Goal: Information Seeking & Learning: Learn about a topic

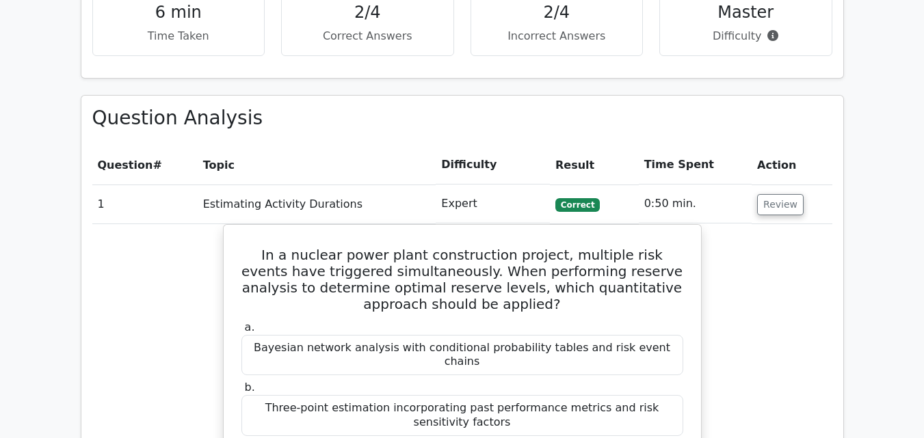
scroll to position [135, 0]
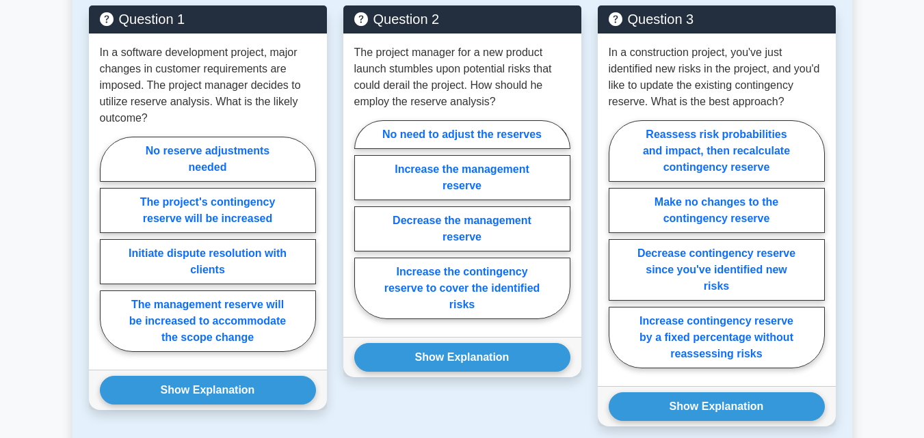
scroll to position [592, 0]
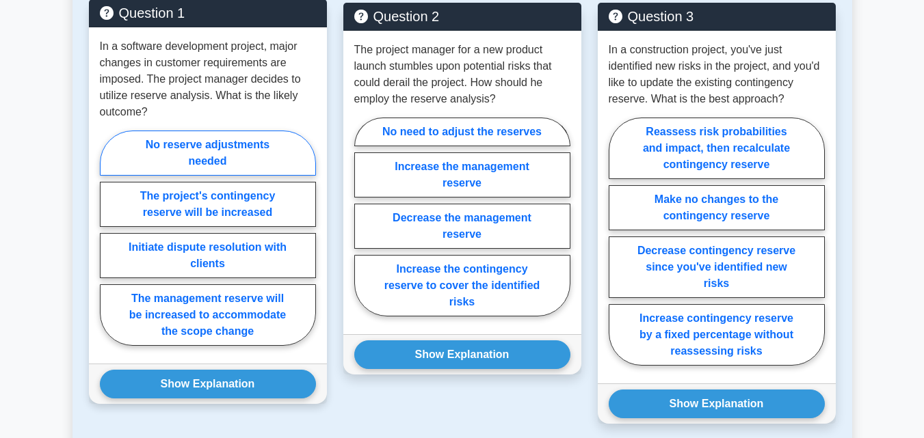
click at [290, 171] on label "No reserve adjustments needed" at bounding box center [208, 153] width 216 height 45
click at [109, 238] on input "No reserve adjustments needed" at bounding box center [104, 242] width 9 height 9
radio input "true"
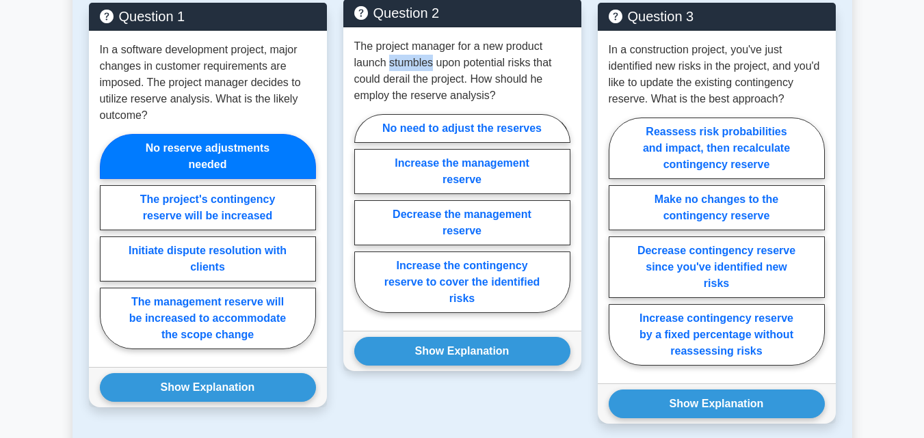
drag, startPoint x: 389, startPoint y: 64, endPoint x: 431, endPoint y: 64, distance: 41.7
click at [431, 64] on p "The project manager for a new product launch stumbles upon potential risks that…" at bounding box center [462, 71] width 216 height 66
copy p "stumbles"
click at [438, 283] on label "Increase the contingency reserve to cover the identified risks" at bounding box center [462, 283] width 216 height 62
click at [363, 222] on input "Increase the contingency reserve to cover the identified risks" at bounding box center [358, 217] width 9 height 9
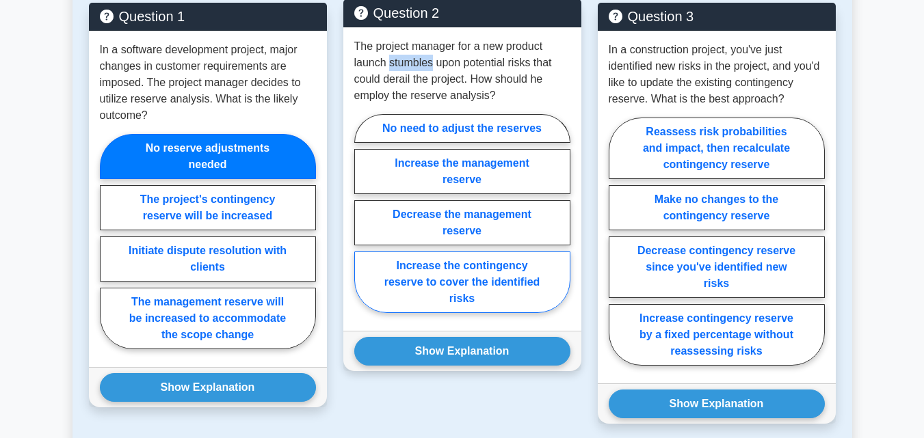
radio input "true"
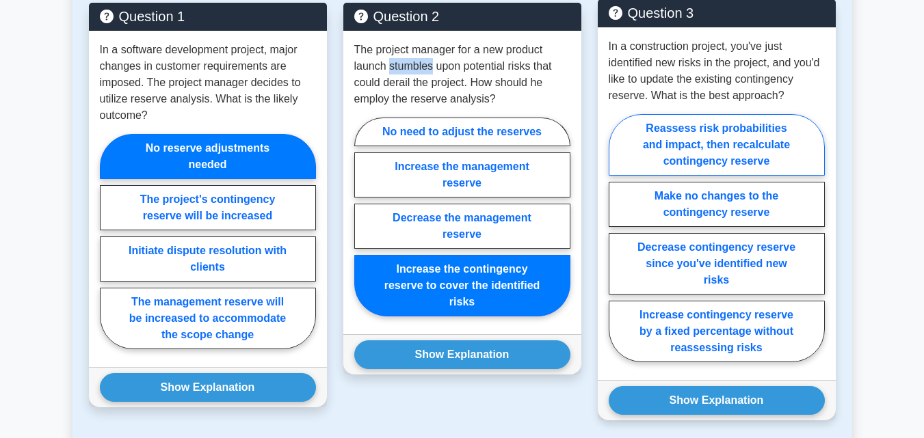
click at [636, 146] on label "Reassess risk probabilities and impact, then recalculate contingency reserve" at bounding box center [716, 145] width 216 height 62
click at [617, 238] on input "Reassess risk probabilities and impact, then recalculate contingency reserve" at bounding box center [612, 242] width 9 height 9
radio input "true"
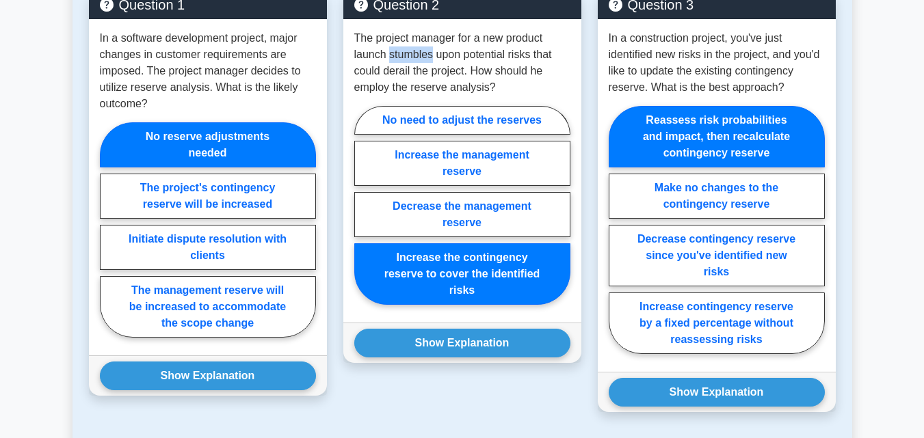
scroll to position [587, 0]
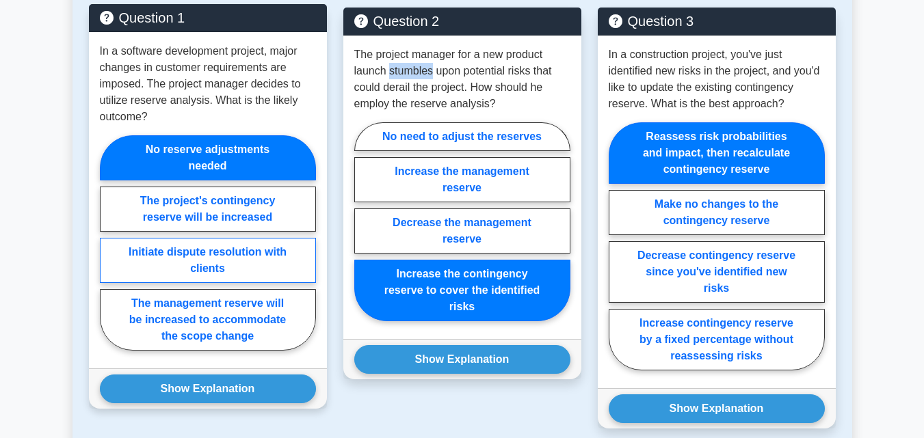
click at [259, 261] on label "Initiate dispute resolution with clients" at bounding box center [208, 260] width 216 height 45
click at [109, 252] on input "Initiate dispute resolution with clients" at bounding box center [104, 247] width 9 height 9
radio input "true"
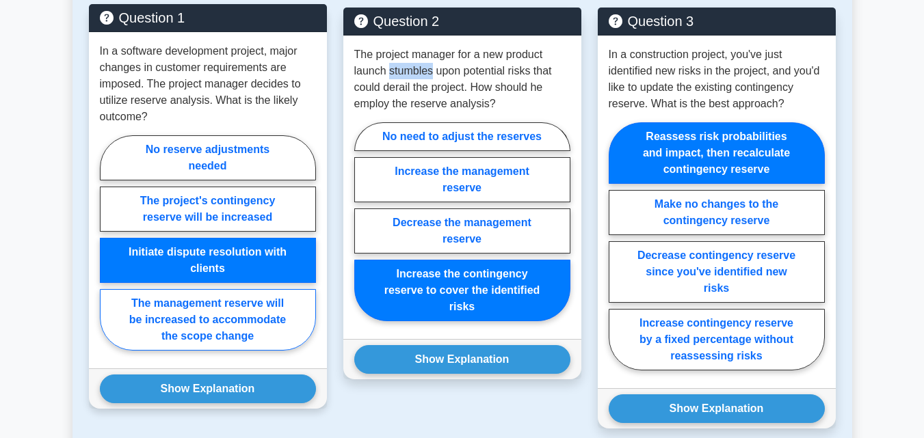
click at [200, 340] on label "The management reserve will be increased to accommodate the scope change" at bounding box center [208, 320] width 216 height 62
click at [109, 252] on input "The management reserve will be increased to accommodate the scope change" at bounding box center [104, 247] width 9 height 9
radio input "true"
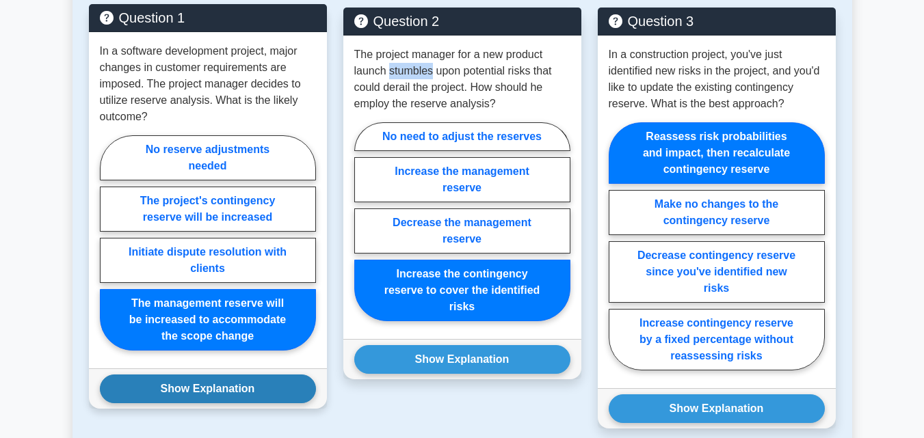
click at [186, 381] on button "Show Explanation" at bounding box center [208, 389] width 216 height 29
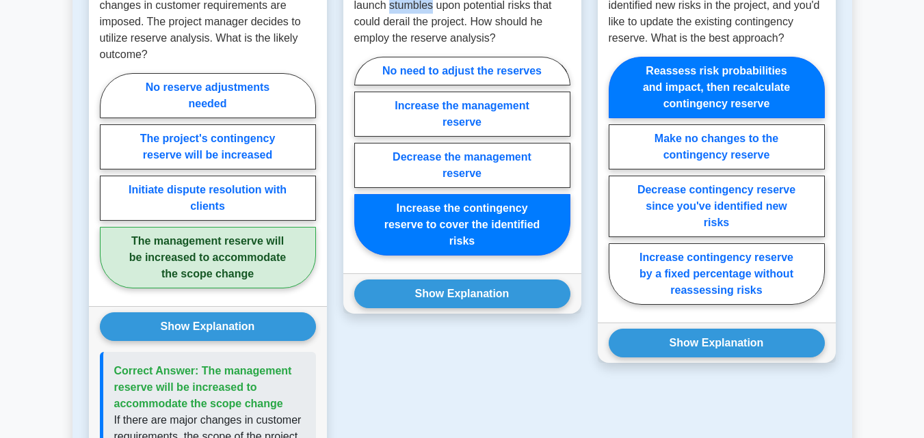
scroll to position [635, 0]
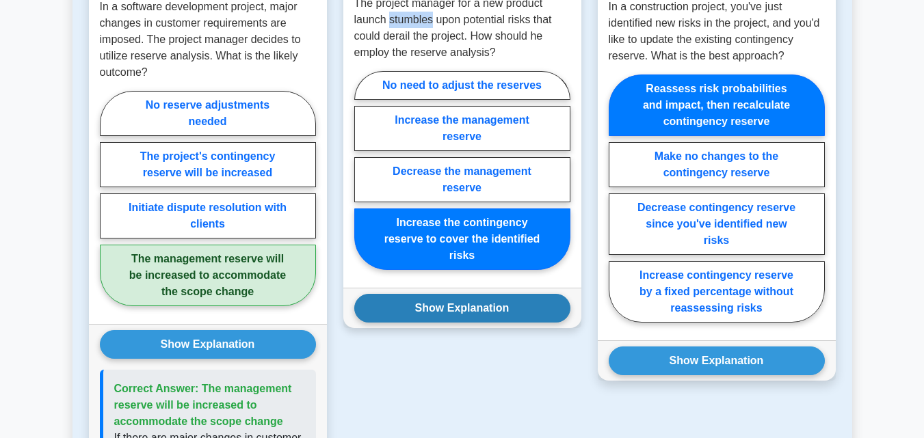
click at [535, 307] on button "Show Explanation" at bounding box center [462, 308] width 216 height 29
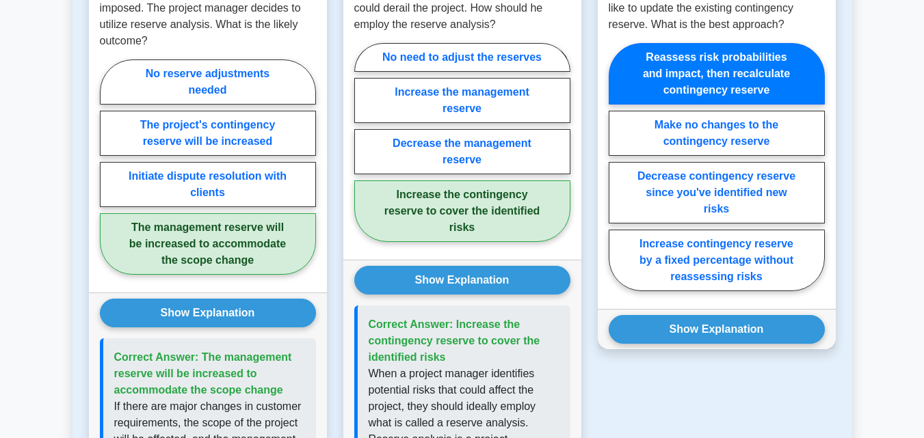
scroll to position [670, 0]
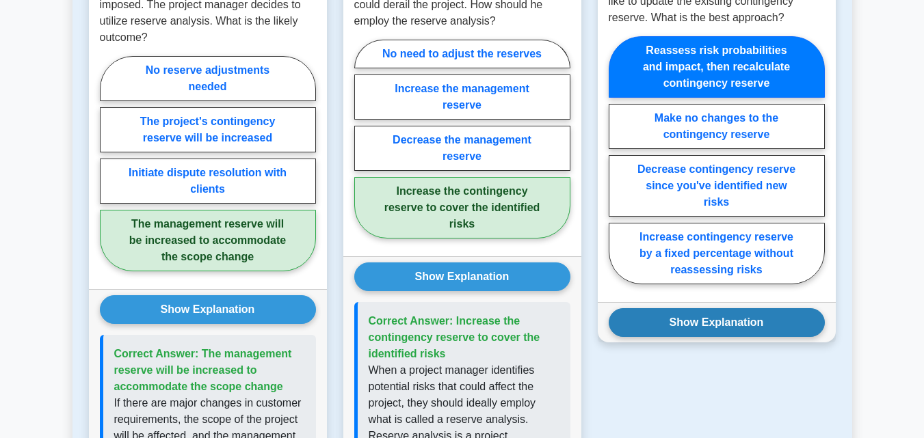
click at [779, 319] on button "Show Explanation" at bounding box center [716, 322] width 216 height 29
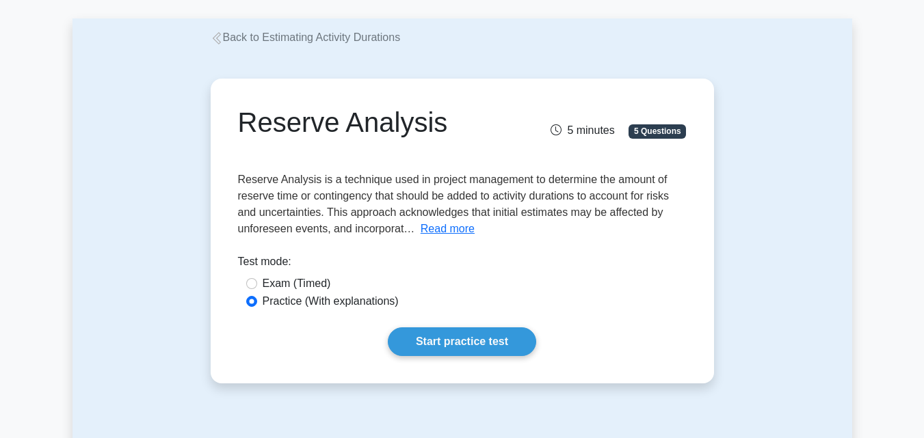
scroll to position [65, 0]
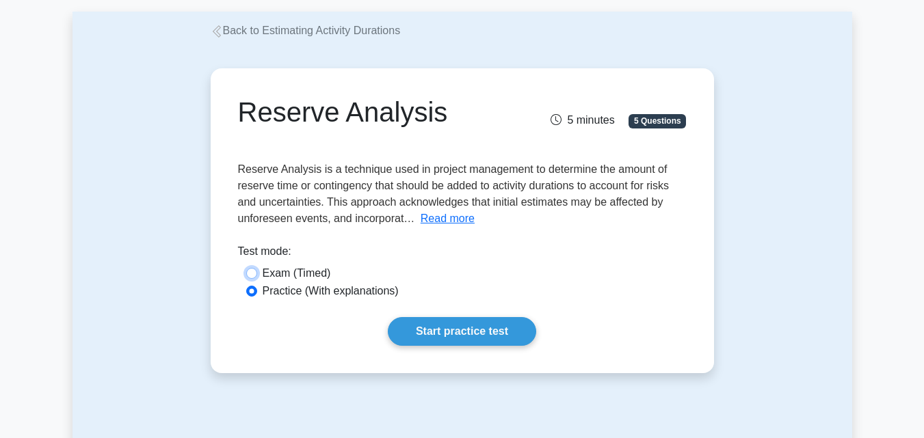
click at [251, 271] on input "Exam (Timed)" at bounding box center [251, 273] width 11 height 11
radio input "true"
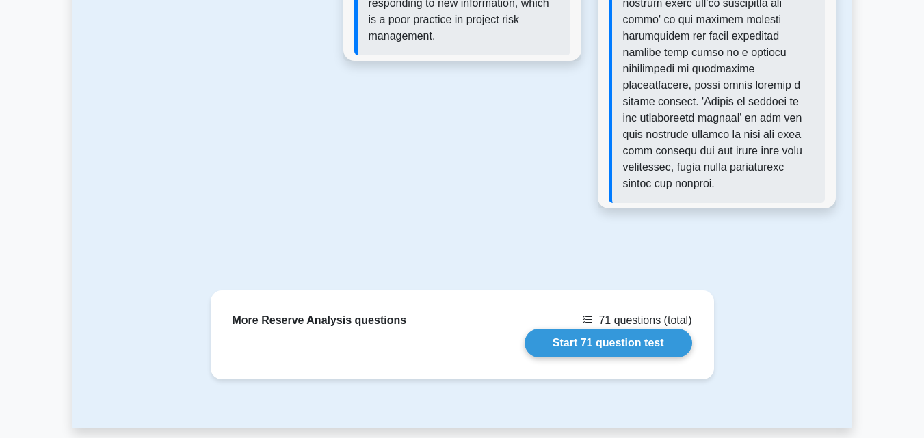
scroll to position [1444, 0]
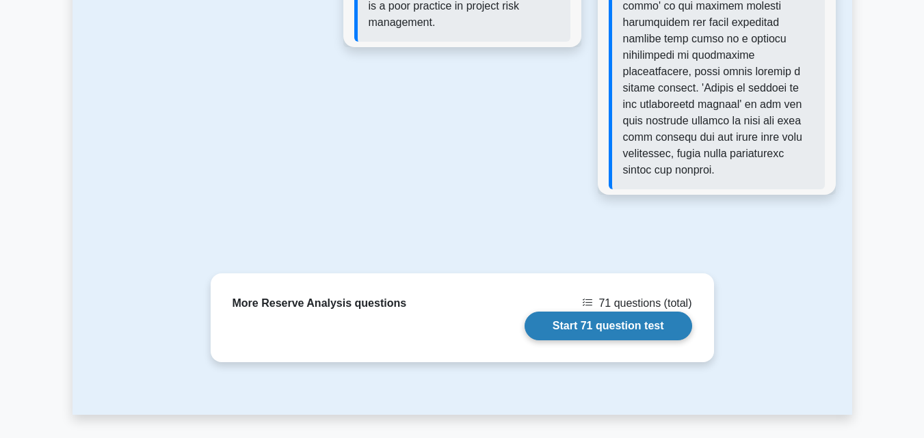
click at [636, 312] on link "Start 71 question test" at bounding box center [607, 326] width 167 height 29
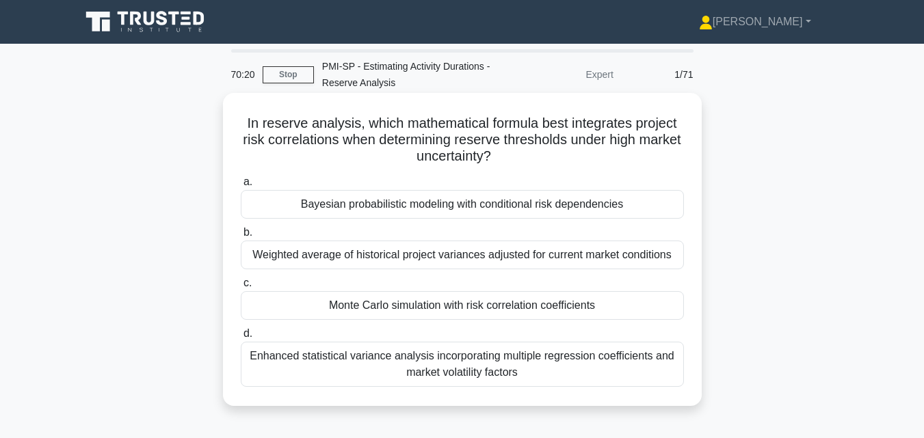
click at [541, 303] on div "Monte Carlo simulation with risk correlation coefficients" at bounding box center [462, 305] width 443 height 29
click at [241, 288] on input "c. Monte Carlo simulation with risk correlation coefficients" at bounding box center [241, 283] width 0 height 9
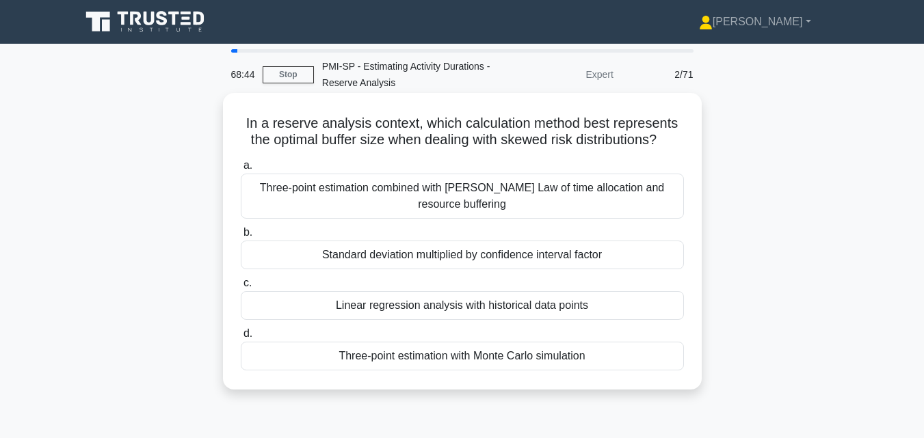
click at [507, 355] on div "Three-point estimation with Monte Carlo simulation" at bounding box center [462, 356] width 443 height 29
click at [241, 338] on input "d. Three-point estimation with Monte Carlo simulation" at bounding box center [241, 333] width 0 height 9
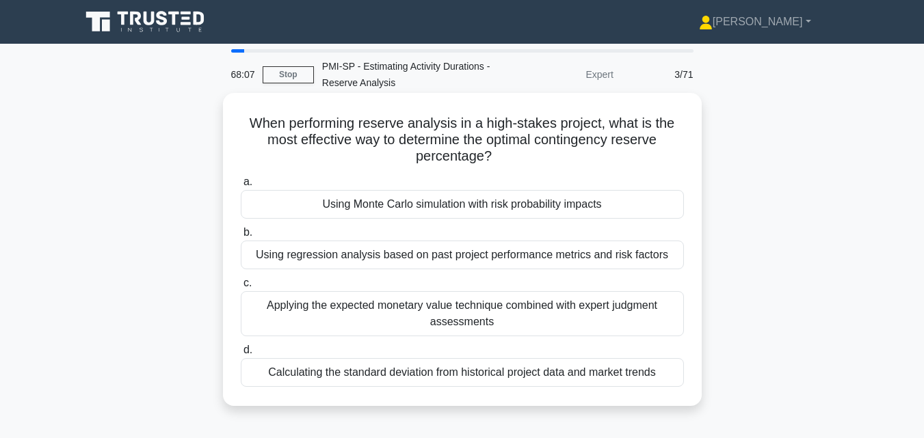
click at [526, 207] on div "Using Monte Carlo simulation with risk probability impacts" at bounding box center [462, 204] width 443 height 29
click at [241, 187] on input "a. Using Monte Carlo simulation with risk probability impacts" at bounding box center [241, 182] width 0 height 9
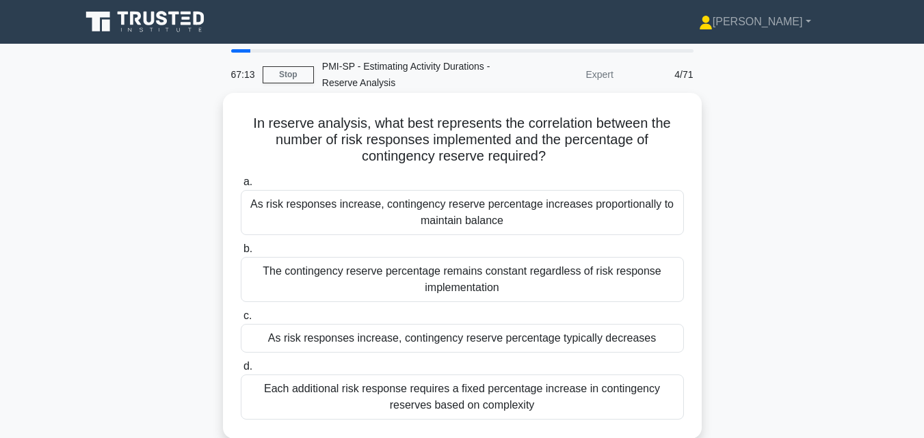
click at [389, 337] on div "As risk responses increase, contingency reserve percentage typically decreases" at bounding box center [462, 338] width 443 height 29
click at [241, 321] on input "c. As risk responses increase, contingency reserve percentage typically decreas…" at bounding box center [241, 316] width 0 height 9
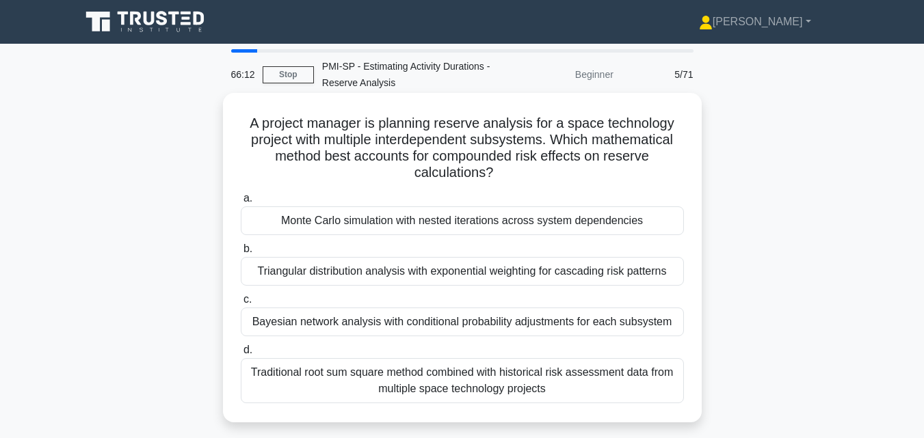
click at [463, 231] on div "Monte Carlo simulation with nested iterations across system dependencies" at bounding box center [462, 220] width 443 height 29
click at [241, 203] on input "a. Monte Carlo simulation with nested iterations across system dependencies" at bounding box center [241, 198] width 0 height 9
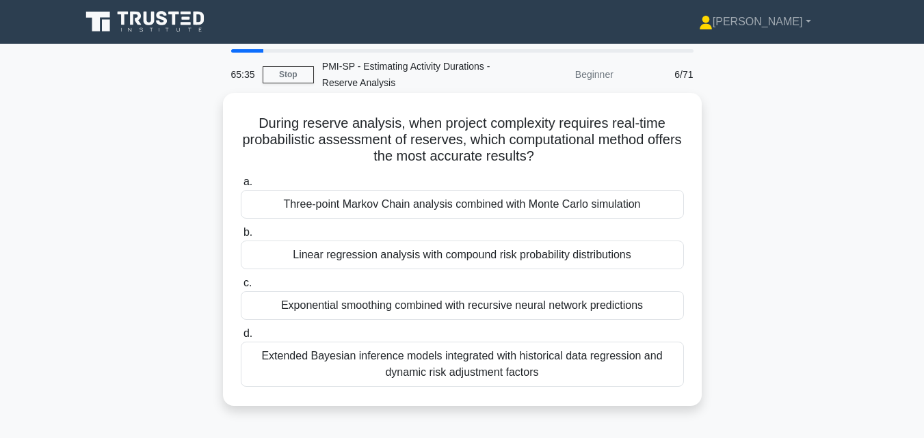
click at [414, 366] on div "Extended Bayesian inference models integrated with historical data regression a…" at bounding box center [462, 364] width 443 height 45
click at [241, 338] on input "d. Extended Bayesian inference models integrated with historical data regressio…" at bounding box center [241, 333] width 0 height 9
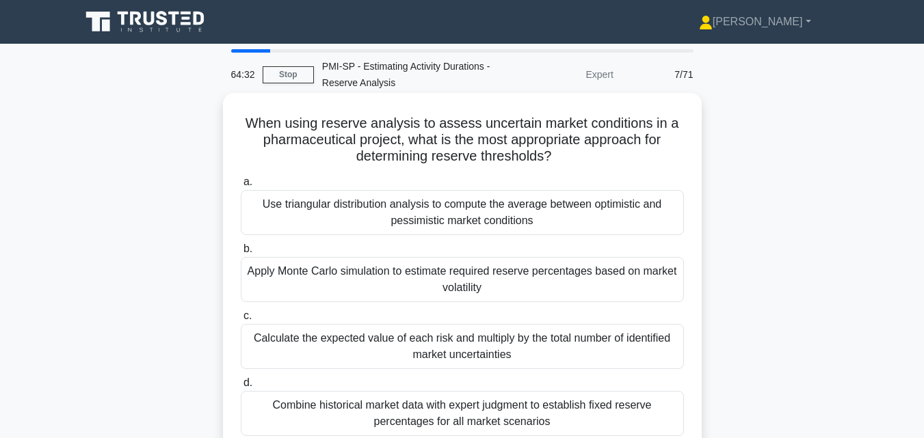
click at [425, 268] on div "Apply Monte Carlo simulation to estimate required reserve percentages based on …" at bounding box center [462, 279] width 443 height 45
click at [241, 254] on input "b. Apply Monte Carlo simulation to estimate required reserve percentages based …" at bounding box center [241, 249] width 0 height 9
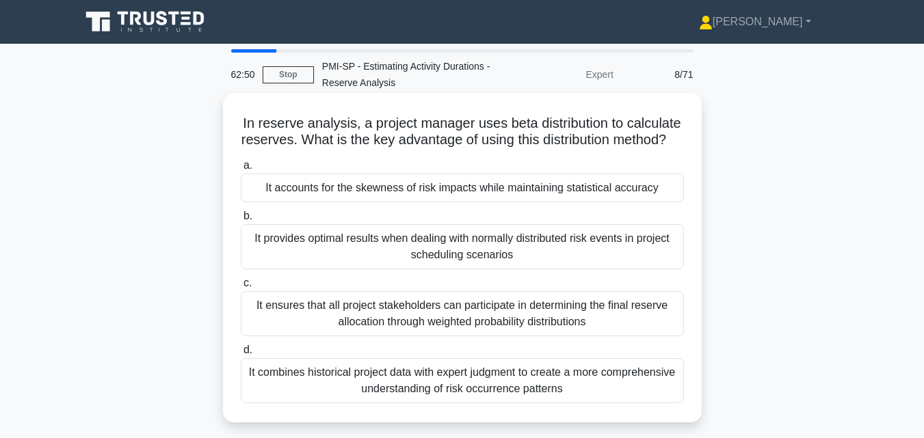
click at [415, 202] on div "It accounts for the skewness of risk impacts while maintaining statistical accu…" at bounding box center [462, 188] width 443 height 29
click at [241, 170] on input "a. It accounts for the skewness of risk impacts while maintaining statistical a…" at bounding box center [241, 165] width 0 height 9
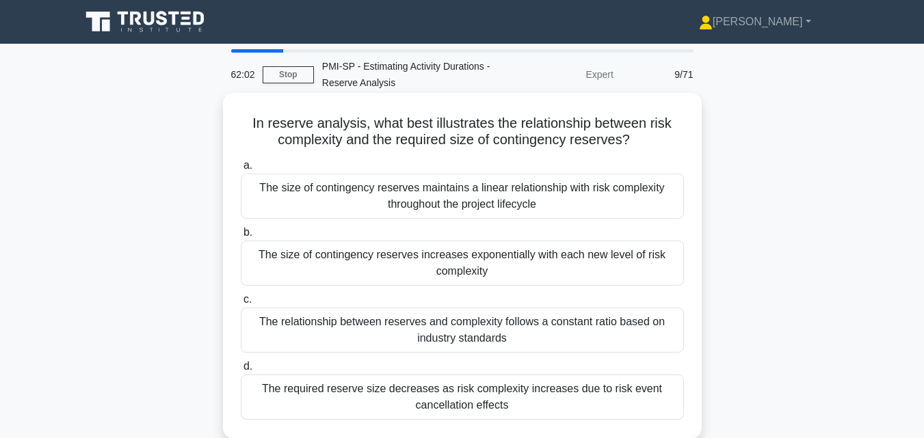
click at [357, 254] on div "The size of contingency reserves increases exponentially with each new level of…" at bounding box center [462, 263] width 443 height 45
click at [241, 237] on input "b. The size of contingency reserves increases exponentially with each new level…" at bounding box center [241, 232] width 0 height 9
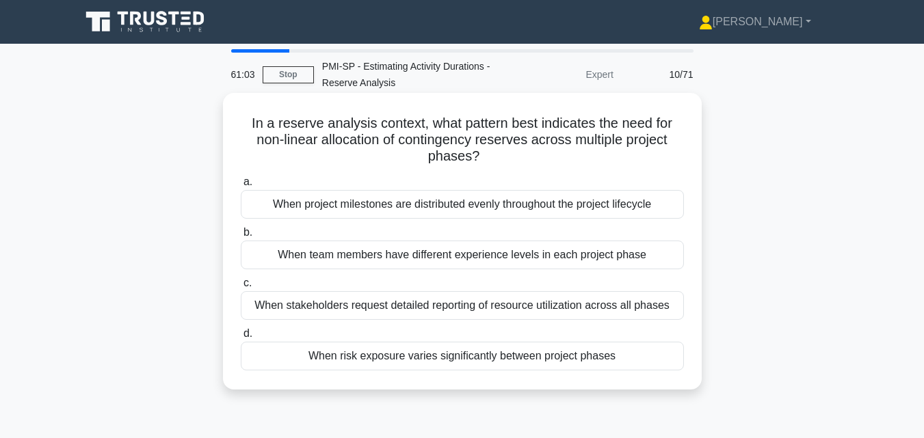
click at [351, 357] on div "When risk exposure varies significantly between project phases" at bounding box center [462, 356] width 443 height 29
click at [241, 338] on input "d. When risk exposure varies significantly between project phases" at bounding box center [241, 333] width 0 height 9
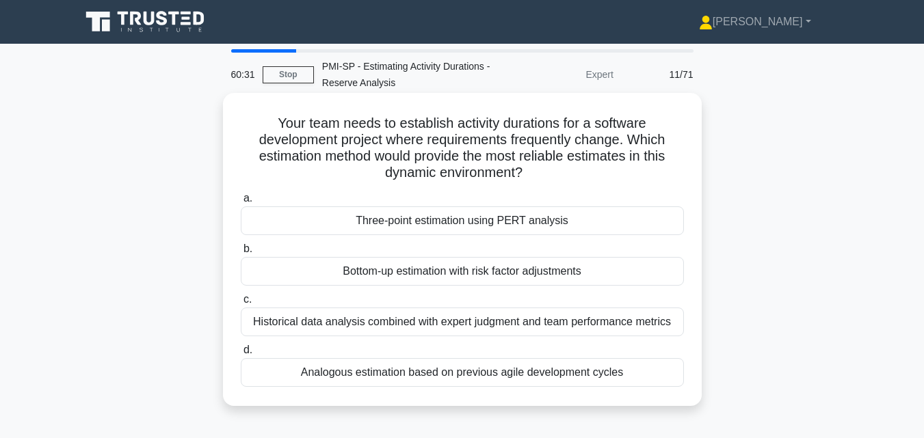
click at [453, 218] on div "Three-point estimation using PERT analysis" at bounding box center [462, 220] width 443 height 29
click at [241, 203] on input "a. Three-point estimation using PERT analysis" at bounding box center [241, 198] width 0 height 9
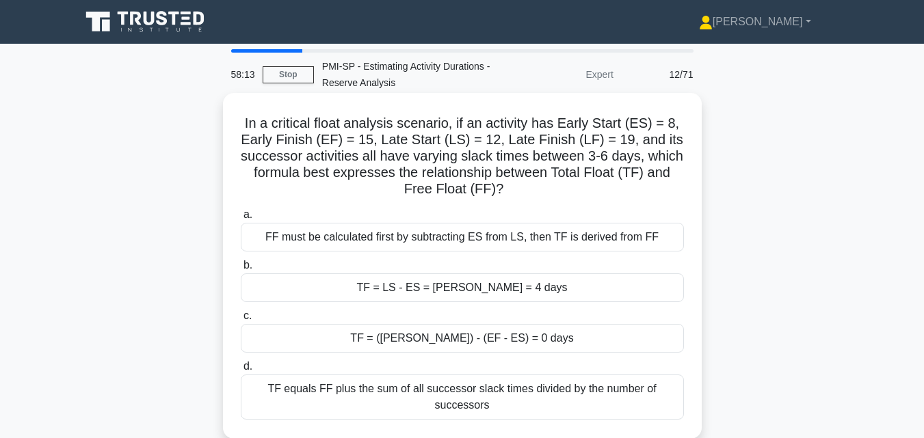
click at [433, 335] on div "TF = ([PERSON_NAME]) - (EF - ES) = 0 days" at bounding box center [462, 338] width 443 height 29
click at [241, 321] on input "c. TF = (LF - LS) - (EF - ES) = 0 days" at bounding box center [241, 316] width 0 height 9
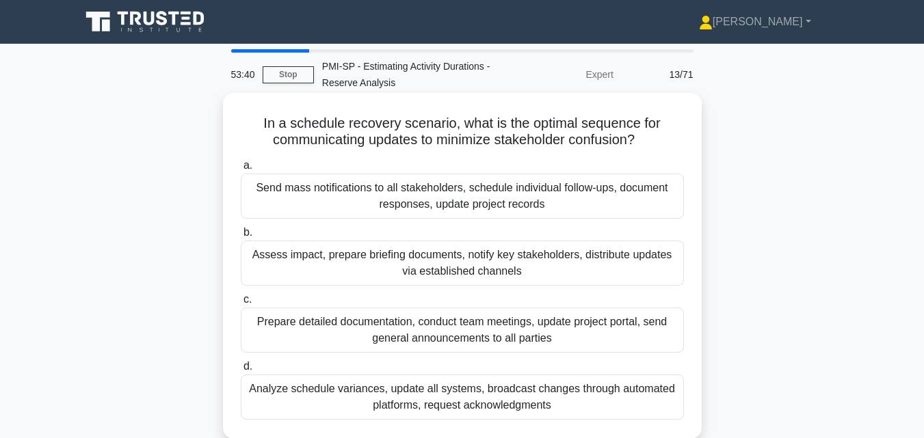
click at [364, 263] on div "Assess impact, prepare briefing documents, notify key stakeholders, distribute …" at bounding box center [462, 263] width 443 height 45
click at [241, 237] on input "b. Assess impact, prepare briefing documents, notify key stakeholders, distribu…" at bounding box center [241, 232] width 0 height 9
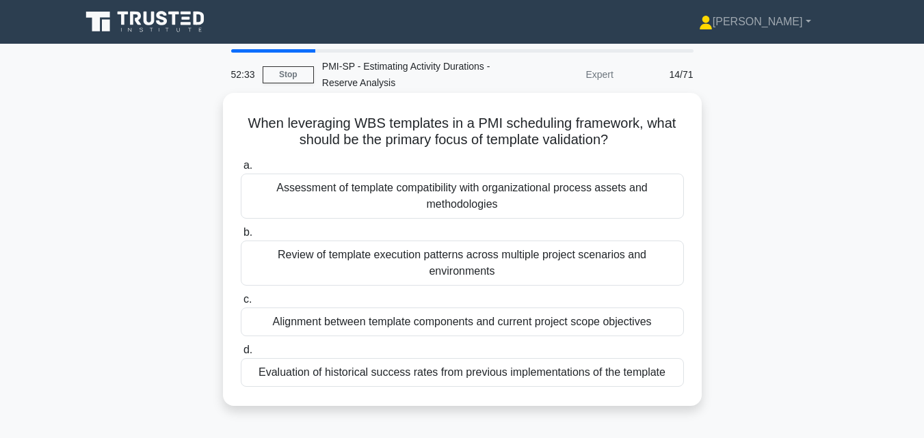
click at [502, 198] on div "Assessment of template compatibility with organizational process assets and met…" at bounding box center [462, 196] width 443 height 45
click at [241, 170] on input "a. Assessment of template compatibility with organizational process assets and …" at bounding box center [241, 165] width 0 height 9
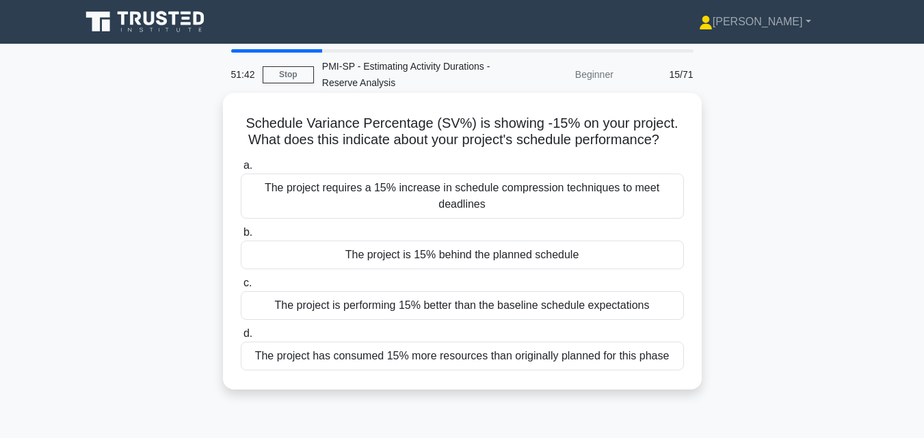
click at [440, 260] on div "The project is 15% behind the planned schedule" at bounding box center [462, 255] width 443 height 29
click at [241, 237] on input "b. The project is 15% behind the planned schedule" at bounding box center [241, 232] width 0 height 9
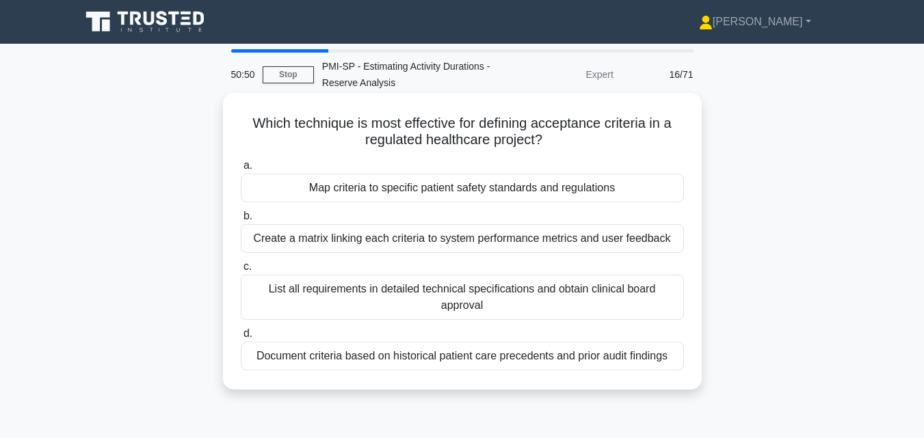
click at [425, 252] on div "Create a matrix linking each criteria to system performance metrics and user fe…" at bounding box center [462, 238] width 443 height 29
click at [241, 221] on input "b. Create a matrix linking each criteria to system performance metrics and user…" at bounding box center [241, 216] width 0 height 9
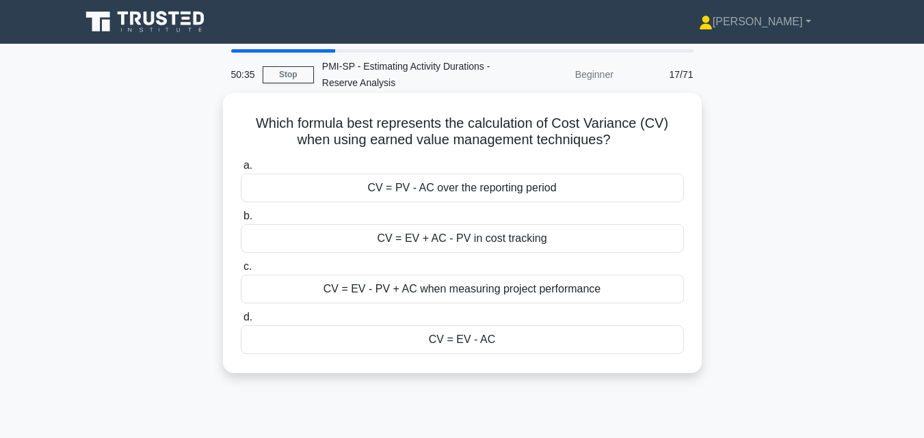
click at [436, 345] on div "CV = EV - AC" at bounding box center [462, 339] width 443 height 29
click at [241, 322] on input "d. CV = EV - AC" at bounding box center [241, 317] width 0 height 9
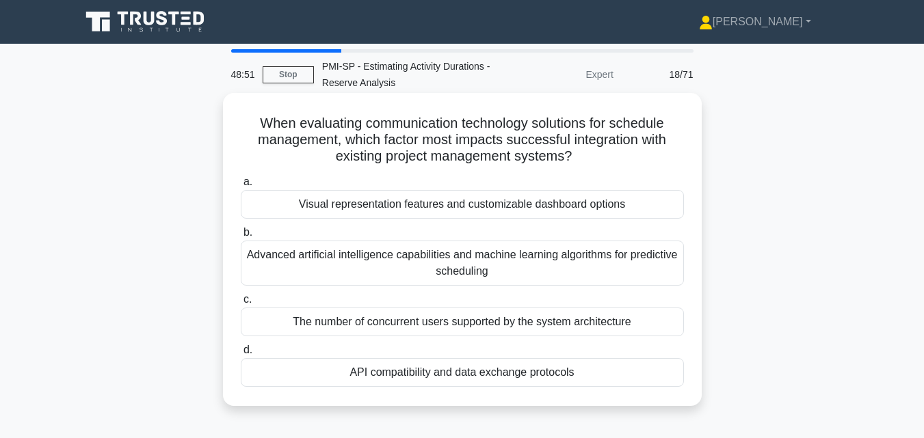
click at [435, 321] on div "The number of concurrent users supported by the system architecture" at bounding box center [462, 322] width 443 height 29
click at [241, 304] on input "c. The number of concurrent users supported by the system architecture" at bounding box center [241, 299] width 0 height 9
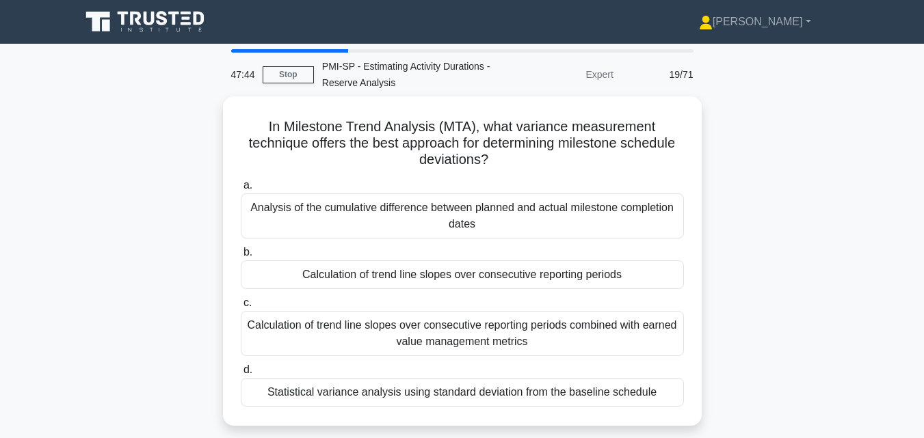
click at [435, 321] on div "Calculation of trend line slopes over consecutive reporting periods combined wi…" at bounding box center [462, 333] width 443 height 45
click at [241, 308] on input "c. Calculation of trend line slopes over consecutive reporting periods combined…" at bounding box center [241, 303] width 0 height 9
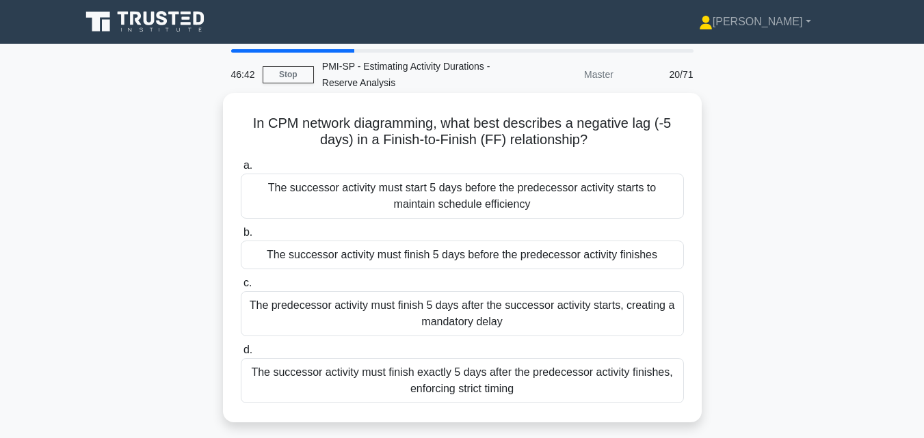
click at [436, 252] on div "The successor activity must finish 5 days before the predecessor activity finis…" at bounding box center [462, 255] width 443 height 29
click at [241, 237] on input "b. The successor activity must finish 5 days before the predecessor activity fi…" at bounding box center [241, 232] width 0 height 9
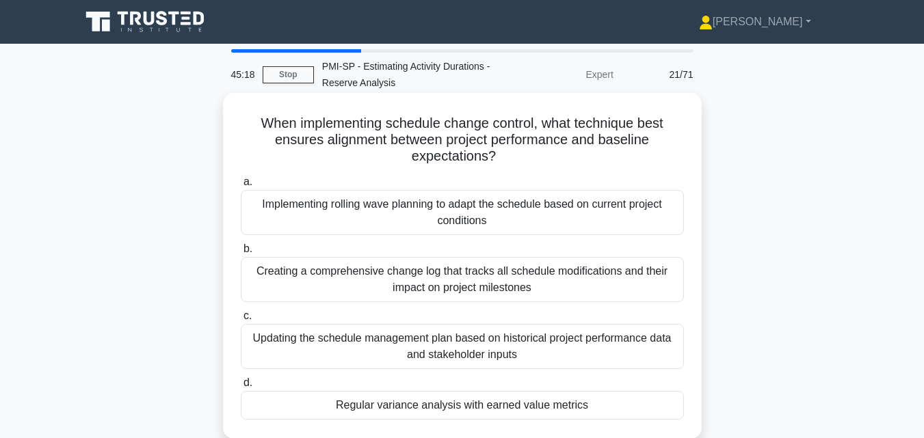
click at [418, 403] on div "Regular variance analysis with earned value metrics" at bounding box center [462, 405] width 443 height 29
click at [241, 388] on input "d. Regular variance analysis with earned value metrics" at bounding box center [241, 383] width 0 height 9
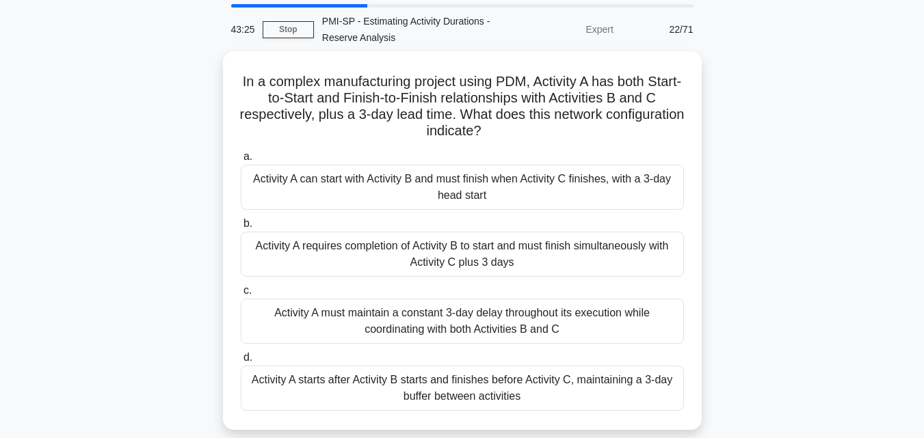
scroll to position [48, 0]
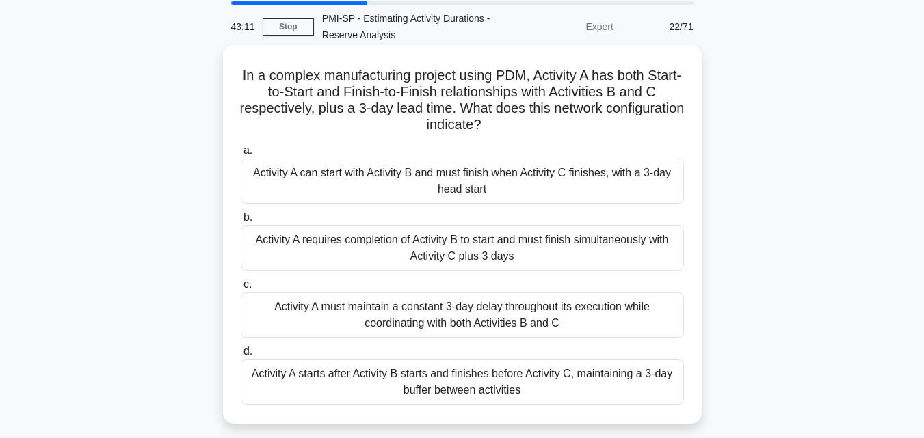
click at [633, 304] on div "Activity A must maintain a constant 3-day delay throughout its execution while …" at bounding box center [462, 315] width 443 height 45
click at [241, 289] on input "c. Activity A must maintain a constant 3-day delay throughout its execution whi…" at bounding box center [241, 284] width 0 height 9
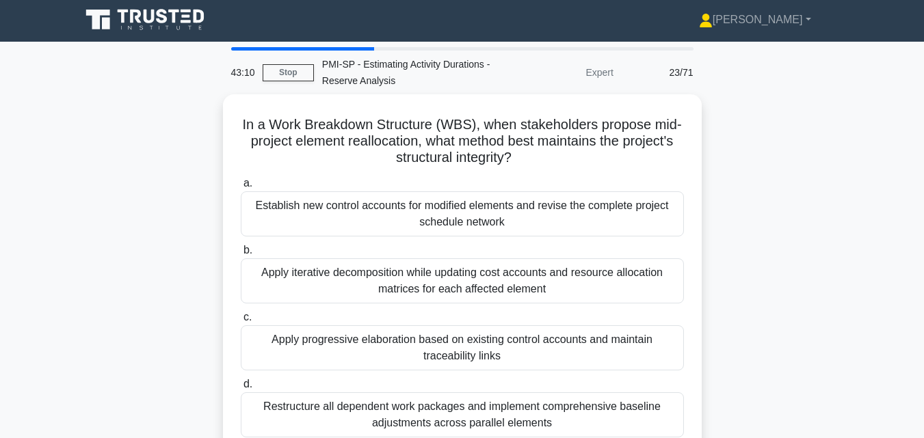
scroll to position [0, 0]
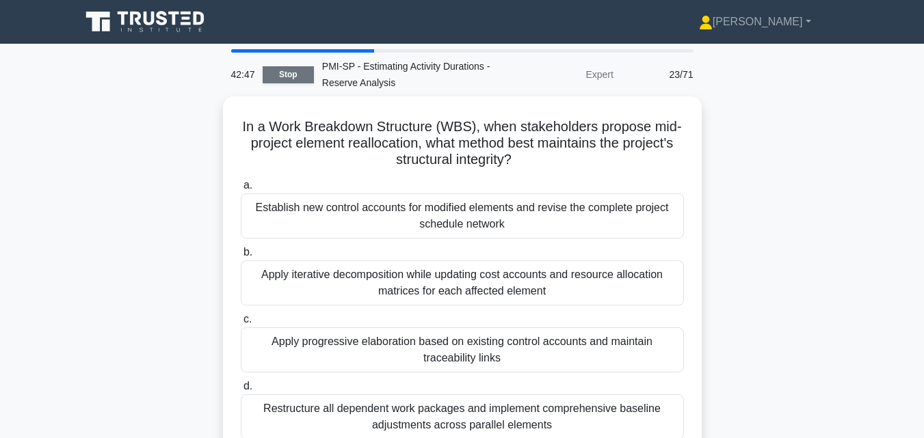
click at [289, 76] on link "Stop" at bounding box center [288, 74] width 51 height 17
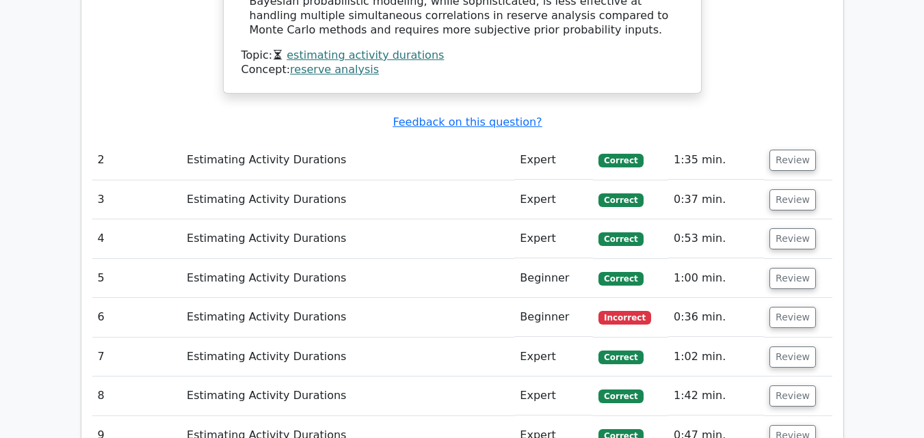
scroll to position [1643, 0]
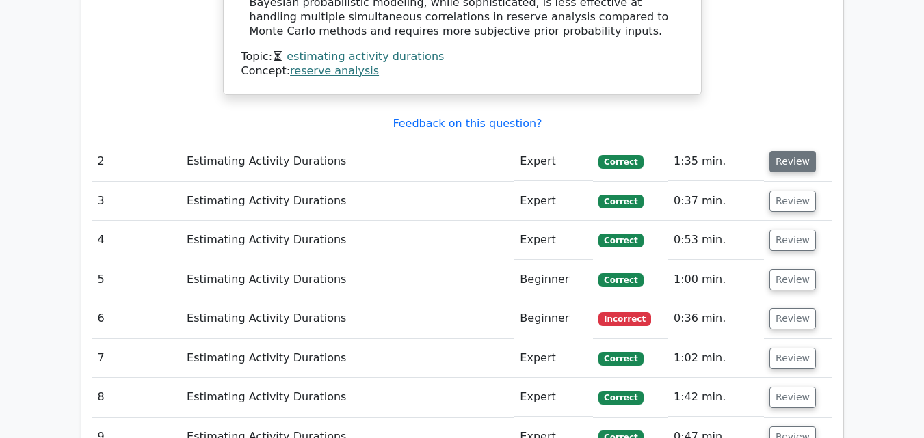
click at [779, 151] on button "Review" at bounding box center [792, 161] width 46 height 21
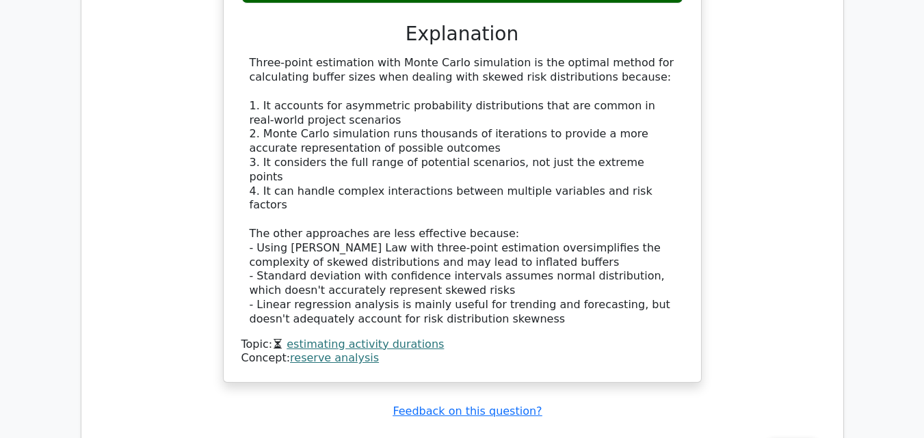
scroll to position [2057, 0]
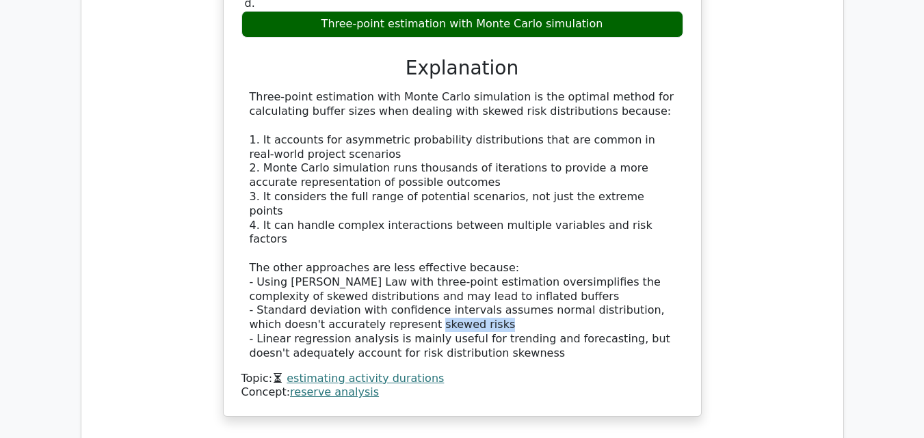
drag, startPoint x: 390, startPoint y: 234, endPoint x: 450, endPoint y: 238, distance: 60.3
click at [450, 238] on div "Three-point estimation with Monte Carlo simulation is the optimal method for ca…" at bounding box center [462, 225] width 425 height 270
copy div "skewed risks"
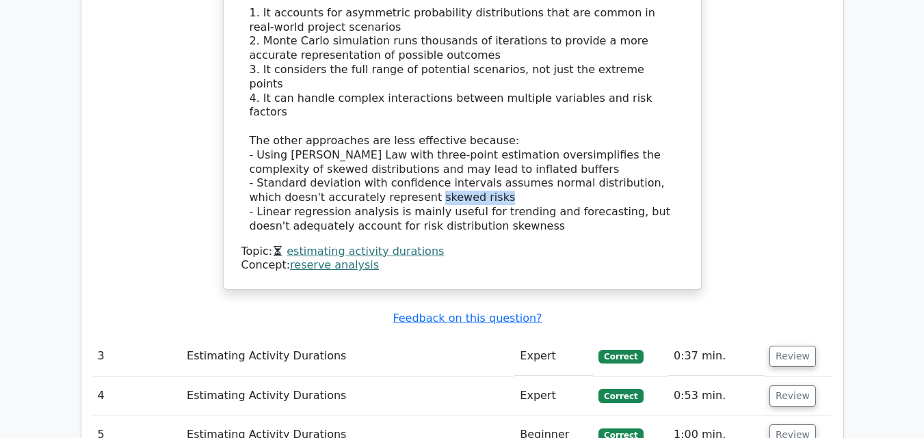
scroll to position [2185, 0]
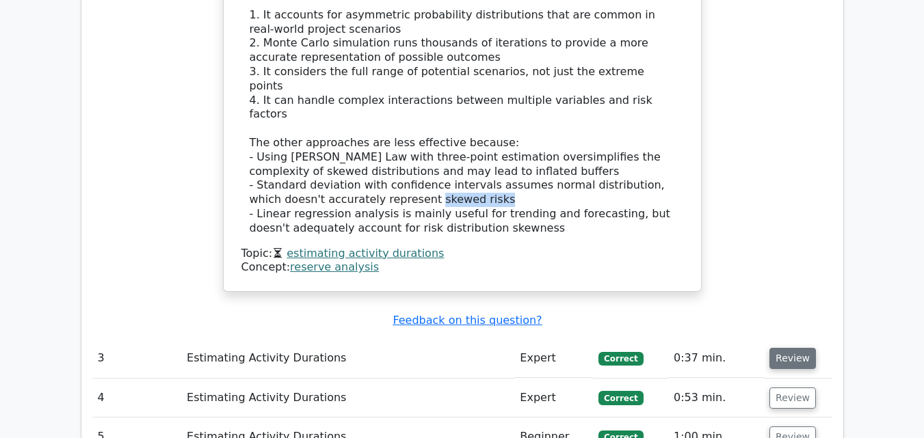
click at [772, 348] on button "Review" at bounding box center [792, 358] width 46 height 21
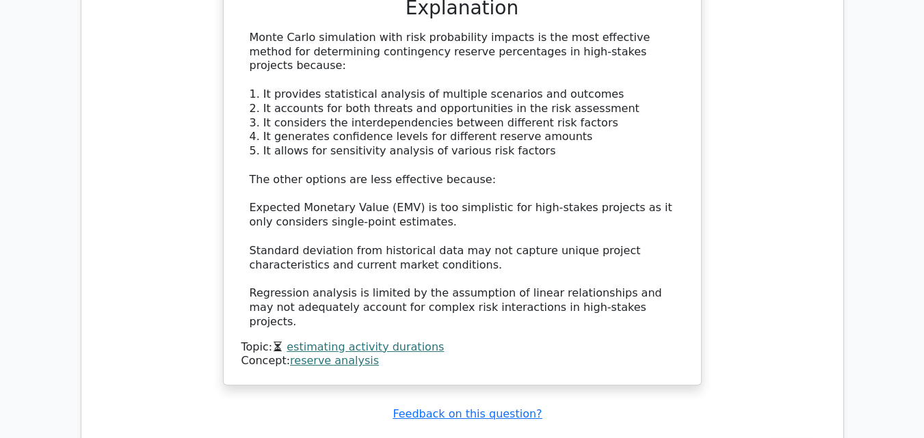
scroll to position [2906, 0]
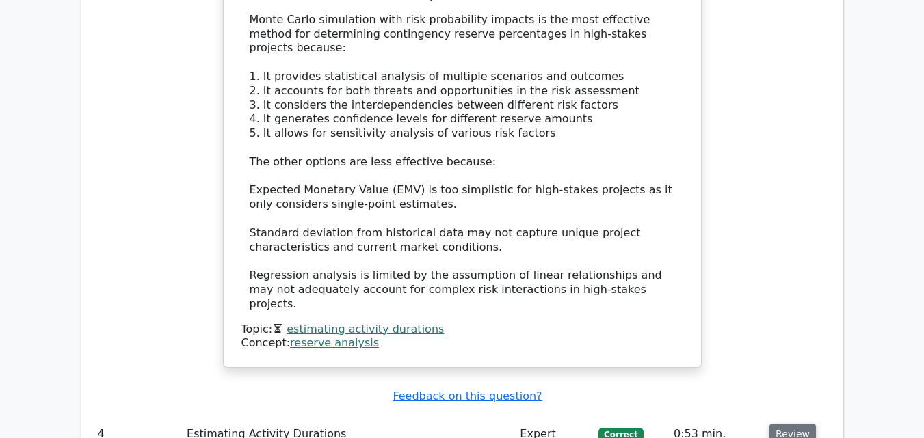
click at [792, 424] on button "Review" at bounding box center [792, 434] width 46 height 21
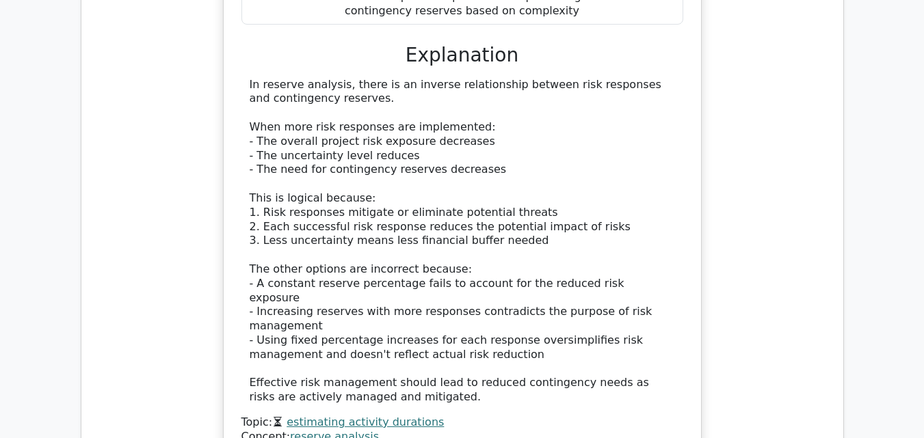
scroll to position [3664, 0]
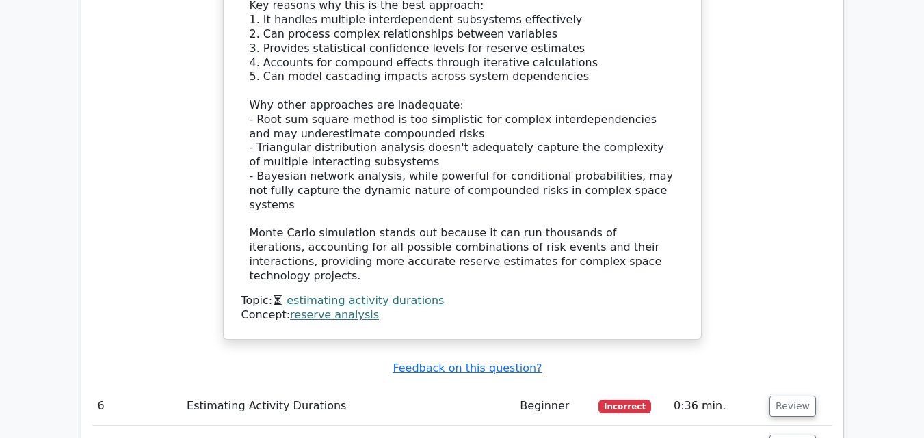
scroll to position [4670, 0]
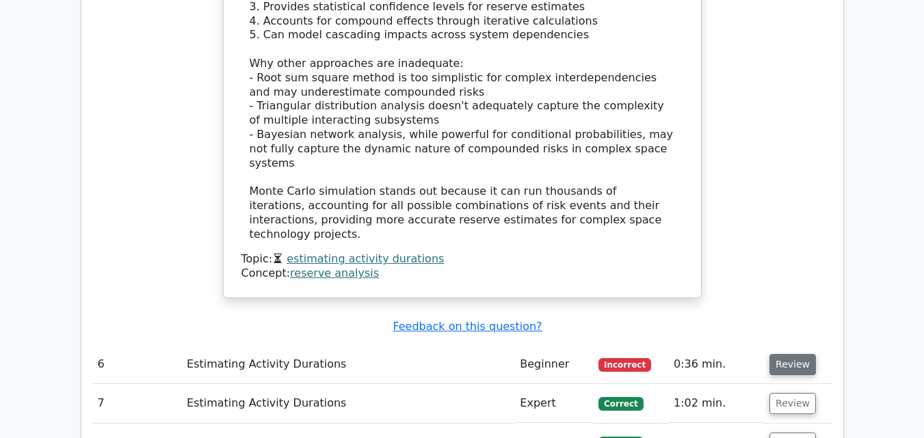
click at [801, 354] on button "Review" at bounding box center [792, 364] width 46 height 21
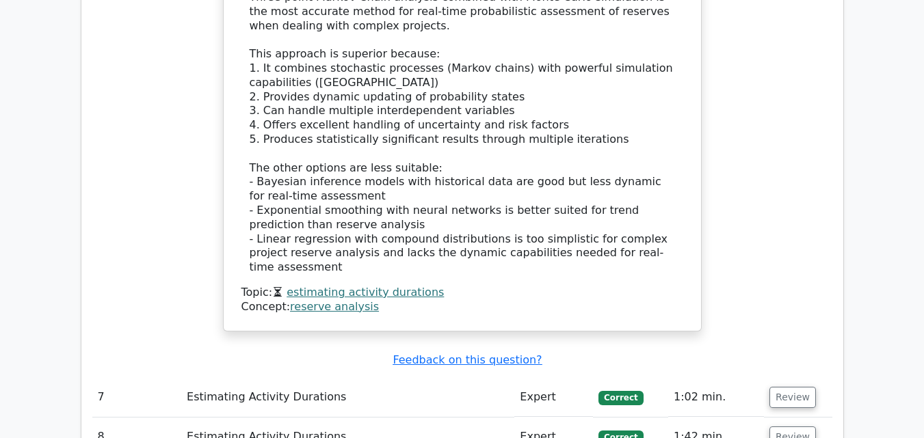
scroll to position [5426, 0]
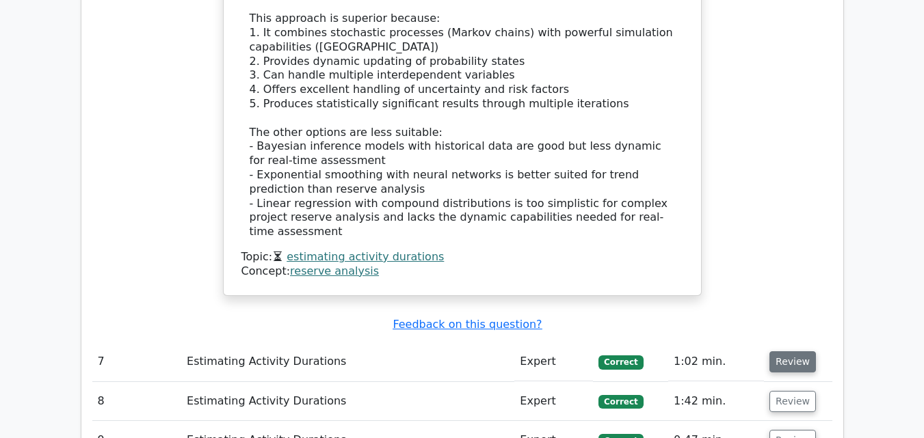
click at [777, 351] on button "Review" at bounding box center [792, 361] width 46 height 21
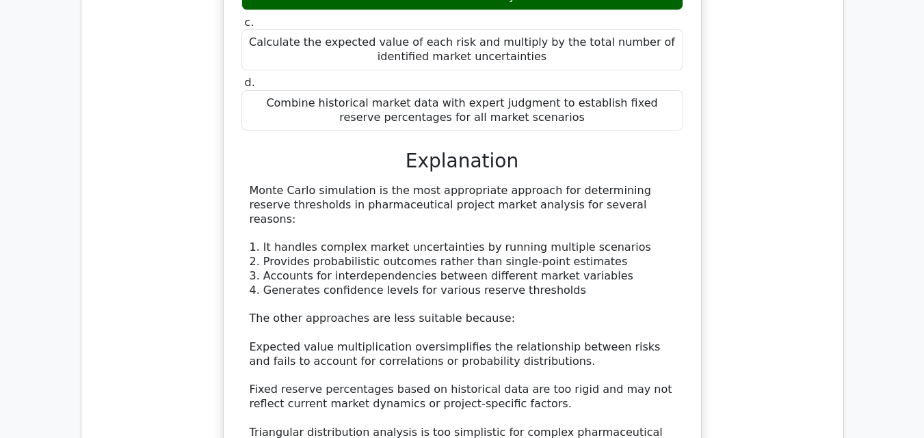
scroll to position [6009, 0]
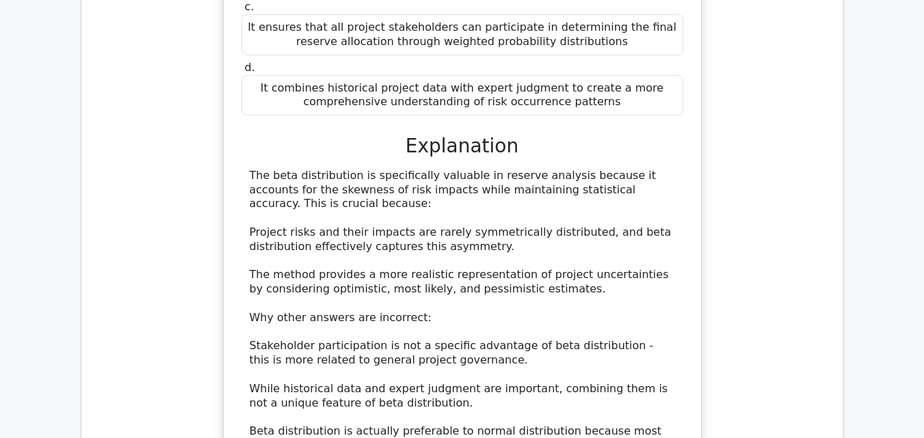
scroll to position [6836, 0]
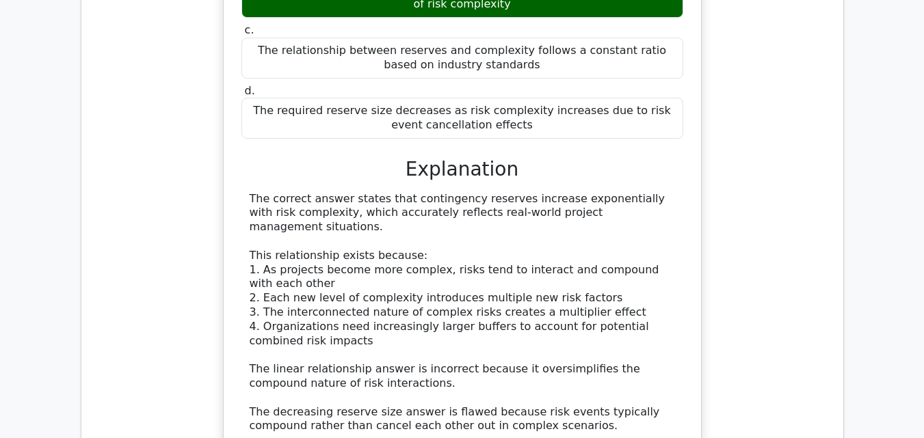
scroll to position [7639, 0]
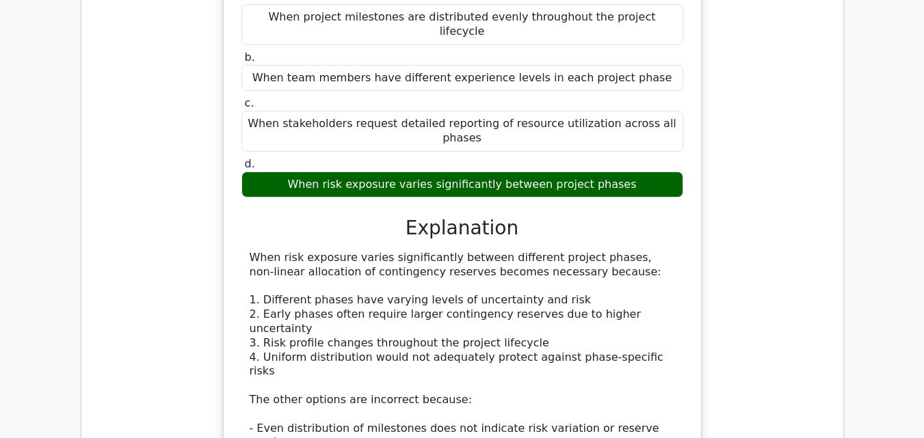
scroll to position [8335, 0]
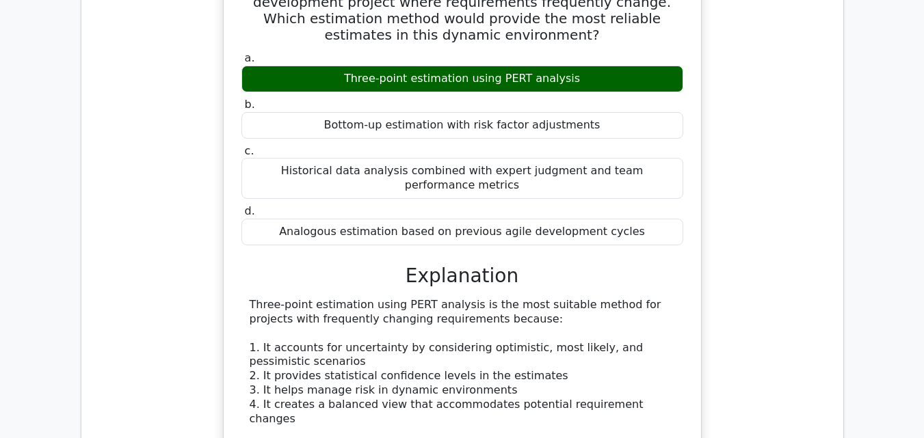
scroll to position [9204, 0]
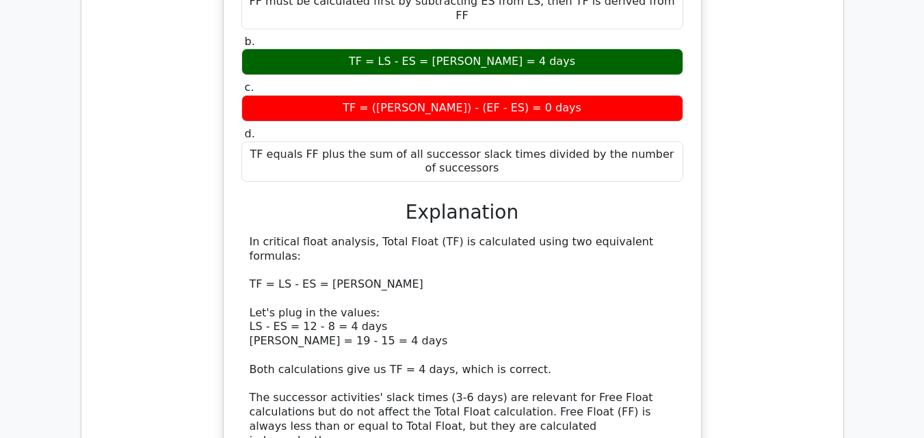
scroll to position [9974, 0]
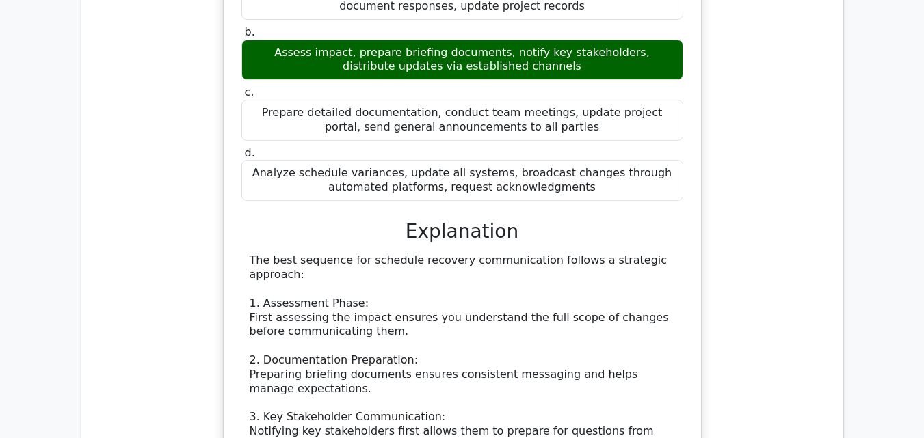
scroll to position [10747, 0]
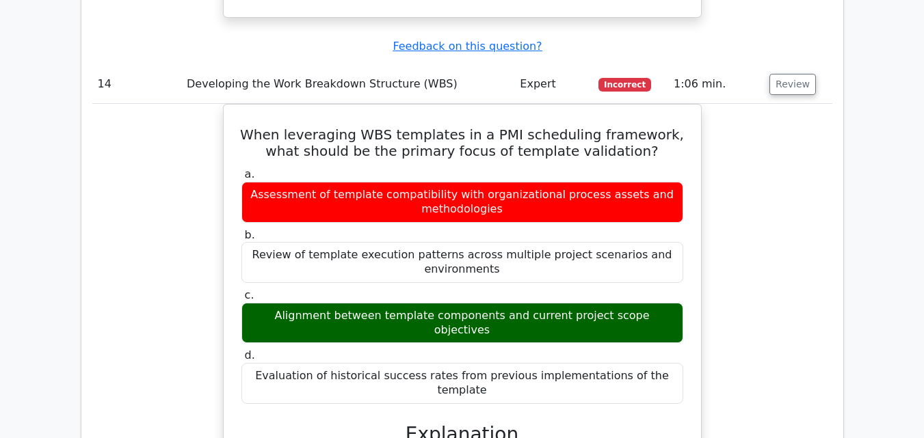
scroll to position [11506, 0]
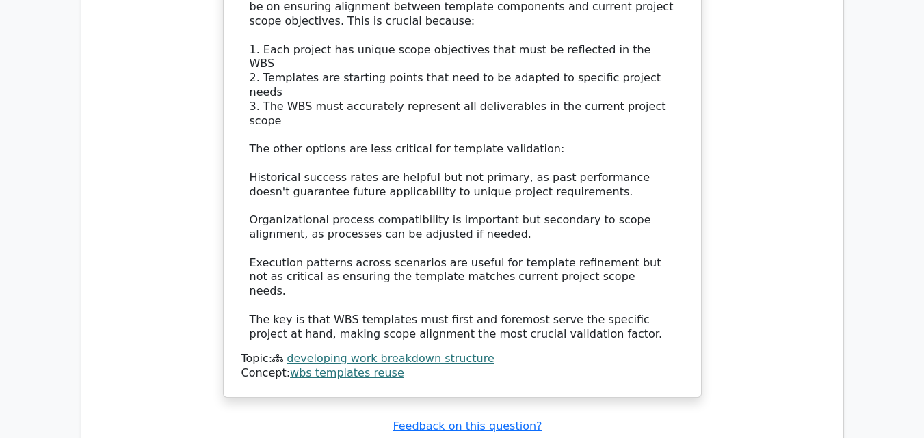
scroll to position [12128, 0]
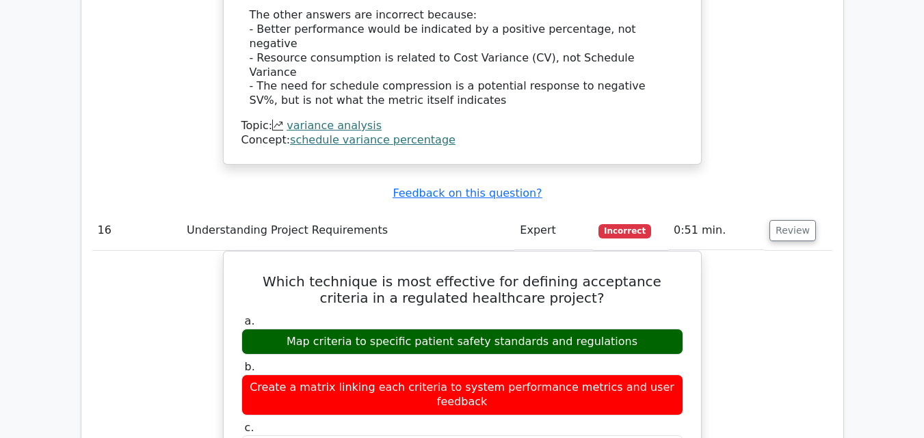
scroll to position [12850, 0]
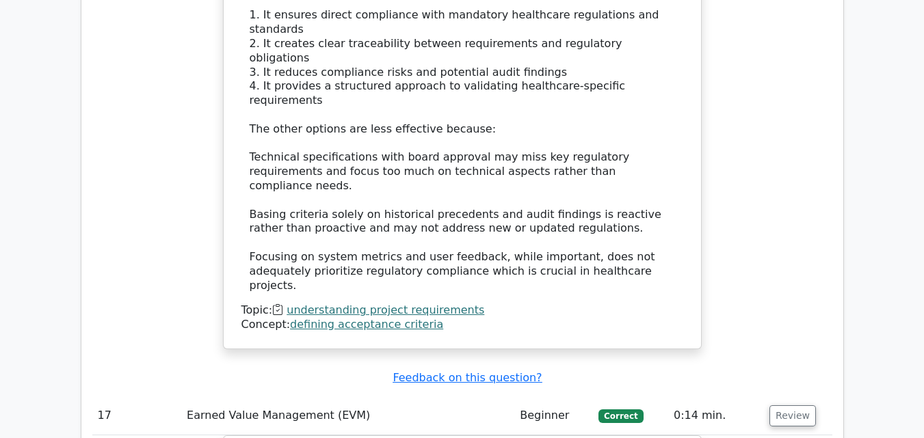
scroll to position [13535, 0]
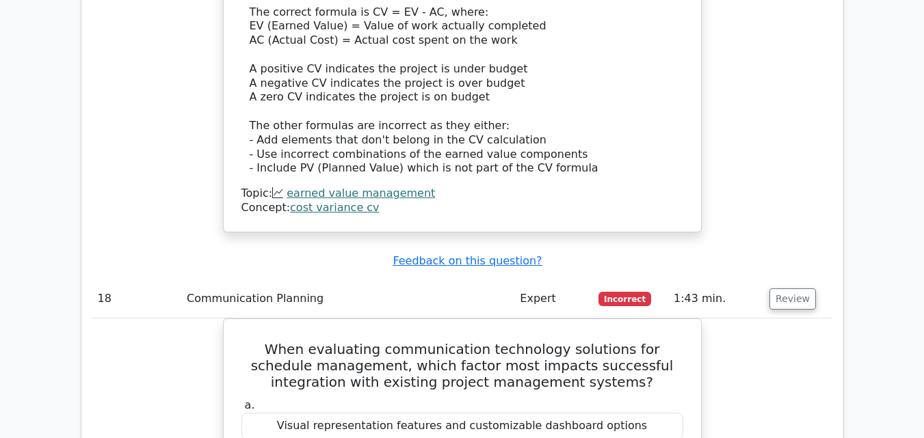
scroll to position [14304, 0]
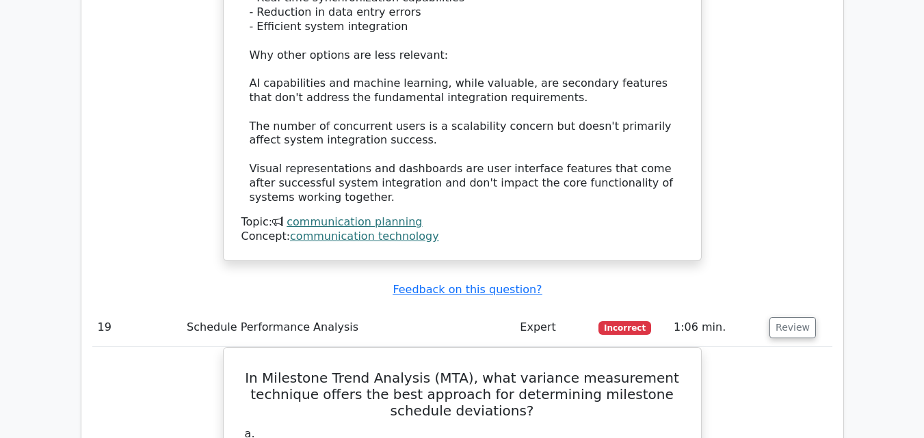
scroll to position [15007, 0]
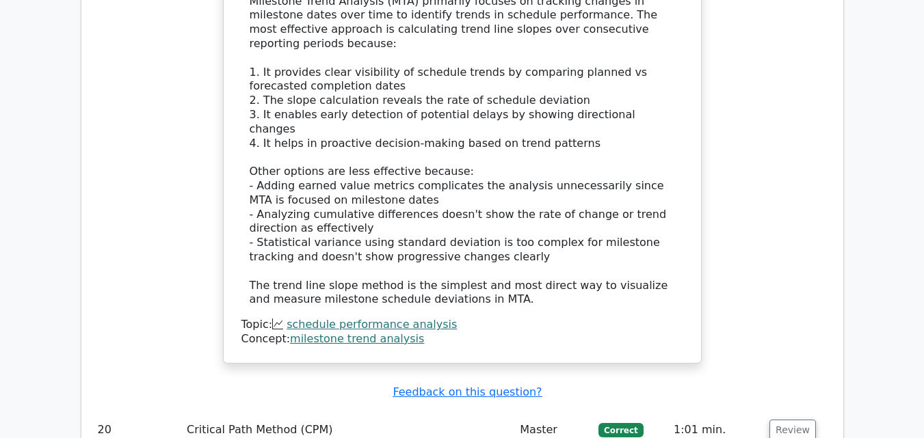
scroll to position [15768, 0]
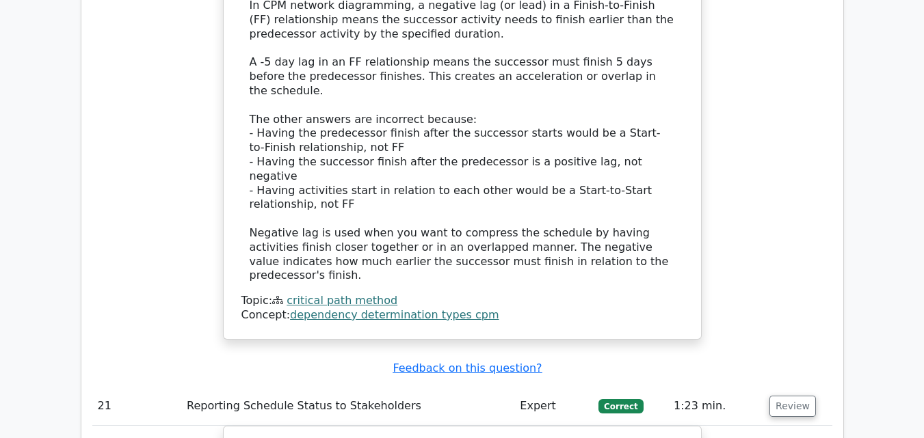
scroll to position [16600, 0]
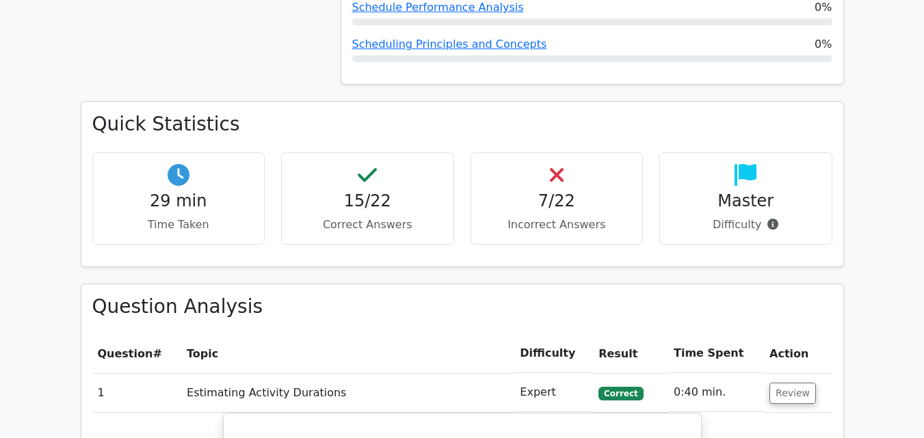
scroll to position [0, 0]
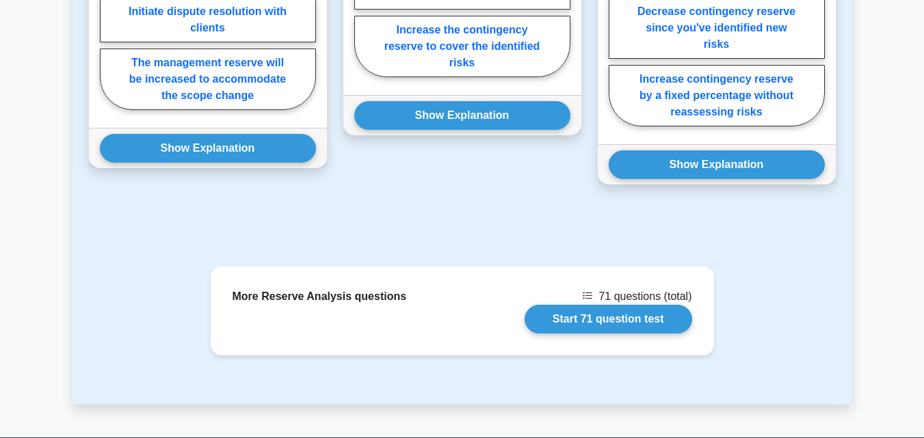
scroll to position [982, 0]
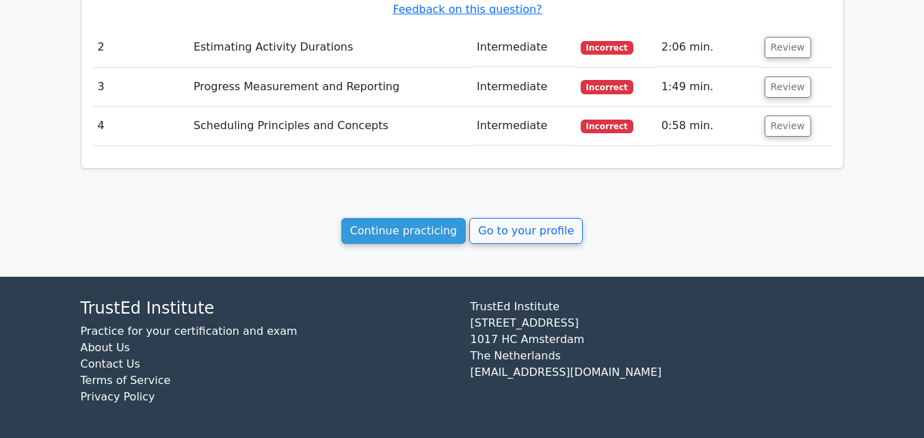
scroll to position [1495, 0]
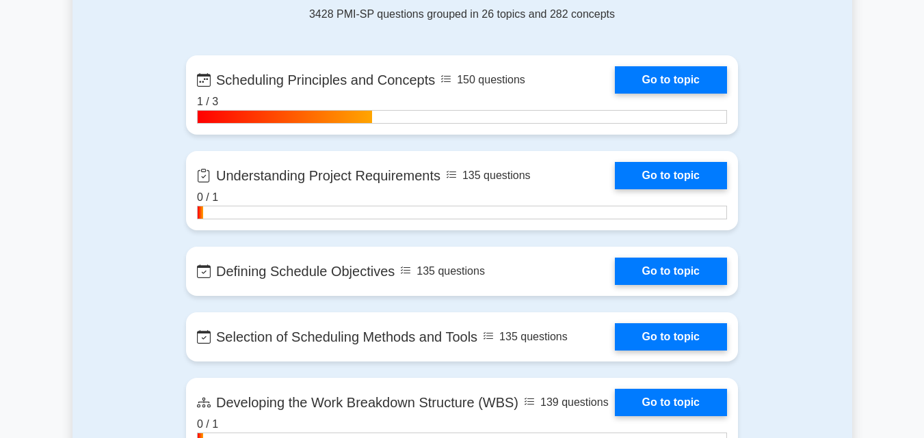
scroll to position [605, 0]
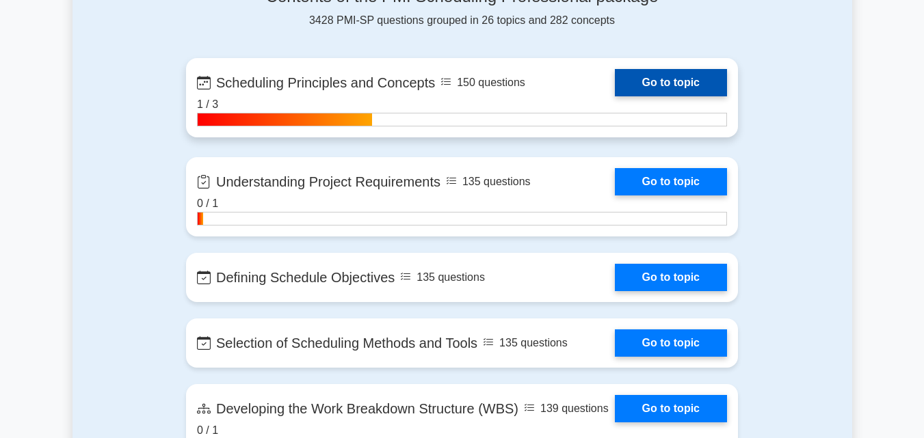
click at [702, 89] on link "Go to topic" at bounding box center [671, 82] width 112 height 27
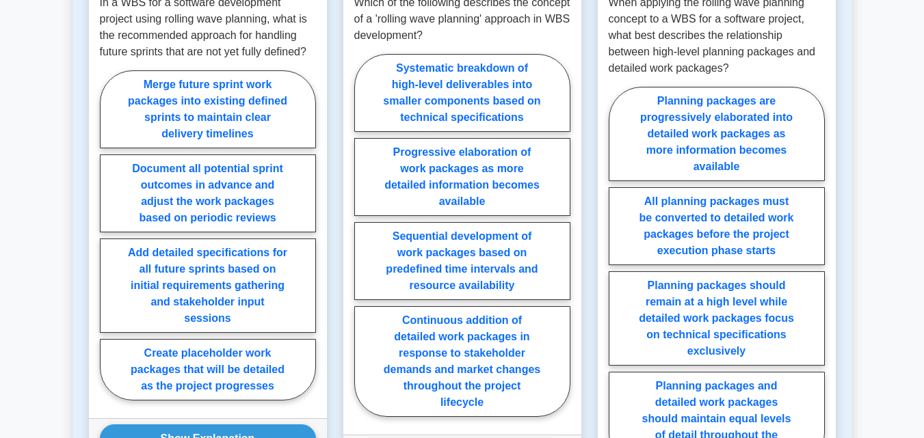
scroll to position [885, 0]
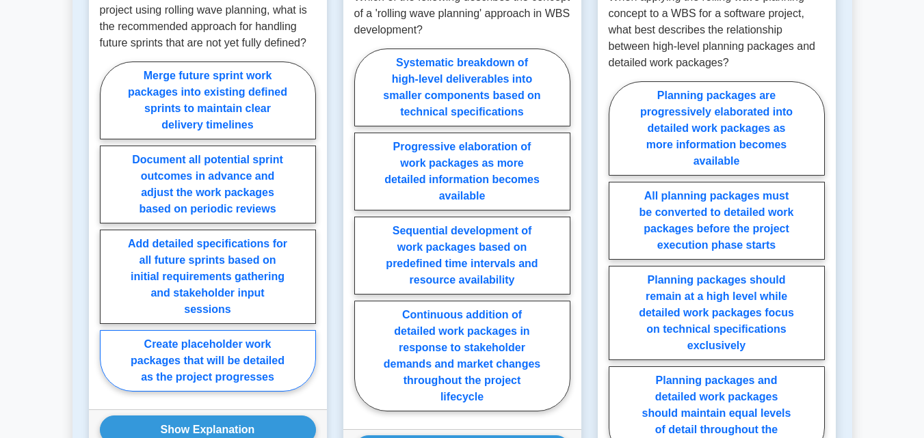
click at [256, 330] on label "Create placeholder work packages that will be detailed as the project progresses" at bounding box center [208, 361] width 216 height 62
click at [109, 235] on input "Create placeholder work packages that will be detailed as the project progresses" at bounding box center [104, 230] width 9 height 9
radio input "true"
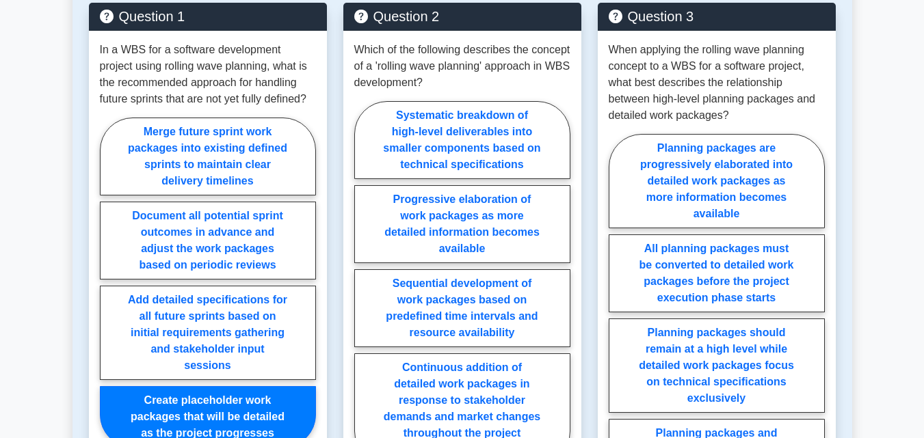
scroll to position [827, 0]
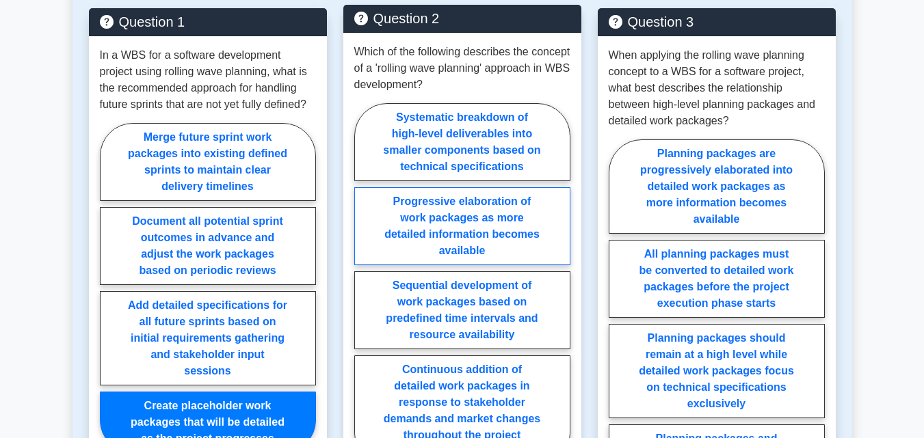
click at [505, 190] on label "Progressive elaboration of work packages as more detailed information becomes a…" at bounding box center [462, 226] width 216 height 78
click at [363, 284] on input "Progressive elaboration of work packages as more detailed information becomes a…" at bounding box center [358, 288] width 9 height 9
radio input "true"
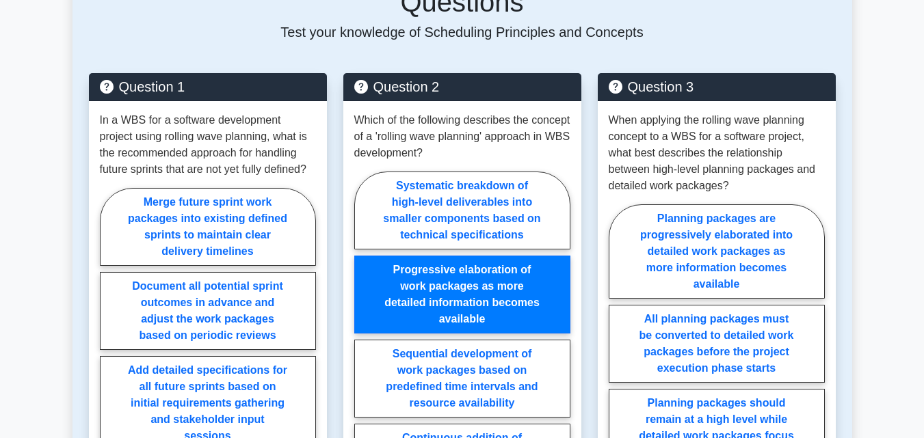
scroll to position [766, 0]
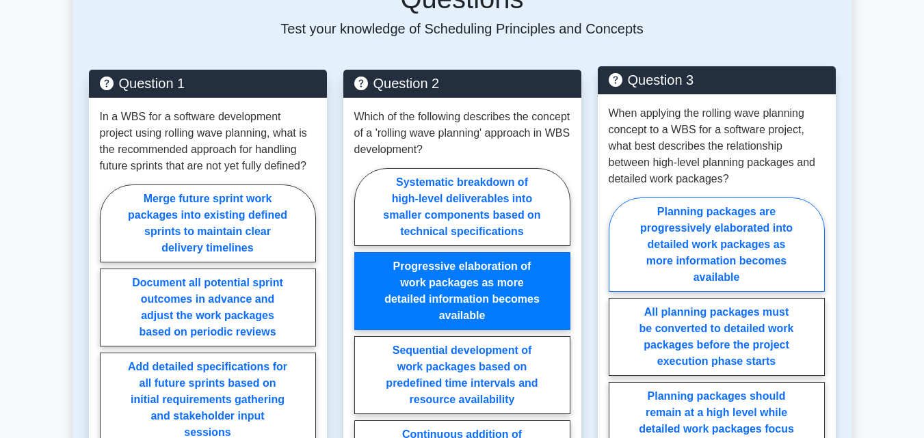
click at [799, 217] on label "Planning packages are progressively elaborated into detailed work packages as m…" at bounding box center [716, 245] width 216 height 94
click at [617, 387] on input "Planning packages are progressively elaborated into detailed work packages as m…" at bounding box center [612, 391] width 9 height 9
radio input "true"
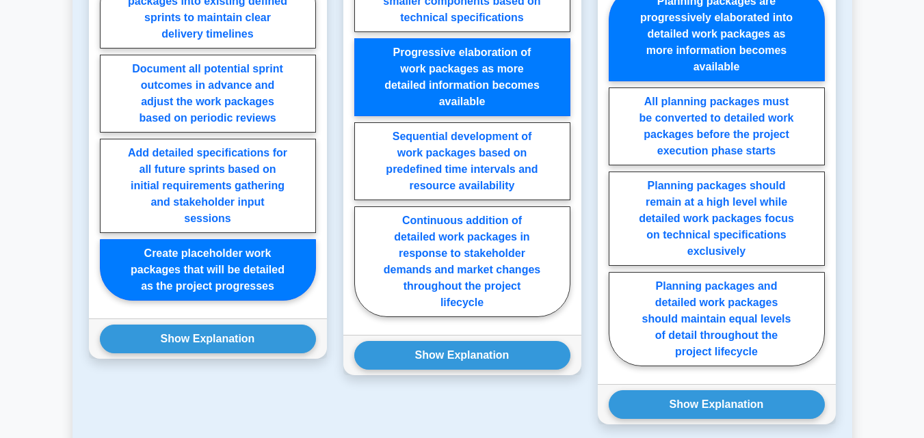
scroll to position [1000, 0]
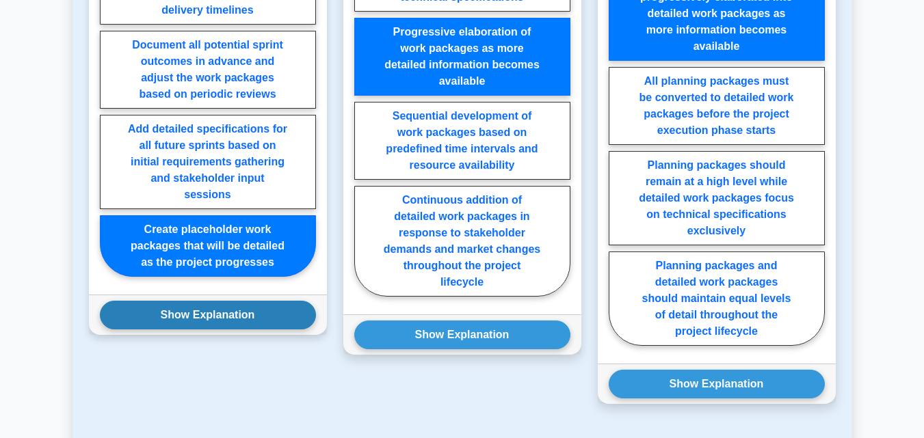
click at [271, 301] on button "Show Explanation" at bounding box center [208, 315] width 216 height 29
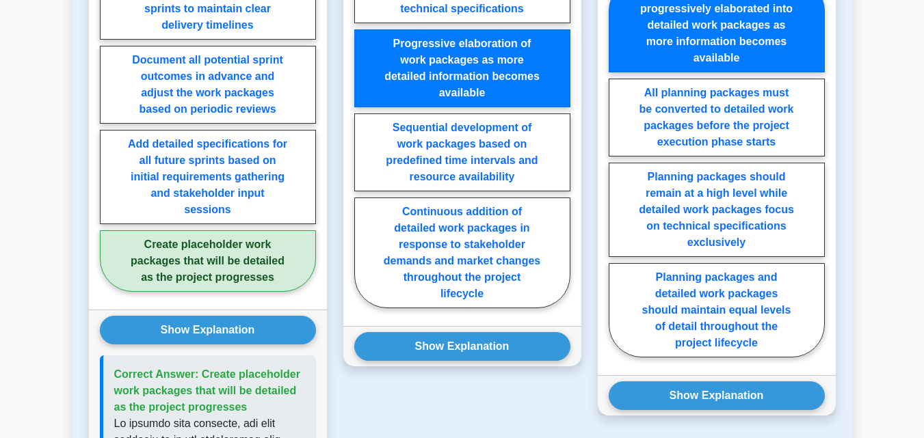
scroll to position [1030, 0]
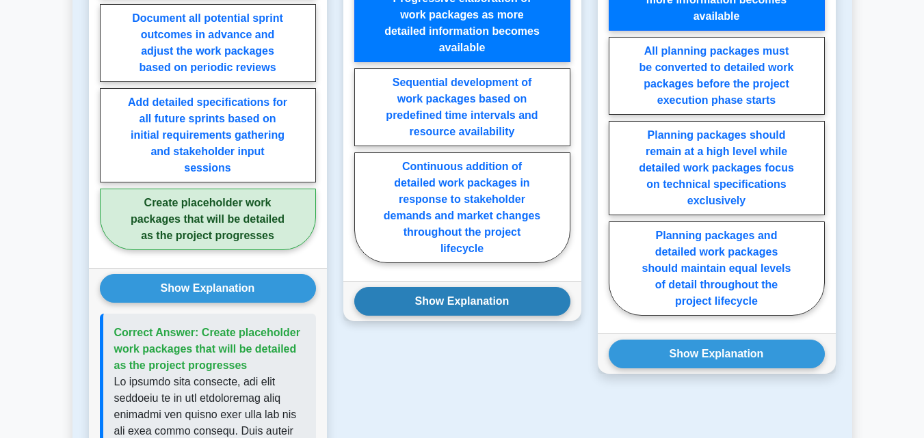
click at [533, 287] on button "Show Explanation" at bounding box center [462, 301] width 216 height 29
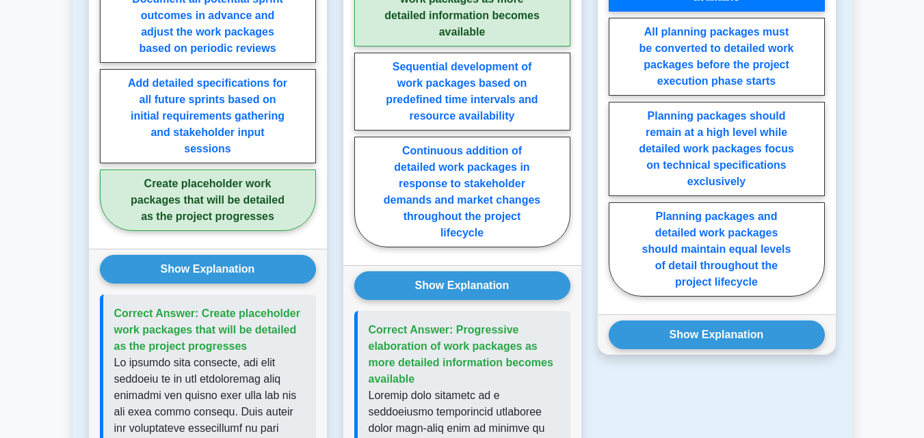
scroll to position [1045, 0]
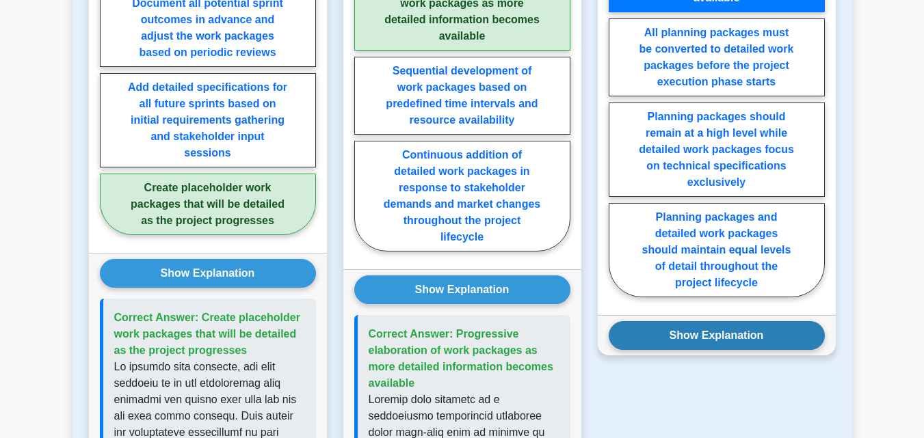
click at [777, 321] on button "Show Explanation" at bounding box center [716, 335] width 216 height 29
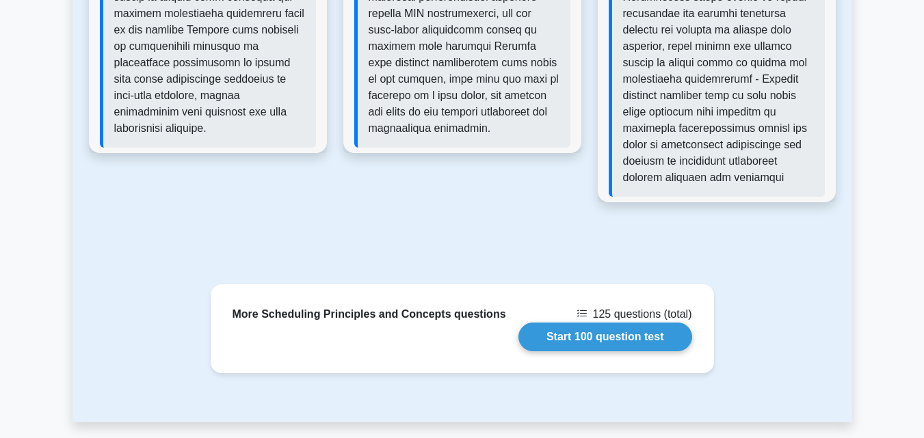
scroll to position [1917, 0]
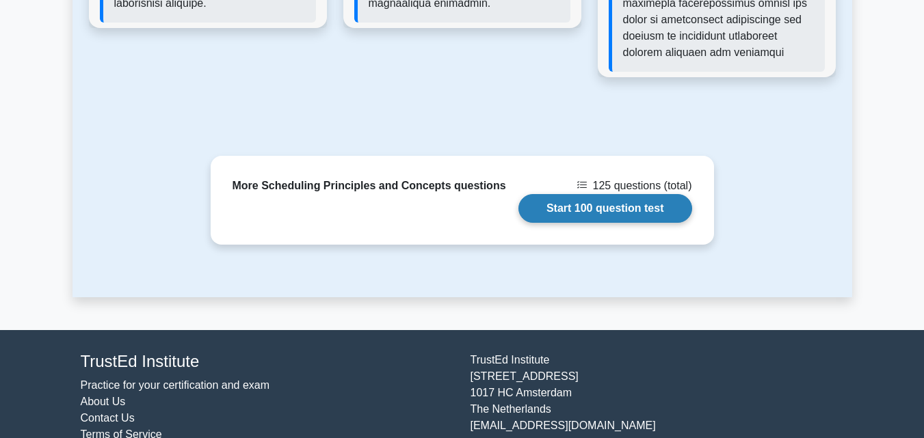
click at [651, 194] on link "Start 100 question test" at bounding box center [605, 208] width 174 height 29
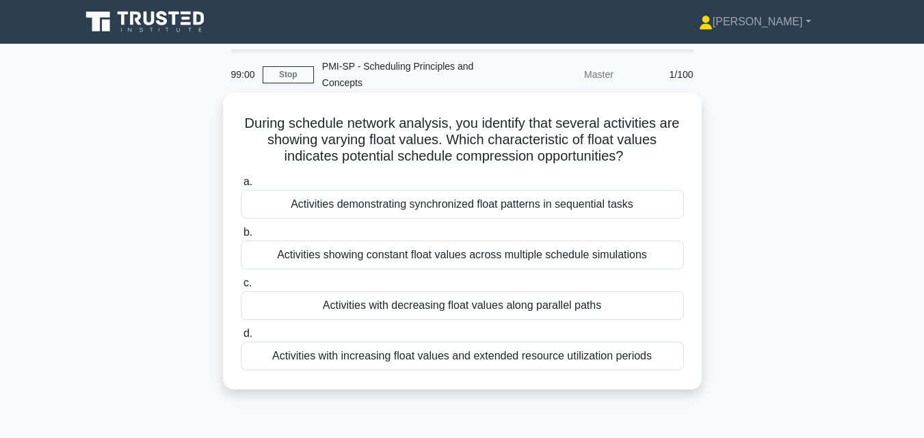
click at [593, 308] on div "Activities with decreasing float values along parallel paths" at bounding box center [462, 305] width 443 height 29
click at [241, 288] on input "c. Activities with decreasing float values along parallel paths" at bounding box center [241, 283] width 0 height 9
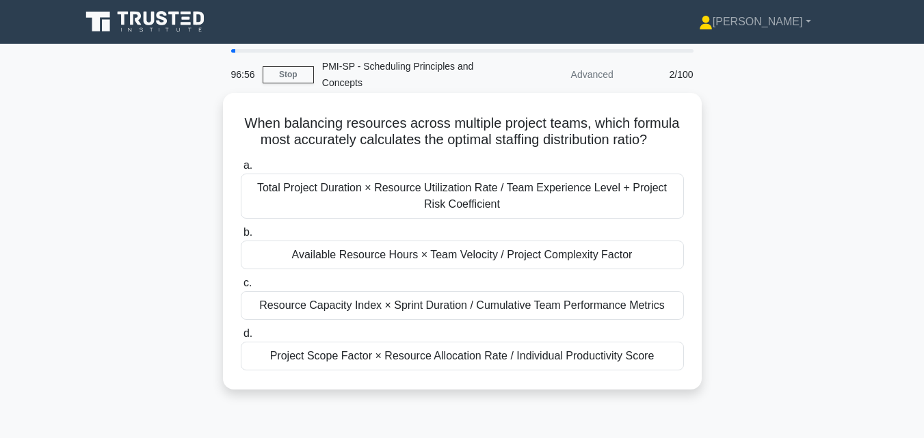
click at [509, 196] on div "Total Project Duration × Resource Utilization Rate / Team Experience Level + Pr…" at bounding box center [462, 196] width 443 height 45
click at [241, 170] on input "a. Total Project Duration × Resource Utilization Rate / Team Experience Level +…" at bounding box center [241, 165] width 0 height 9
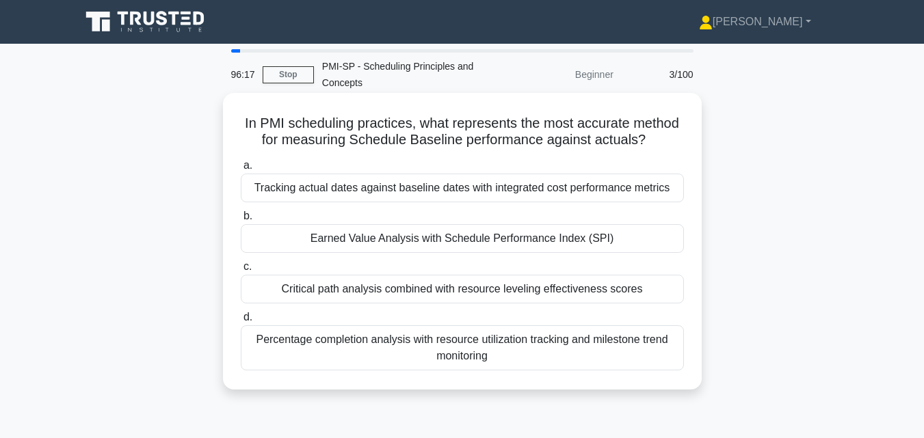
click at [476, 239] on div "Earned Value Analysis with Schedule Performance Index (SPI)" at bounding box center [462, 238] width 443 height 29
click at [241, 221] on input "b. Earned Value Analysis with Schedule Performance Index (SPI)" at bounding box center [241, 216] width 0 height 9
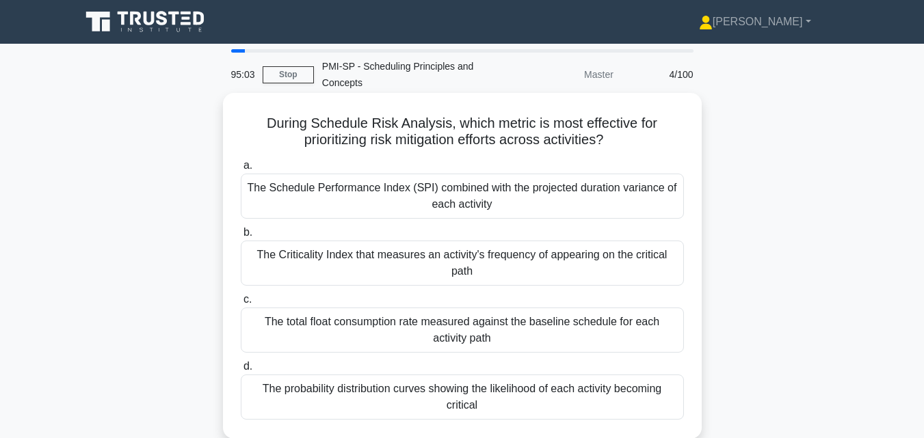
click at [434, 392] on div "The probability distribution curves showing the likelihood of each activity bec…" at bounding box center [462, 397] width 443 height 45
click at [241, 371] on input "d. The probability distribution curves showing the likelihood of each activity …" at bounding box center [241, 366] width 0 height 9
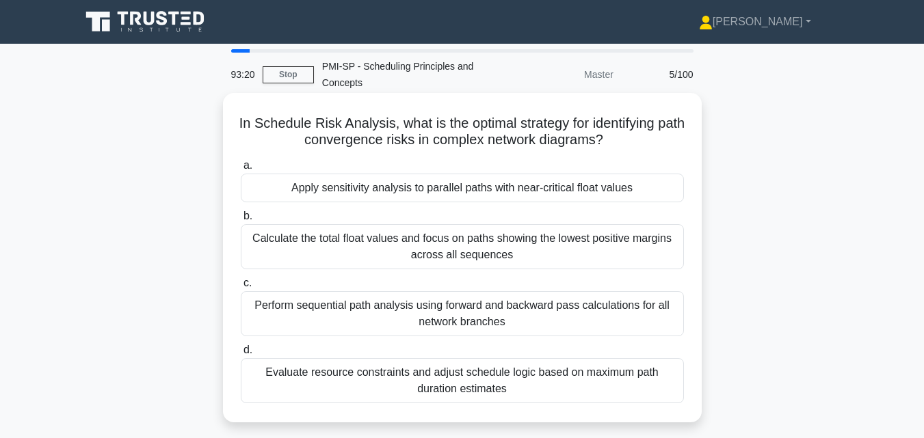
click at [405, 191] on div "Apply sensitivity analysis to parallel paths with near-critical float values" at bounding box center [462, 188] width 443 height 29
click at [241, 170] on input "a. Apply sensitivity analysis to parallel paths with near-critical float values" at bounding box center [241, 165] width 0 height 9
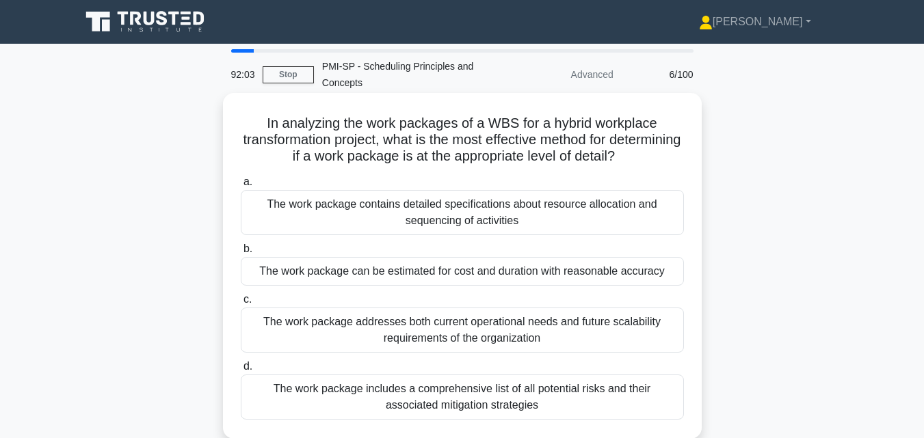
click at [387, 269] on div "The work package can be estimated for cost and duration with reasonable accuracy" at bounding box center [462, 271] width 443 height 29
click at [241, 254] on input "b. The work package can be estimated for cost and duration with reasonable accu…" at bounding box center [241, 249] width 0 height 9
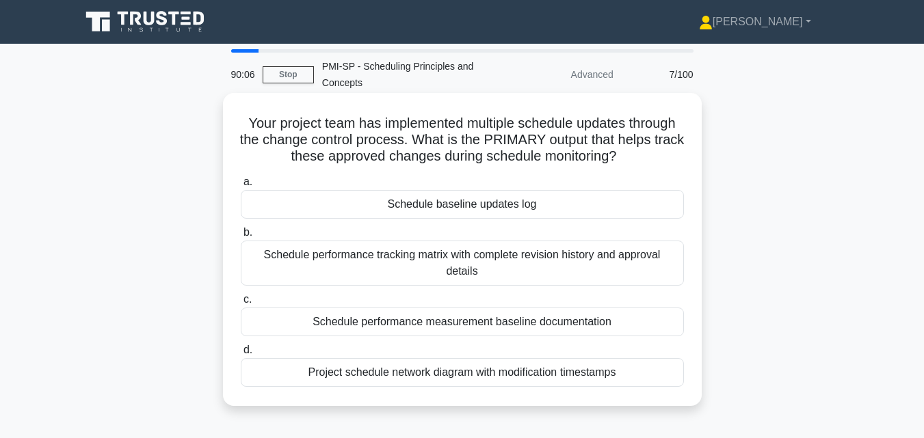
click at [454, 326] on div "Schedule performance measurement baseline documentation" at bounding box center [462, 322] width 443 height 29
click at [241, 304] on input "c. Schedule performance measurement baseline documentation" at bounding box center [241, 299] width 0 height 9
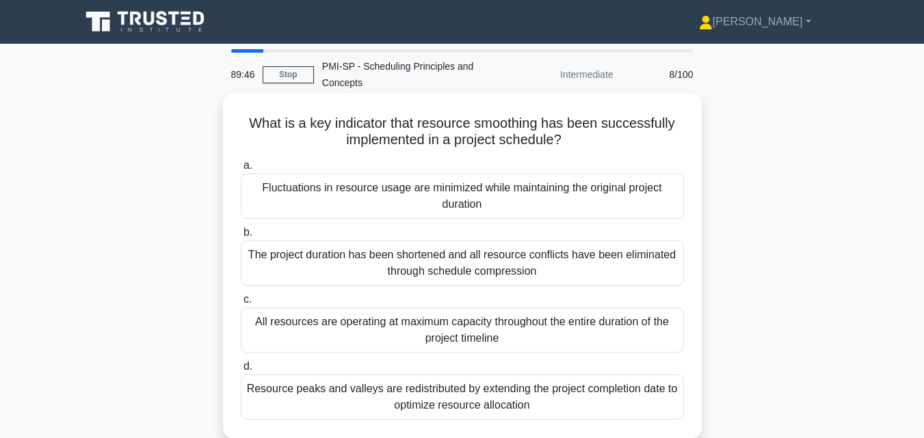
click at [423, 192] on div "Fluctuations in resource usage are minimized while maintaining the original pro…" at bounding box center [462, 196] width 443 height 45
click at [241, 170] on input "a. Fluctuations in resource usage are minimized while maintaining the original …" at bounding box center [241, 165] width 0 height 9
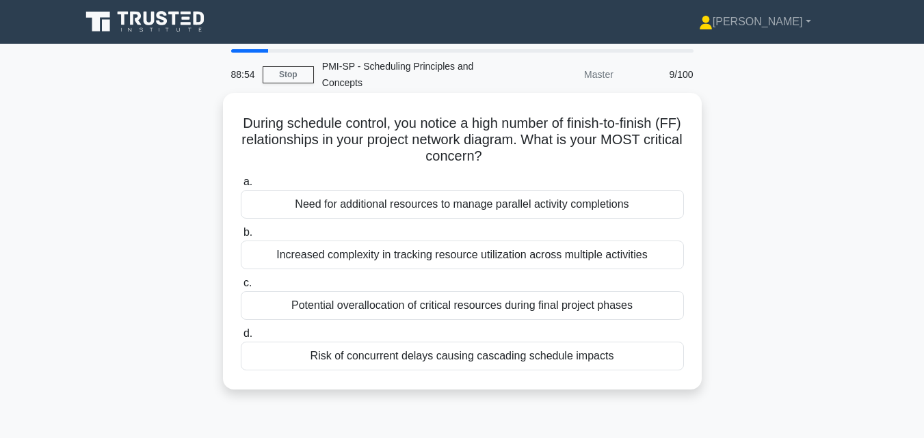
click at [480, 357] on div "Risk of concurrent delays causing cascading schedule impacts" at bounding box center [462, 356] width 443 height 29
click at [241, 338] on input "d. Risk of concurrent delays causing cascading schedule impacts" at bounding box center [241, 333] width 0 height 9
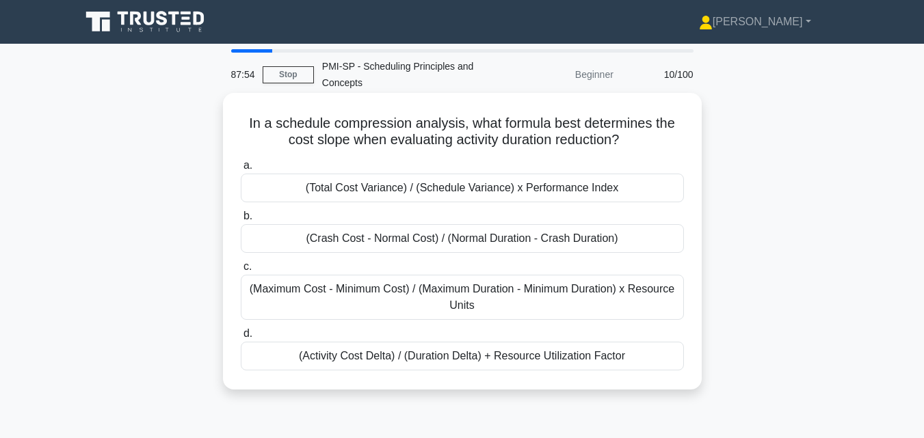
click at [462, 247] on div "(Crash Cost - Normal Cost) / (Normal Duration - Crash Duration)" at bounding box center [462, 238] width 443 height 29
click at [241, 221] on input "b. (Crash Cost - Normal Cost) / (Normal Duration - Crash Duration)" at bounding box center [241, 216] width 0 height 9
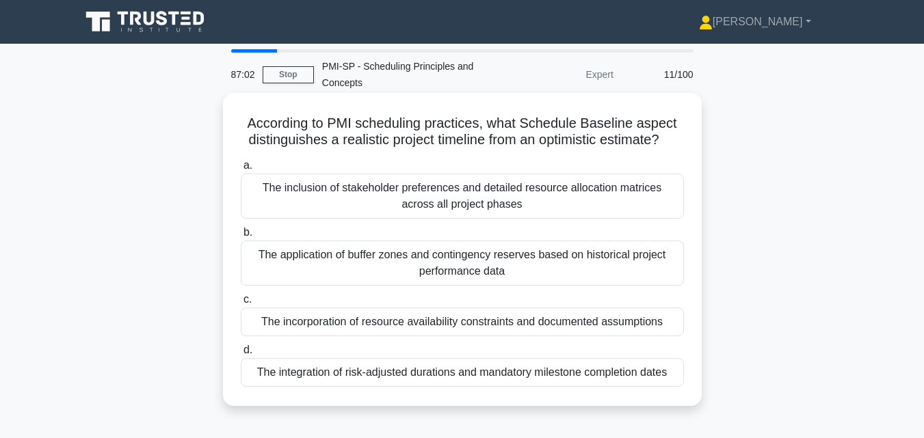
click at [492, 263] on div "The application of buffer zones and contingency reserves based on historical pr…" at bounding box center [462, 263] width 443 height 45
click at [241, 237] on input "b. The application of buffer zones and contingency reserves based on historical…" at bounding box center [241, 232] width 0 height 9
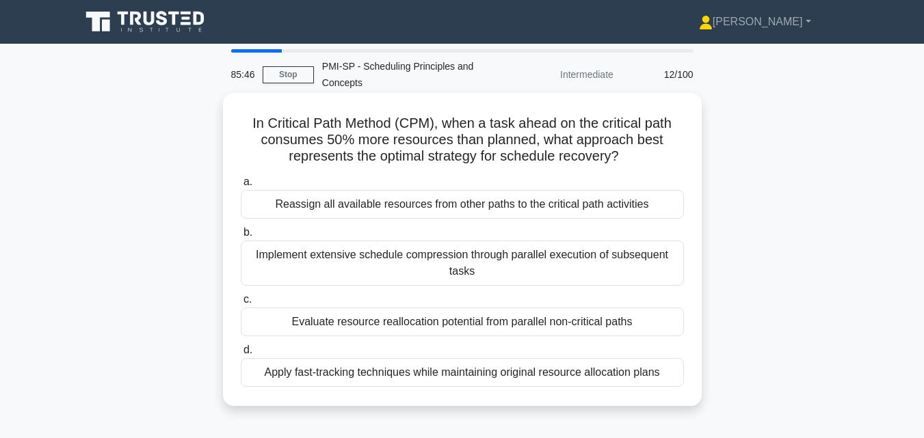
click at [472, 319] on div "Evaluate resource reallocation potential from parallel non-critical paths" at bounding box center [462, 322] width 443 height 29
click at [241, 304] on input "c. Evaluate resource reallocation potential from parallel non-critical paths" at bounding box center [241, 299] width 0 height 9
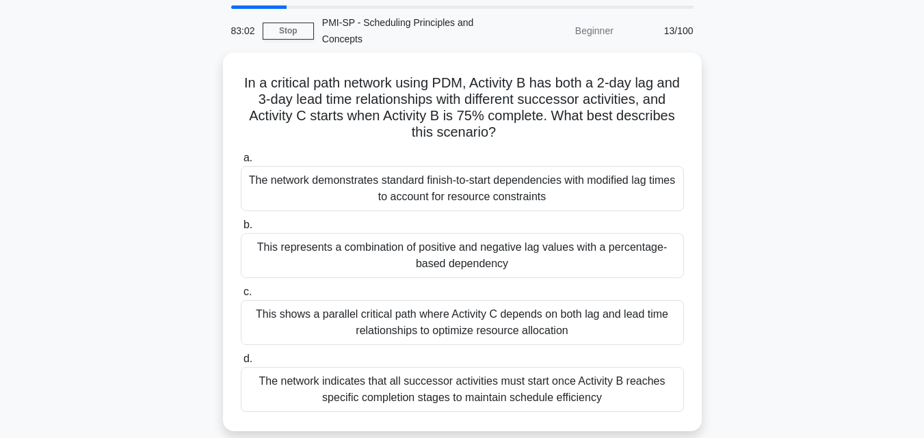
scroll to position [45, 0]
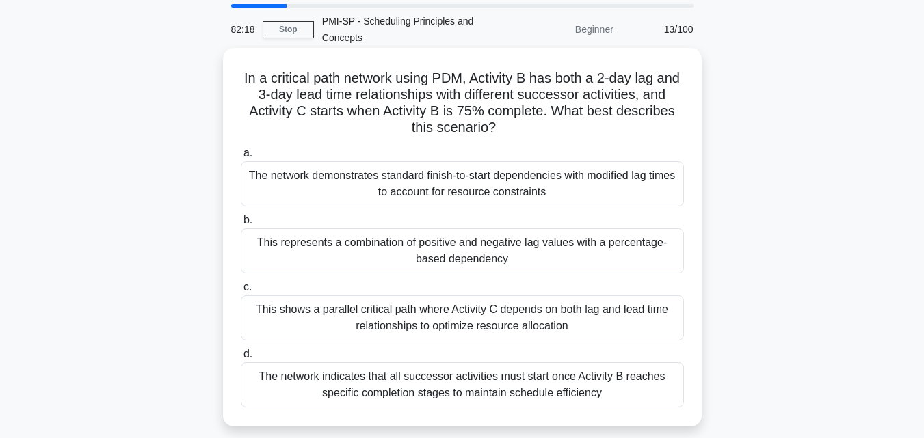
click at [501, 245] on div "This represents a combination of positive and negative lag values with a percen…" at bounding box center [462, 250] width 443 height 45
click at [241, 225] on input "b. This represents a combination of positive and negative lag values with a per…" at bounding box center [241, 220] width 0 height 9
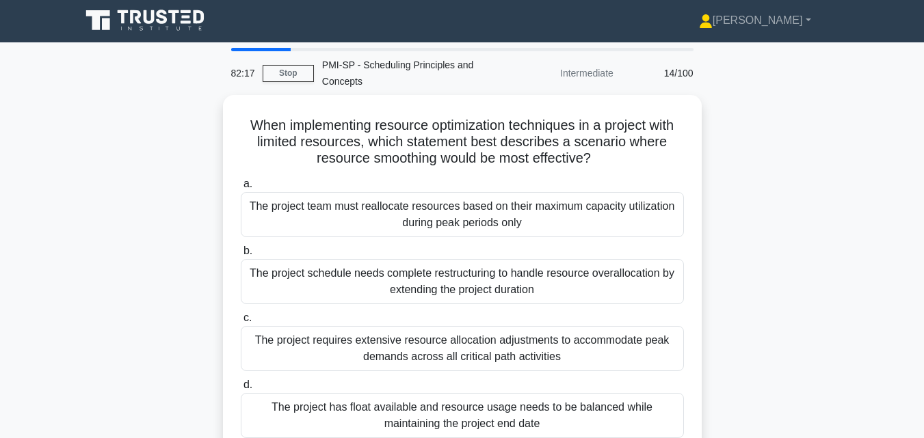
scroll to position [0, 0]
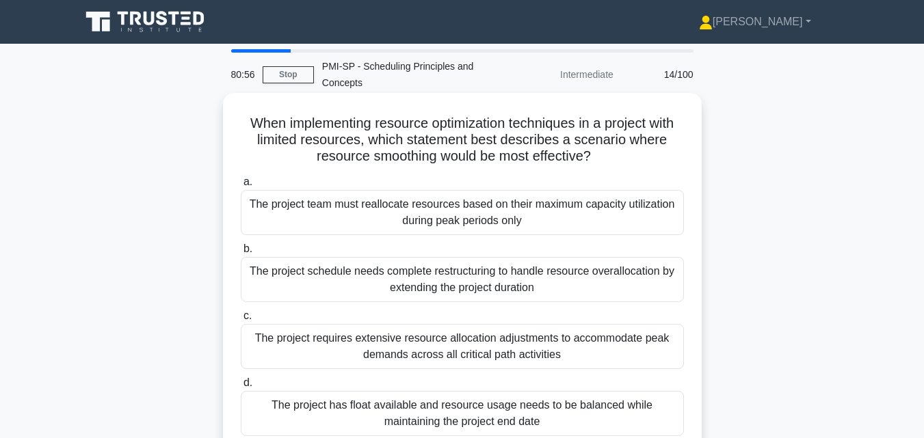
click at [499, 338] on div "The project requires extensive resource allocation adjustments to accommodate p…" at bounding box center [462, 346] width 443 height 45
click at [241, 321] on input "c. The project requires extensive resource allocation adjustments to accommodat…" at bounding box center [241, 316] width 0 height 9
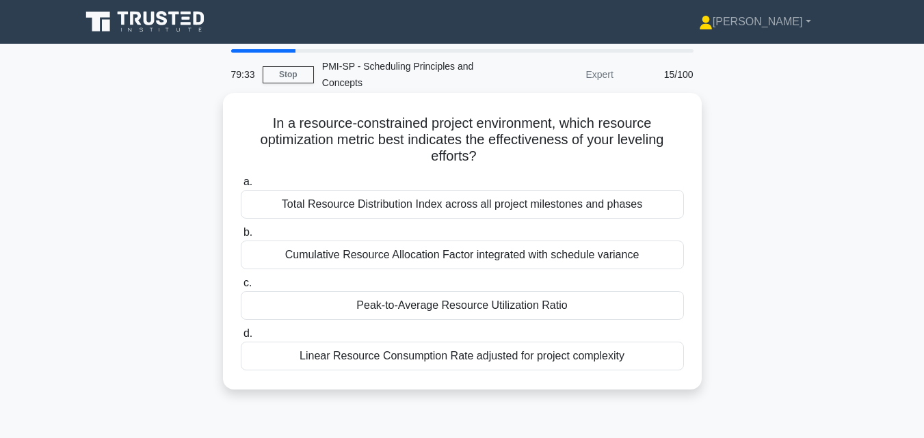
click at [495, 355] on div "Linear Resource Consumption Rate adjusted for project complexity" at bounding box center [462, 356] width 443 height 29
click at [241, 338] on input "d. Linear Resource Consumption Rate adjusted for project complexity" at bounding box center [241, 333] width 0 height 9
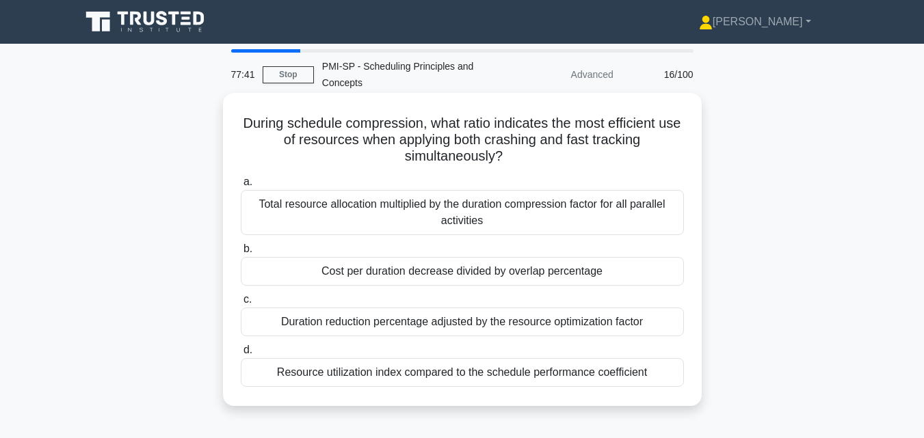
click at [491, 277] on div "Cost per duration decrease divided by overlap percentage" at bounding box center [462, 271] width 443 height 29
click at [241, 254] on input "b. Cost per duration decrease divided by overlap percentage" at bounding box center [241, 249] width 0 height 9
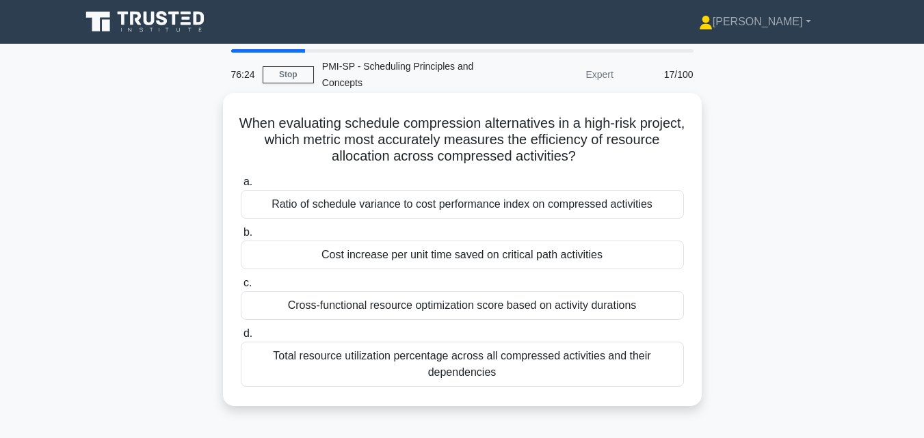
click at [483, 252] on div "Cost increase per unit time saved on critical path activities" at bounding box center [462, 255] width 443 height 29
click at [241, 237] on input "b. Cost increase per unit time saved on critical path activities" at bounding box center [241, 232] width 0 height 9
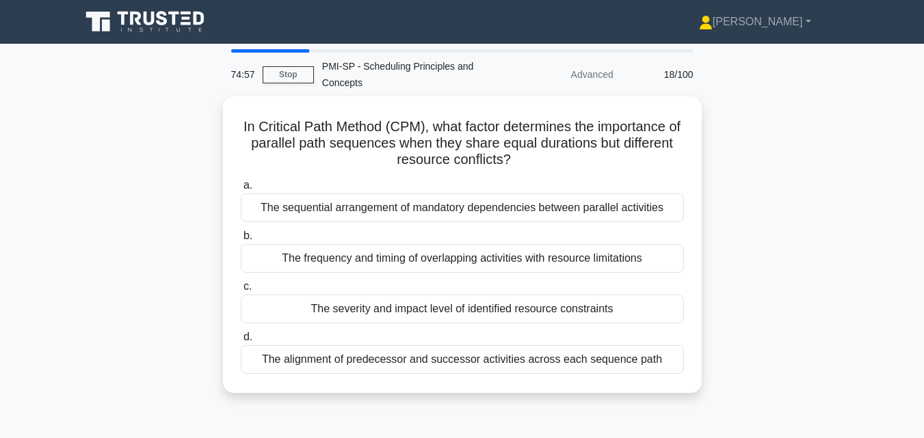
click at [483, 252] on div "The frequency and timing of overlapping activities with resource limitations" at bounding box center [462, 258] width 443 height 29
click at [241, 241] on input "b. The frequency and timing of overlapping activities with resource limitations" at bounding box center [241, 236] width 0 height 9
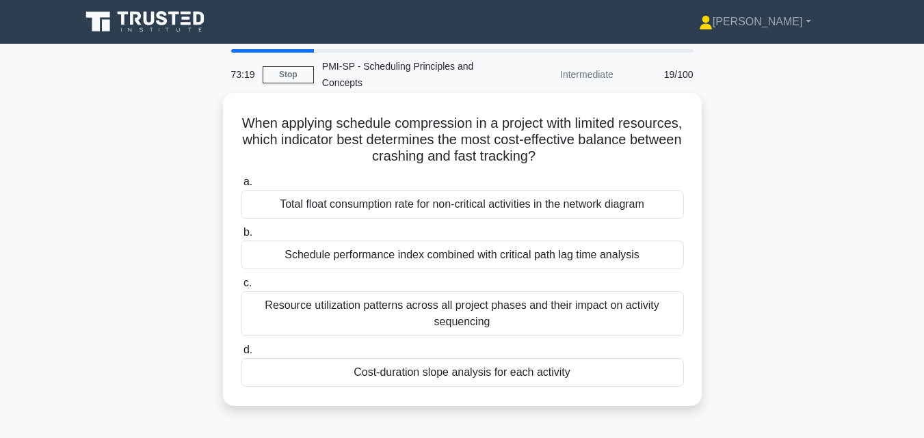
click at [465, 304] on div "Resource utilization patterns across all project phases and their impact on act…" at bounding box center [462, 313] width 443 height 45
click at [241, 288] on input "c. Resource utilization patterns across all project phases and their impact on …" at bounding box center [241, 283] width 0 height 9
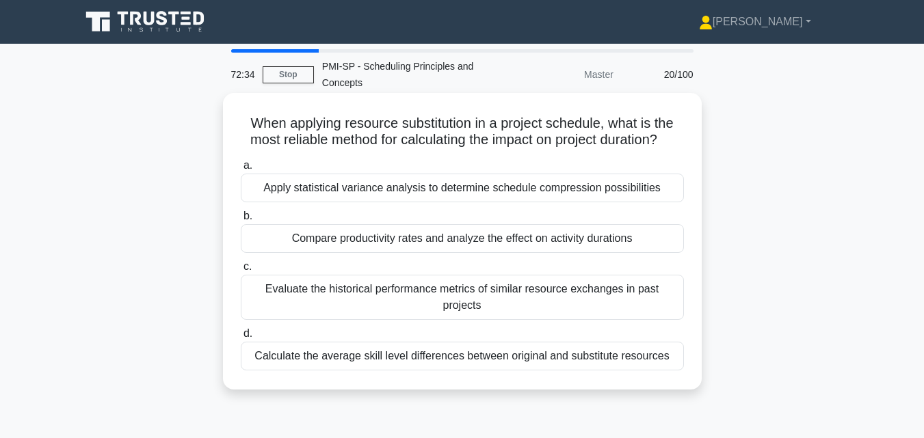
click at [464, 346] on div "Calculate the average skill level differences between original and substitute r…" at bounding box center [462, 356] width 443 height 29
click at [241, 338] on input "d. Calculate the average skill level differences between original and substitut…" at bounding box center [241, 333] width 0 height 9
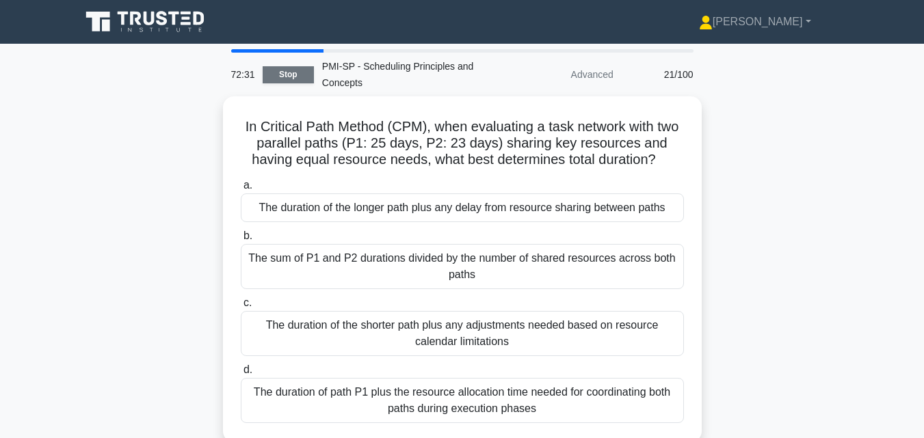
click at [294, 76] on link "Stop" at bounding box center [288, 74] width 51 height 17
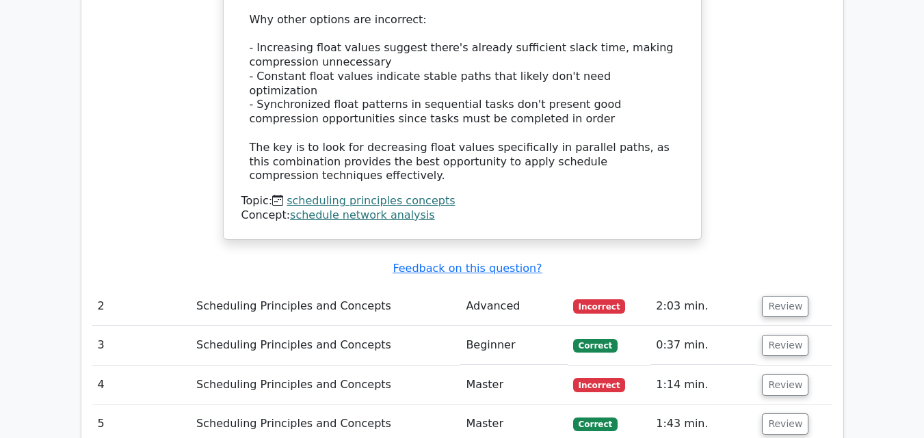
scroll to position [1204, 0]
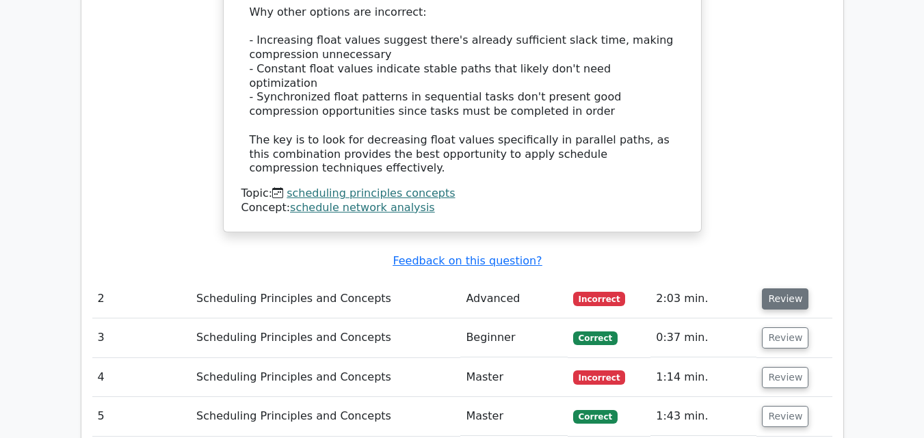
click at [779, 288] on button "Review" at bounding box center [785, 298] width 46 height 21
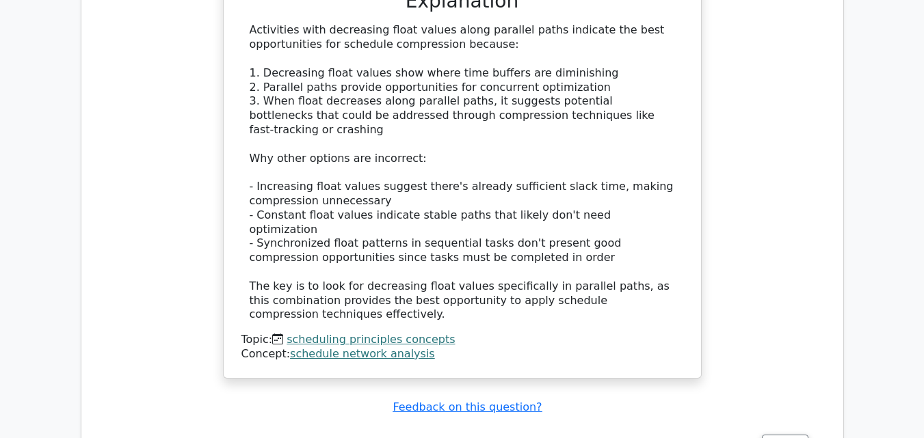
scroll to position [1098, 0]
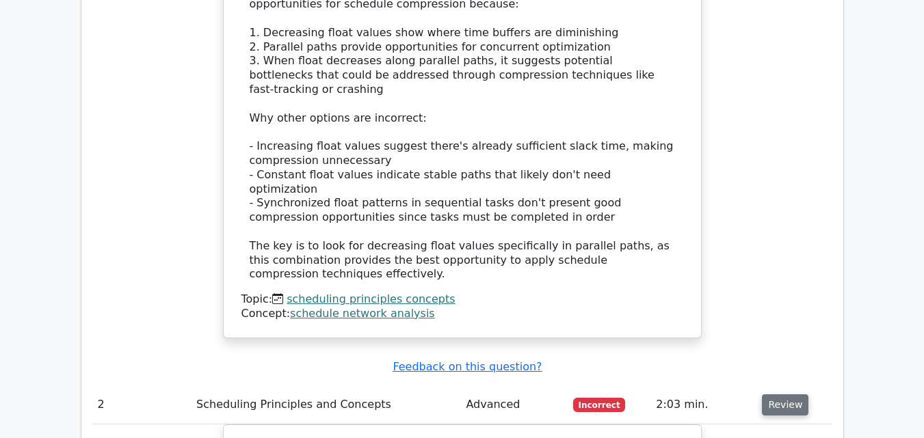
click at [792, 394] on button "Review" at bounding box center [785, 404] width 46 height 21
click at [766, 433] on button "Review" at bounding box center [785, 443] width 46 height 21
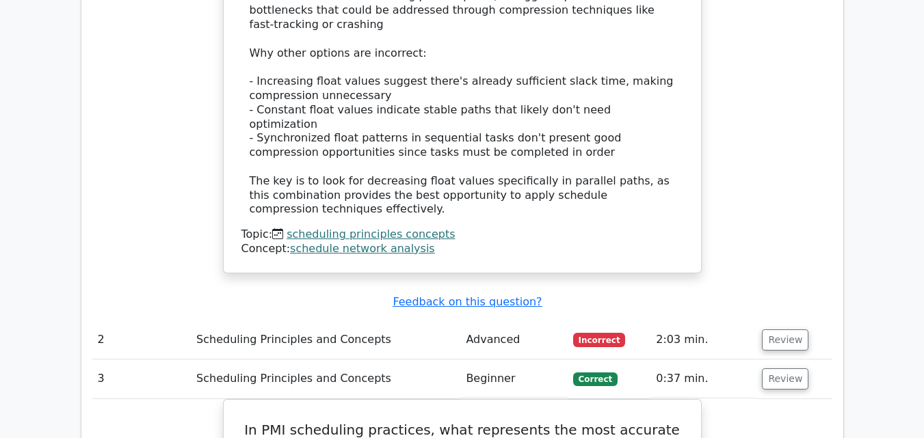
scroll to position [1224, 0]
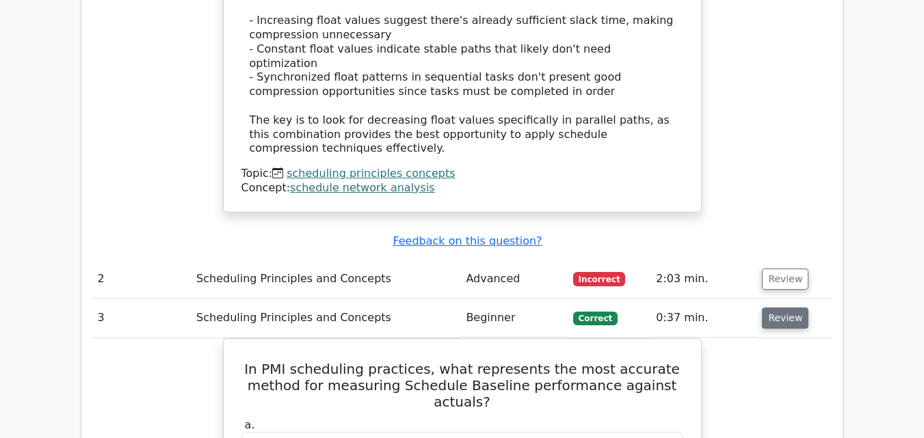
click at [774, 308] on button "Review" at bounding box center [785, 318] width 46 height 21
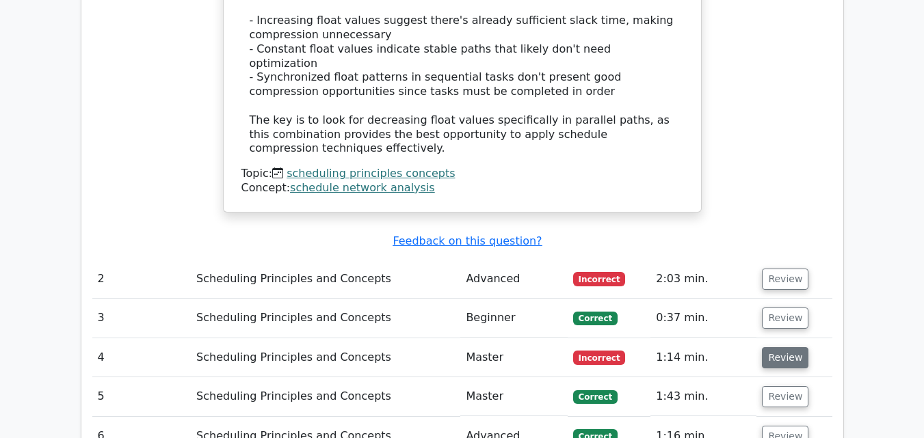
click at [791, 347] on button "Review" at bounding box center [785, 357] width 46 height 21
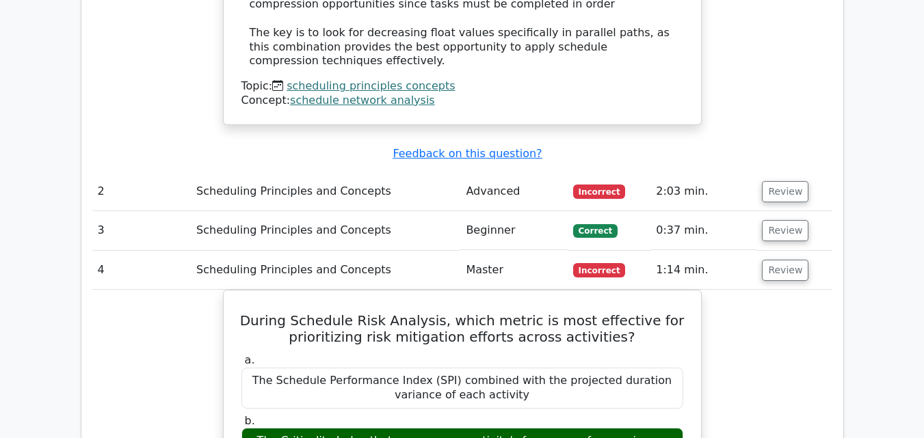
scroll to position [1432, 0]
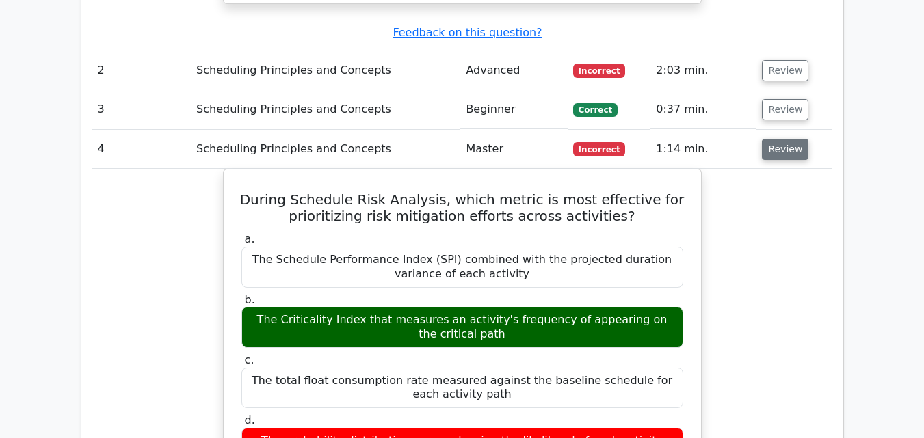
click at [790, 139] on button "Review" at bounding box center [785, 149] width 46 height 21
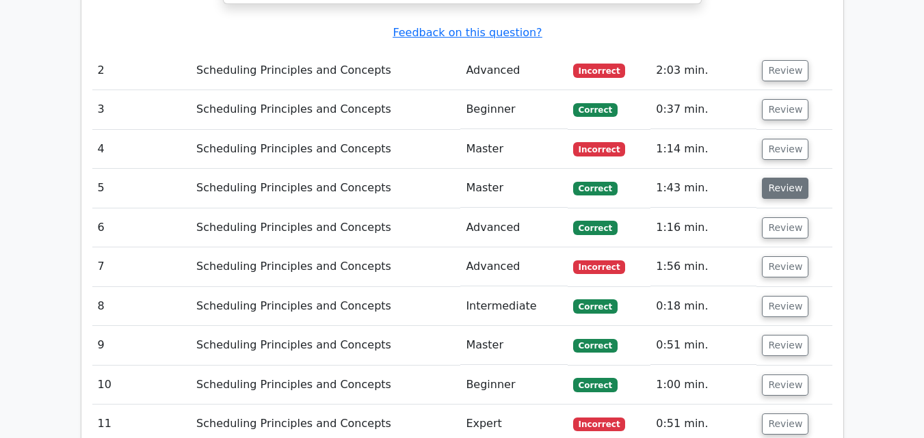
click at [782, 178] on button "Review" at bounding box center [785, 188] width 46 height 21
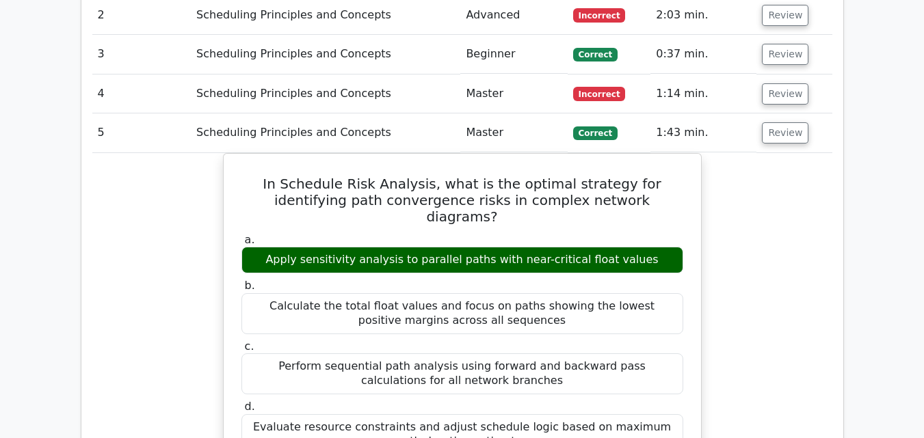
scroll to position [1480, 0]
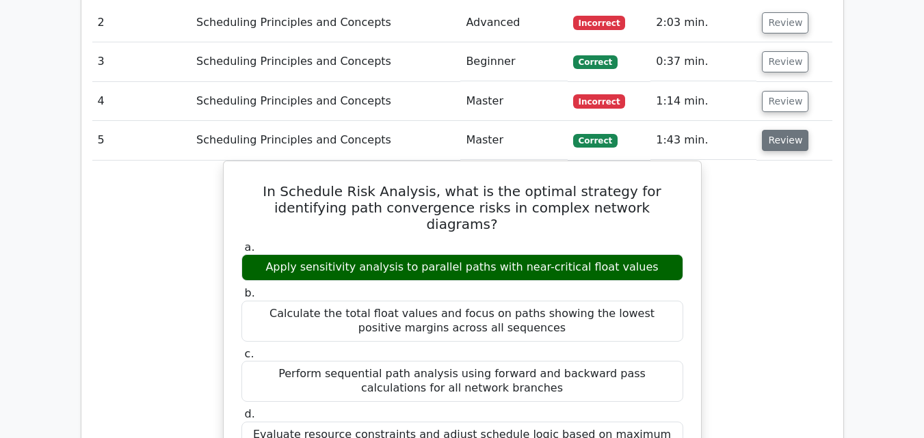
click at [792, 130] on button "Review" at bounding box center [785, 140] width 46 height 21
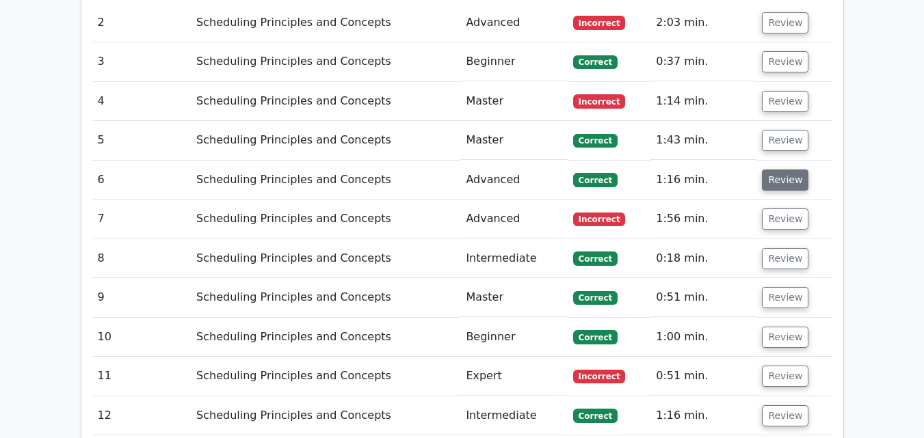
click at [786, 170] on button "Review" at bounding box center [785, 180] width 46 height 21
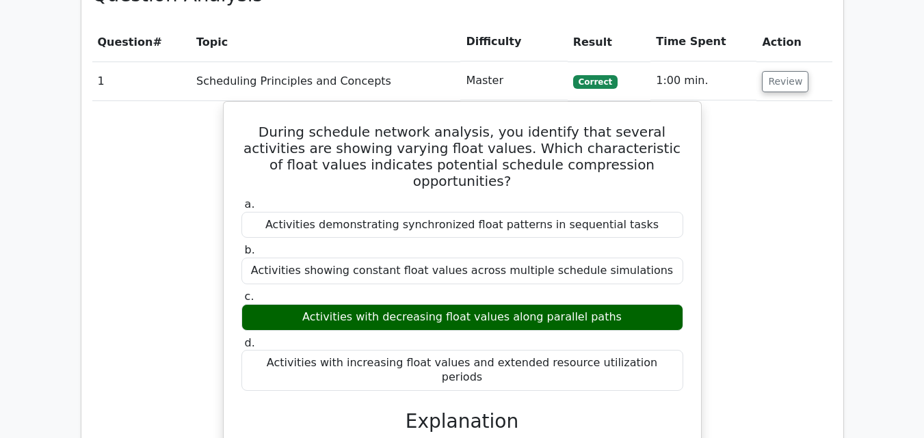
scroll to position [657, 0]
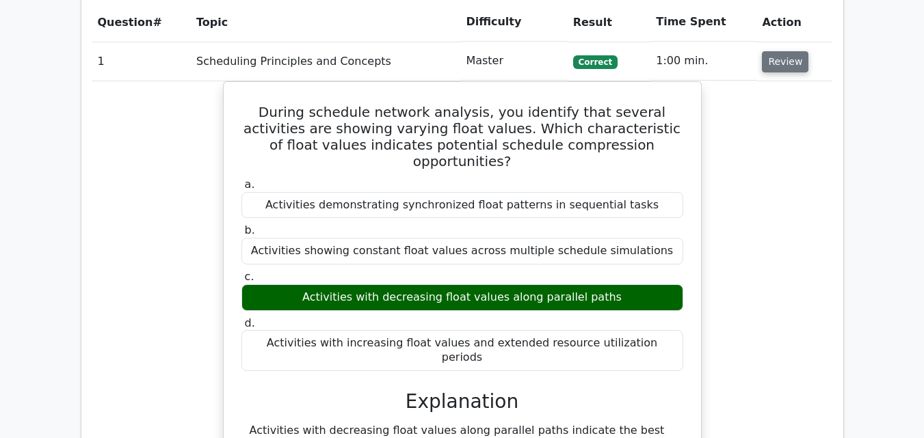
click at [792, 67] on button "Review" at bounding box center [785, 61] width 46 height 21
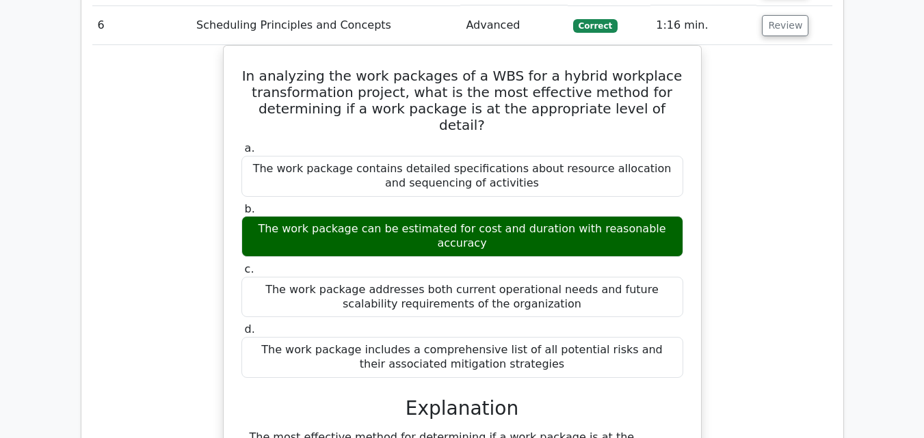
scroll to position [905, 0]
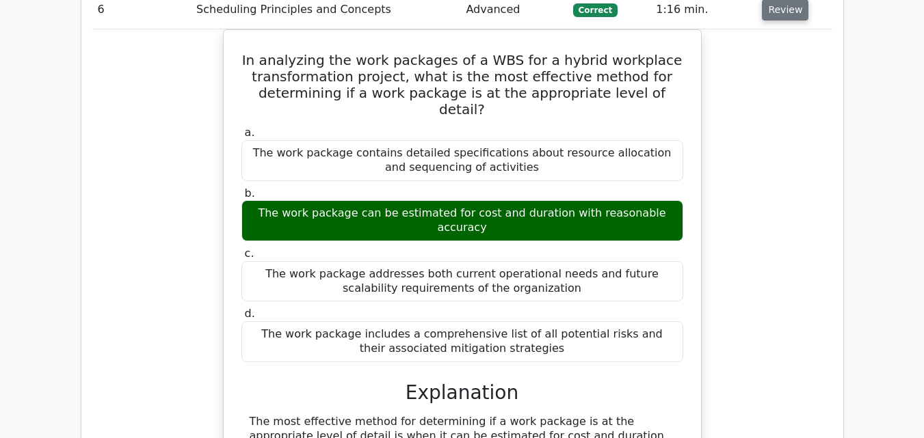
click at [795, 11] on button "Review" at bounding box center [785, 9] width 46 height 21
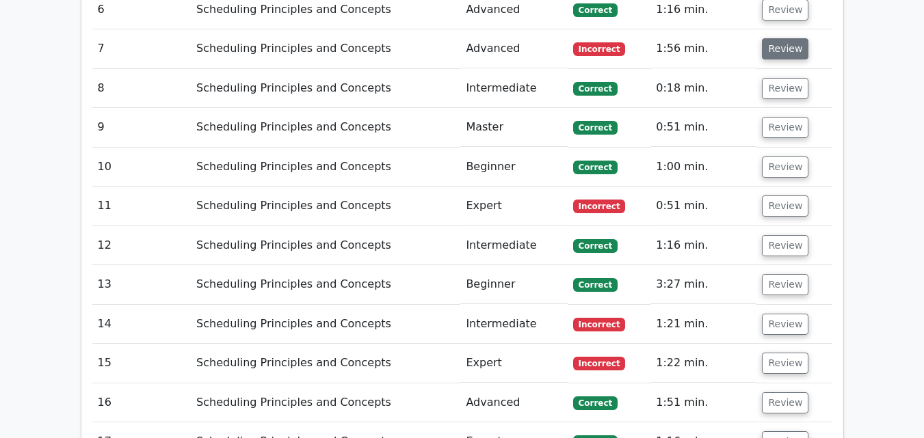
click at [783, 48] on button "Review" at bounding box center [785, 48] width 46 height 21
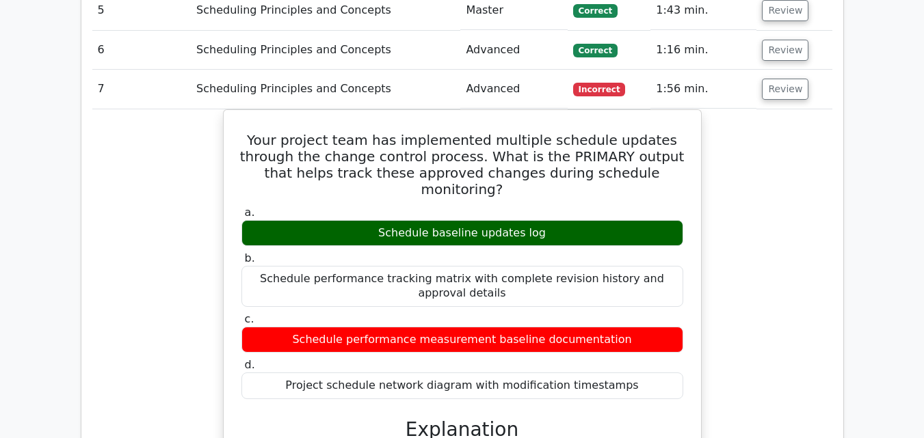
scroll to position [872, 0]
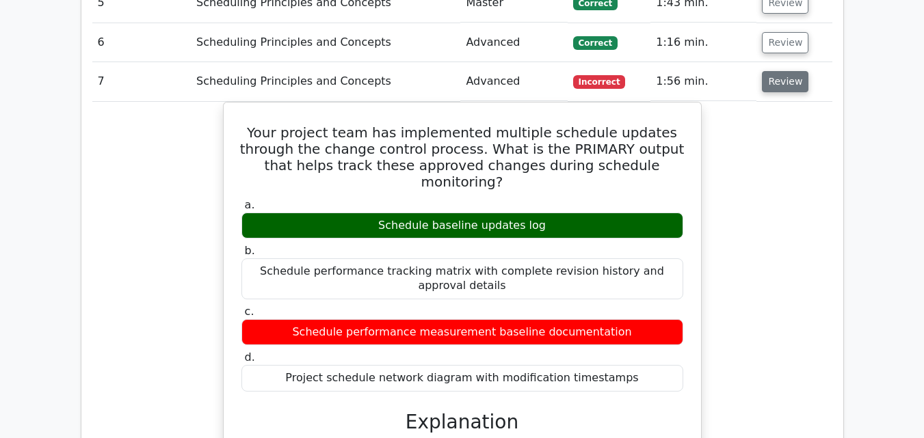
click at [797, 82] on button "Review" at bounding box center [785, 81] width 46 height 21
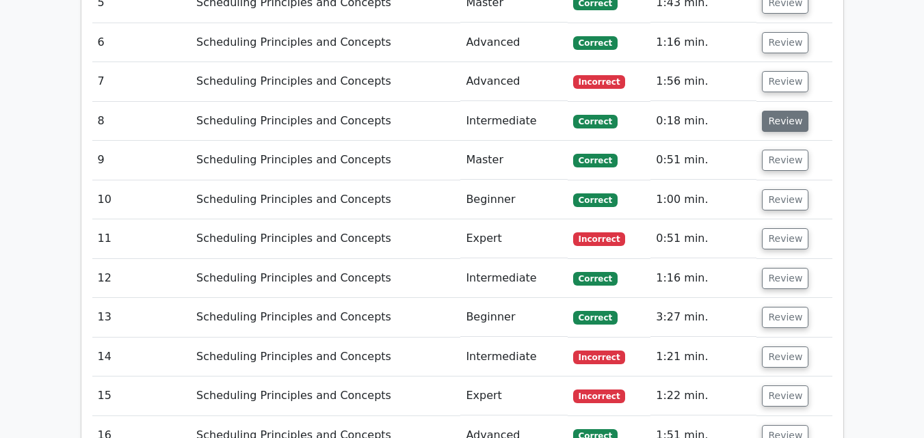
click at [785, 122] on button "Review" at bounding box center [785, 121] width 46 height 21
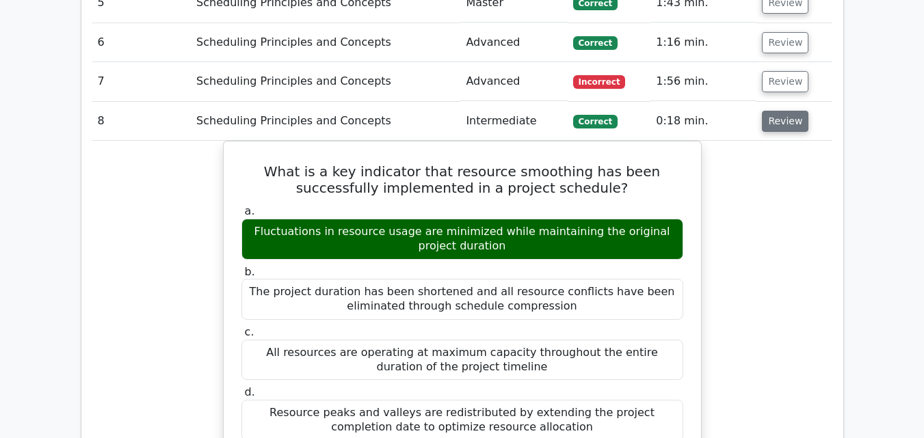
click at [775, 118] on button "Review" at bounding box center [785, 121] width 46 height 21
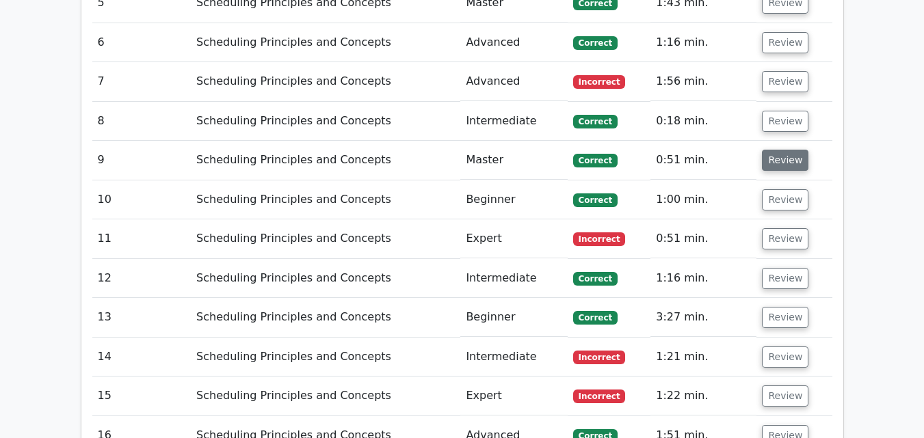
click at [774, 161] on button "Review" at bounding box center [785, 160] width 46 height 21
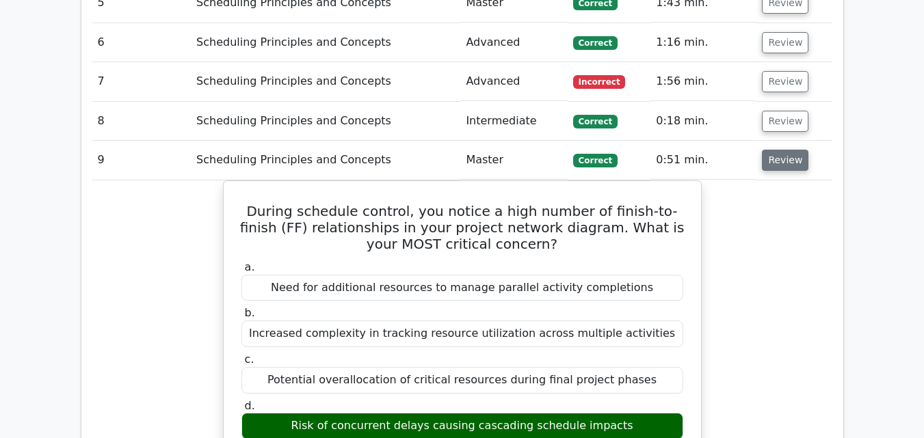
click at [774, 161] on button "Review" at bounding box center [785, 160] width 46 height 21
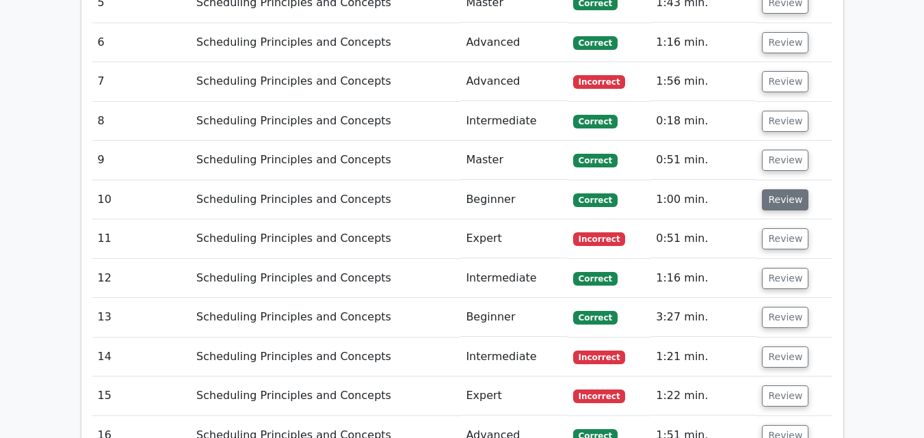
click at [777, 193] on button "Review" at bounding box center [785, 199] width 46 height 21
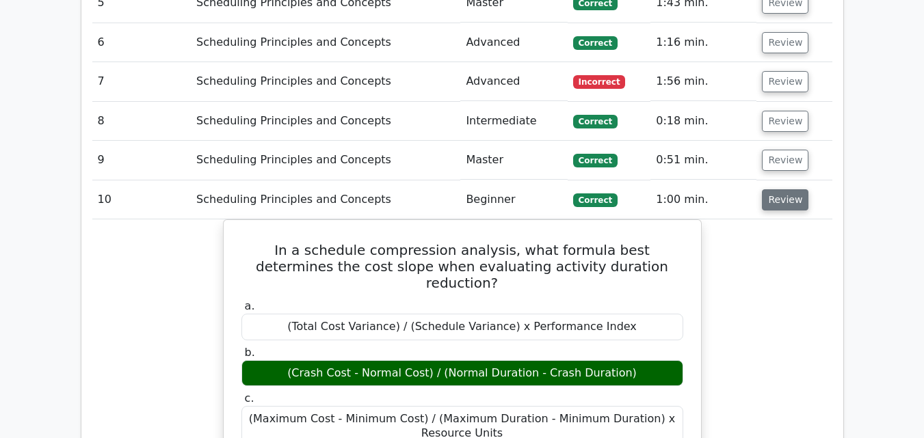
click at [775, 198] on button "Review" at bounding box center [785, 199] width 46 height 21
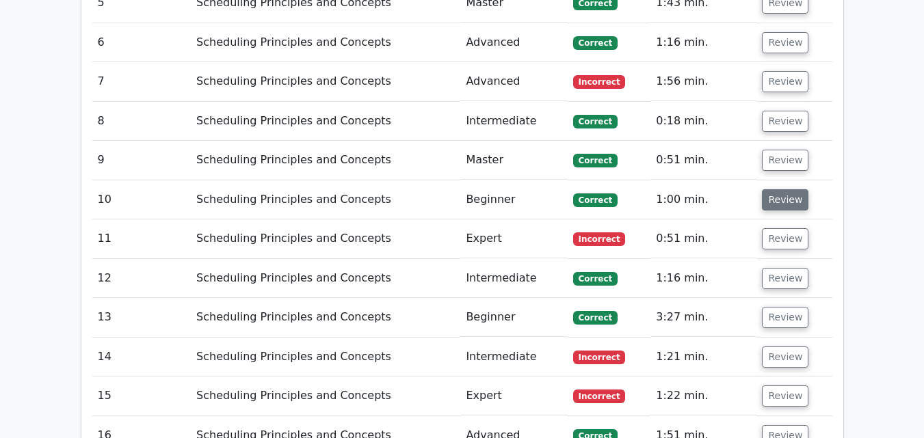
click at [778, 204] on button "Review" at bounding box center [785, 199] width 46 height 21
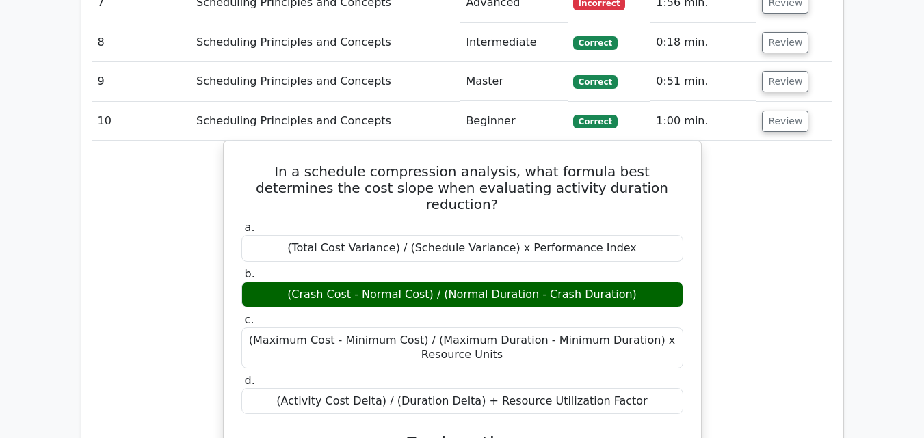
scroll to position [967, 0]
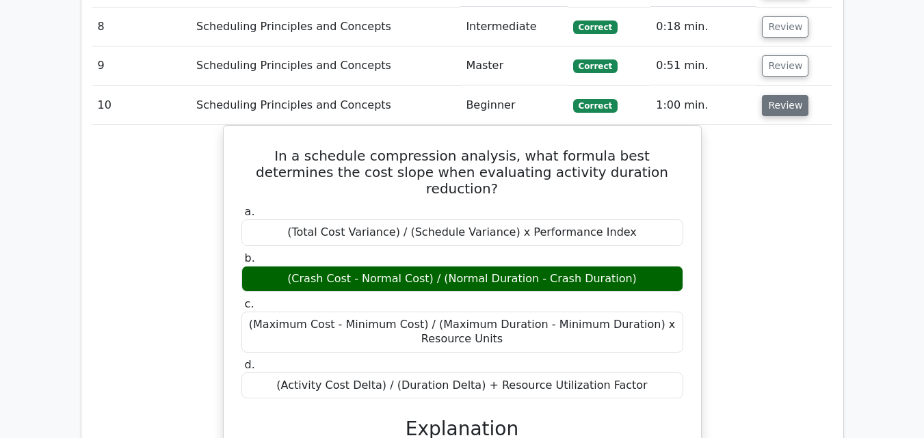
click at [781, 104] on button "Review" at bounding box center [785, 105] width 46 height 21
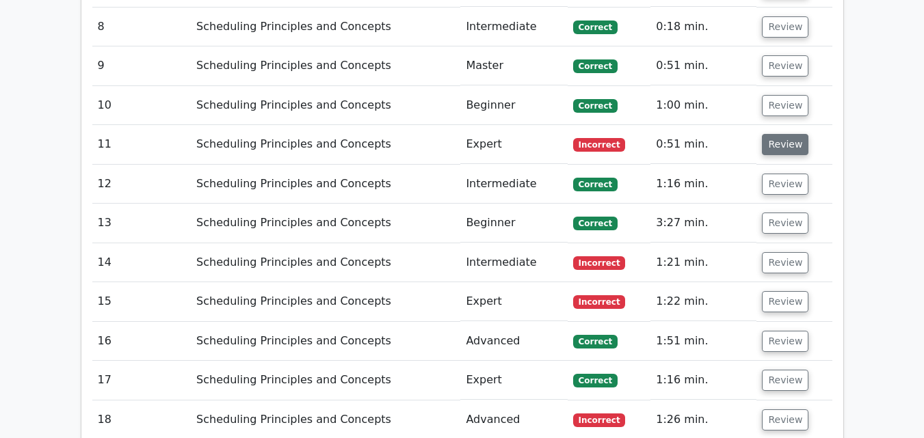
click at [774, 147] on button "Review" at bounding box center [785, 144] width 46 height 21
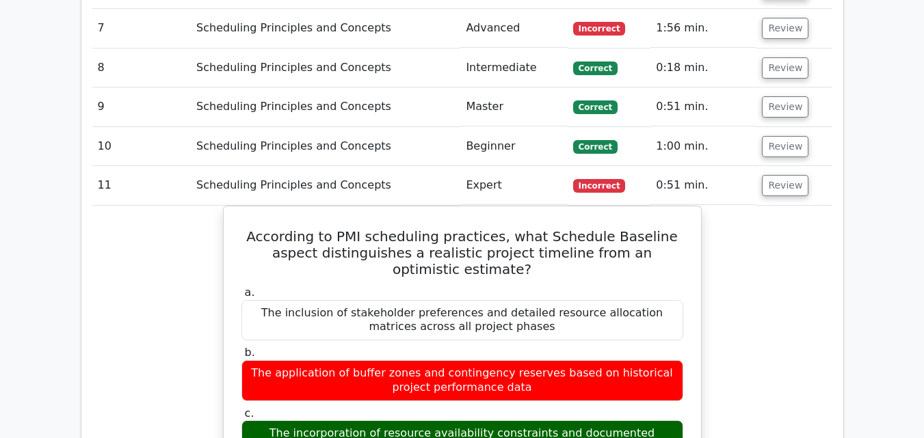
scroll to position [921, 0]
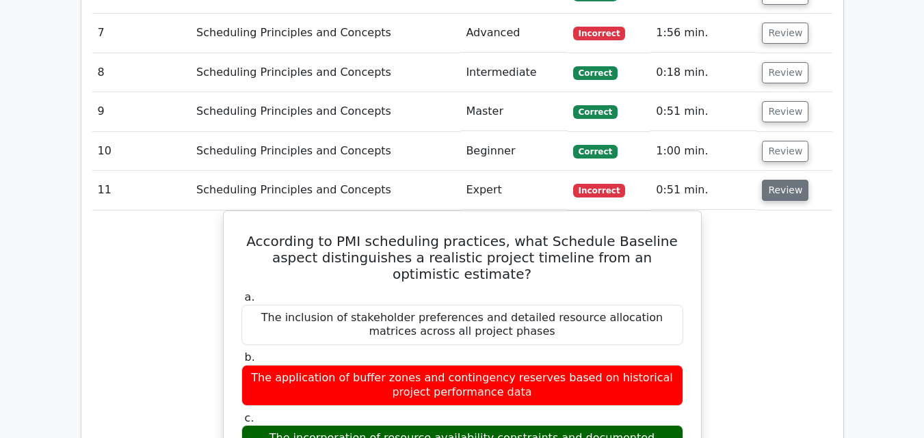
click at [784, 199] on button "Review" at bounding box center [785, 190] width 46 height 21
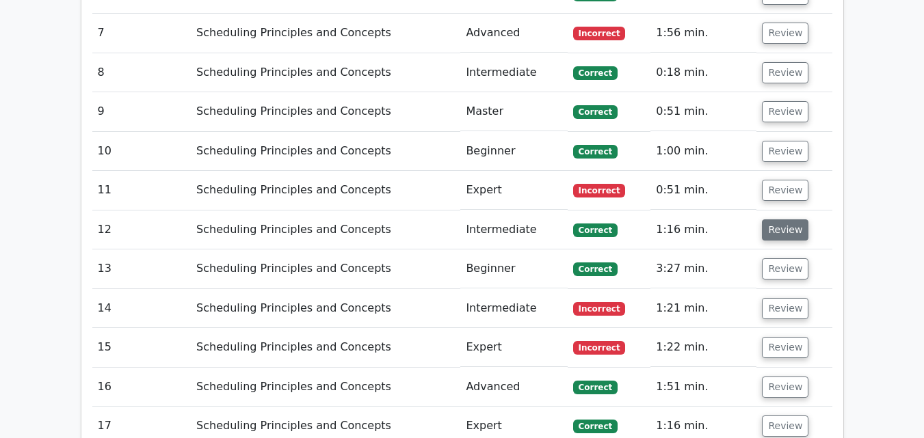
click at [777, 234] on button "Review" at bounding box center [785, 229] width 46 height 21
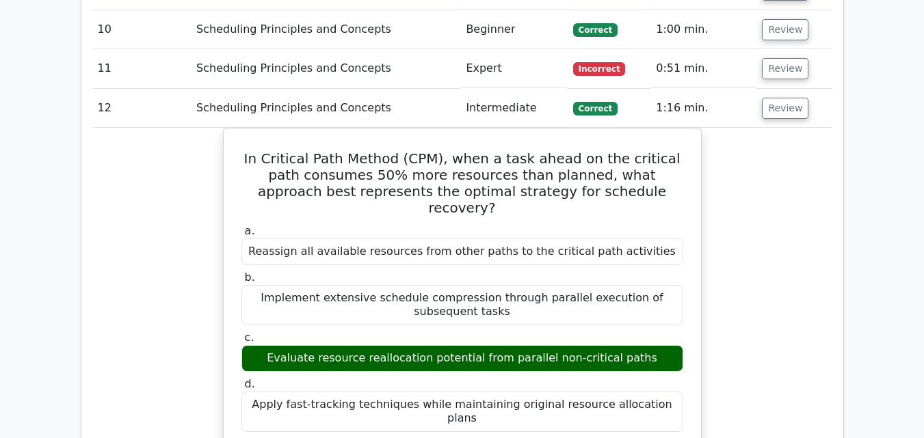
scroll to position [1058, 0]
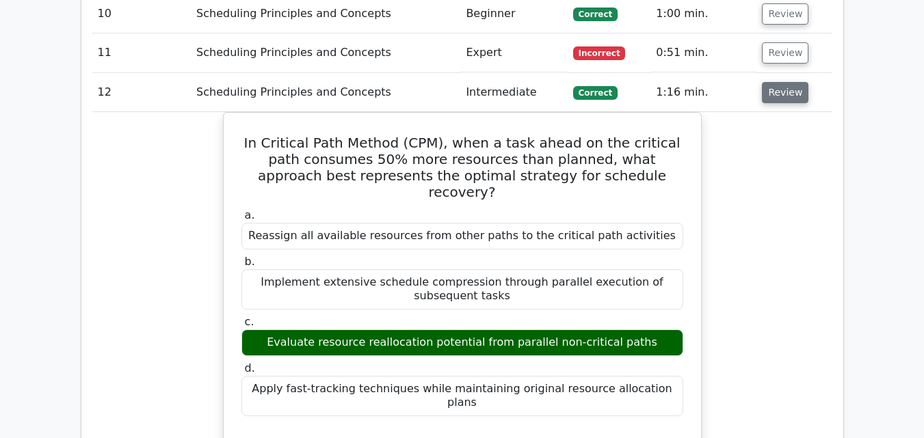
click at [788, 93] on button "Review" at bounding box center [785, 92] width 46 height 21
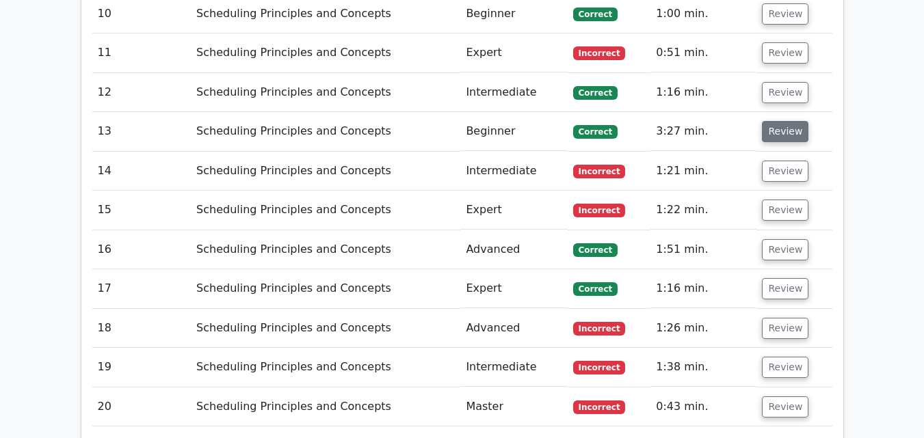
click at [779, 136] on button "Review" at bounding box center [785, 131] width 46 height 21
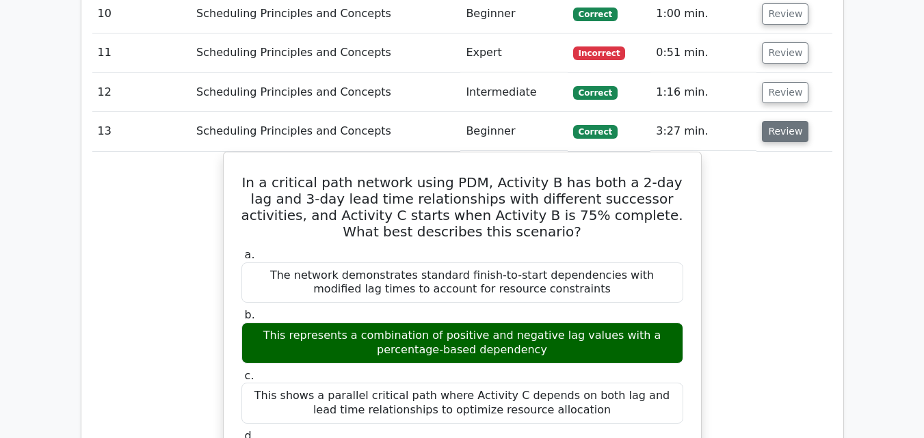
click at [779, 136] on button "Review" at bounding box center [785, 131] width 46 height 21
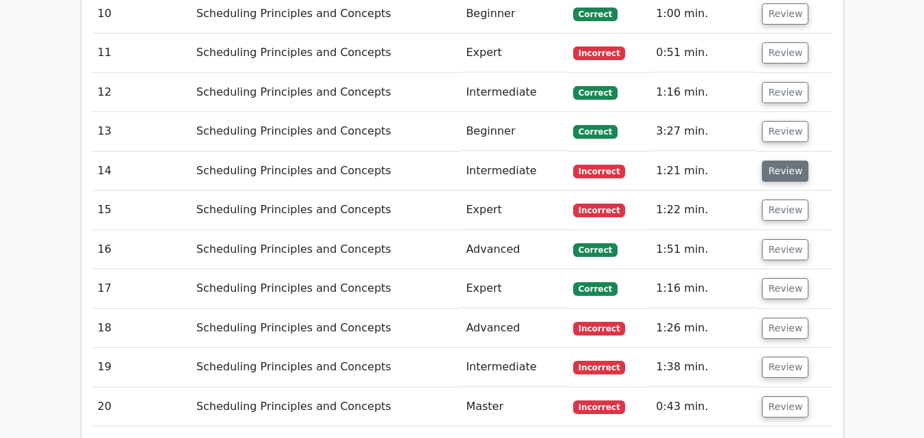
click at [775, 171] on button "Review" at bounding box center [785, 171] width 46 height 21
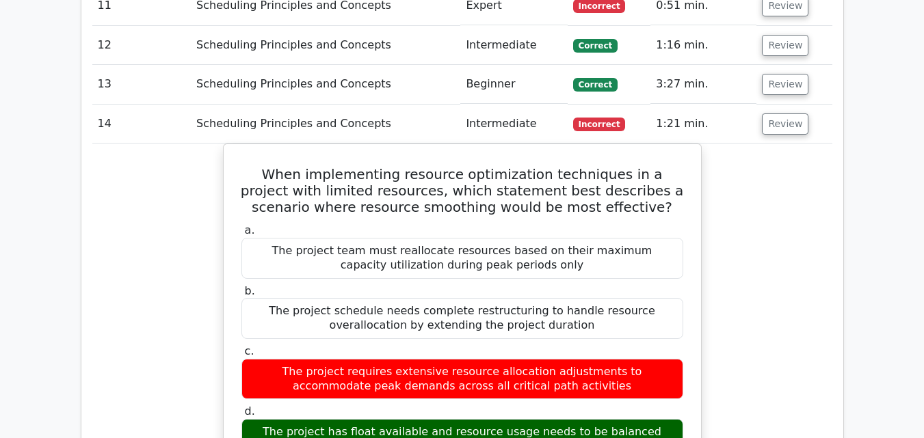
scroll to position [1121, 0]
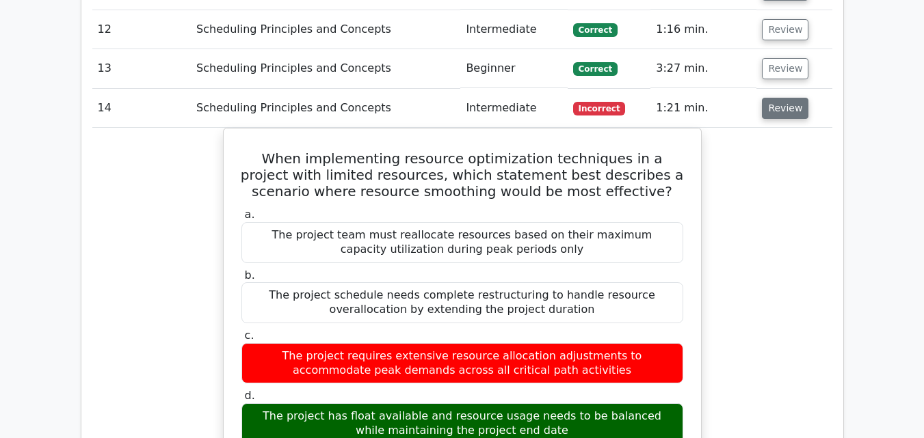
click at [789, 112] on button "Review" at bounding box center [785, 108] width 46 height 21
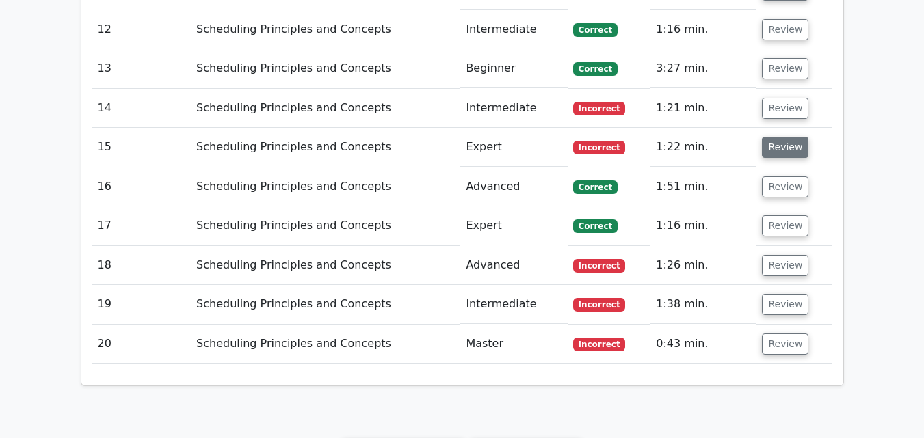
click at [777, 148] on button "Review" at bounding box center [785, 147] width 46 height 21
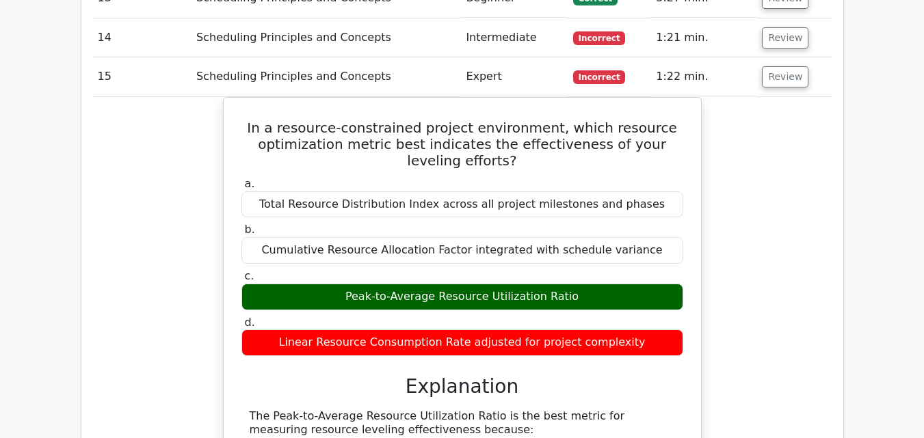
scroll to position [1166, 0]
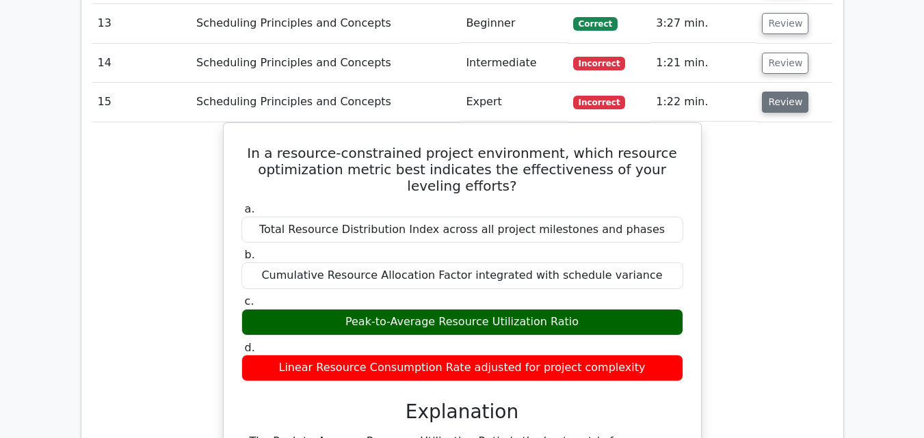
click at [768, 109] on button "Review" at bounding box center [785, 102] width 46 height 21
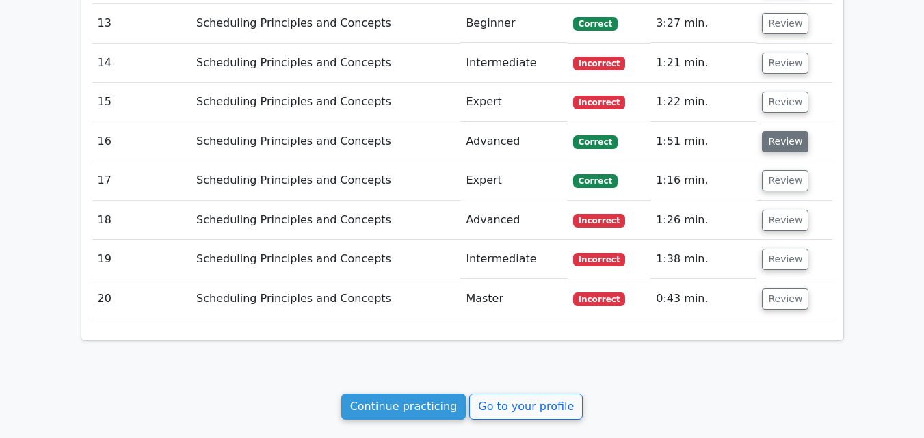
click at [774, 145] on button "Review" at bounding box center [785, 141] width 46 height 21
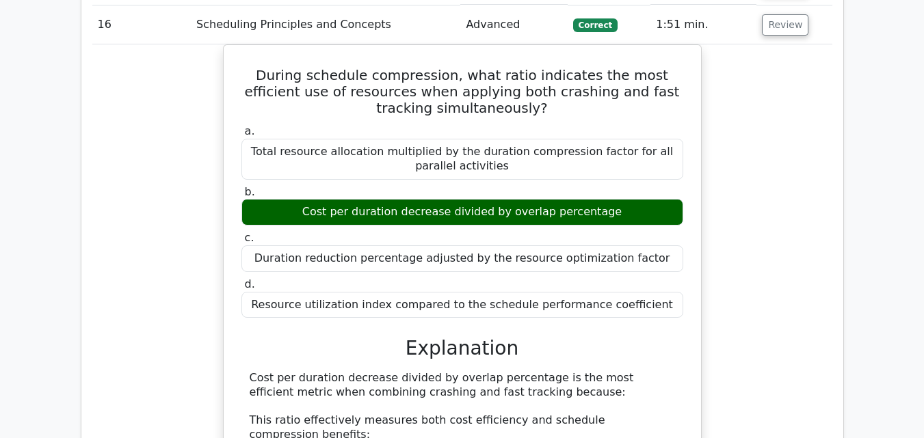
scroll to position [1282, 0]
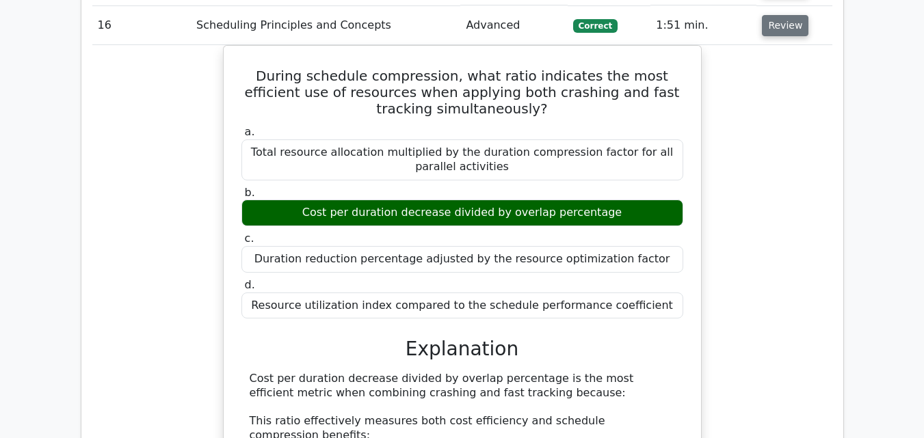
click at [772, 30] on button "Review" at bounding box center [785, 25] width 46 height 21
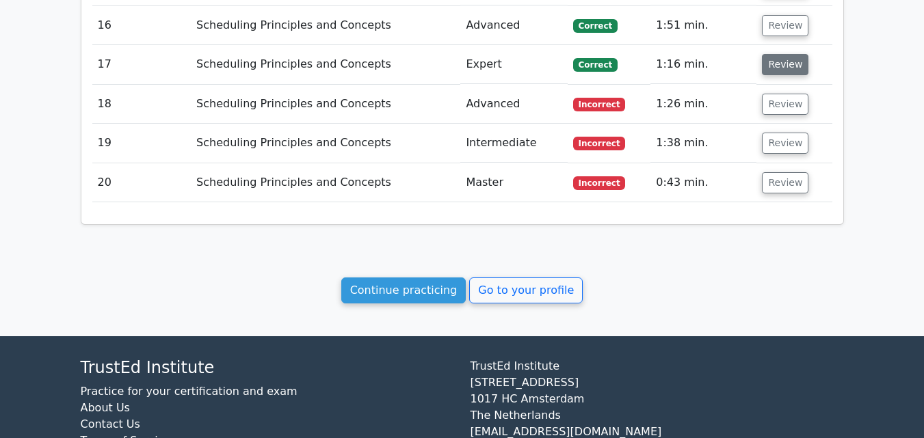
click at [774, 66] on button "Review" at bounding box center [785, 64] width 46 height 21
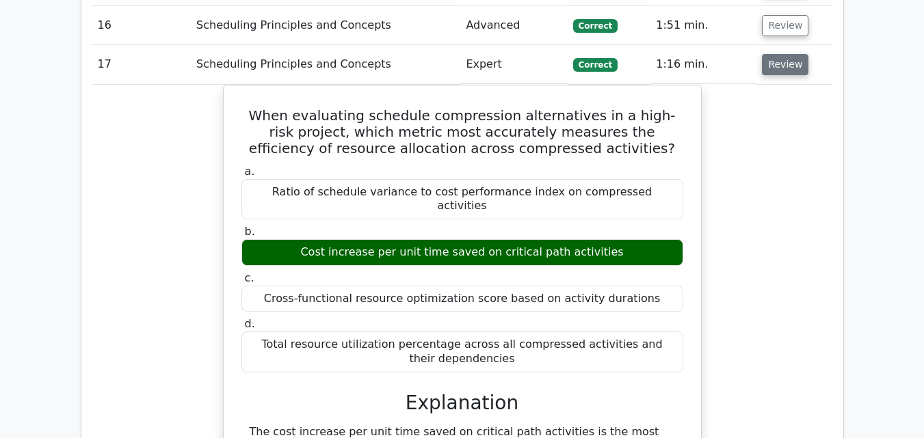
click at [775, 63] on button "Review" at bounding box center [785, 64] width 46 height 21
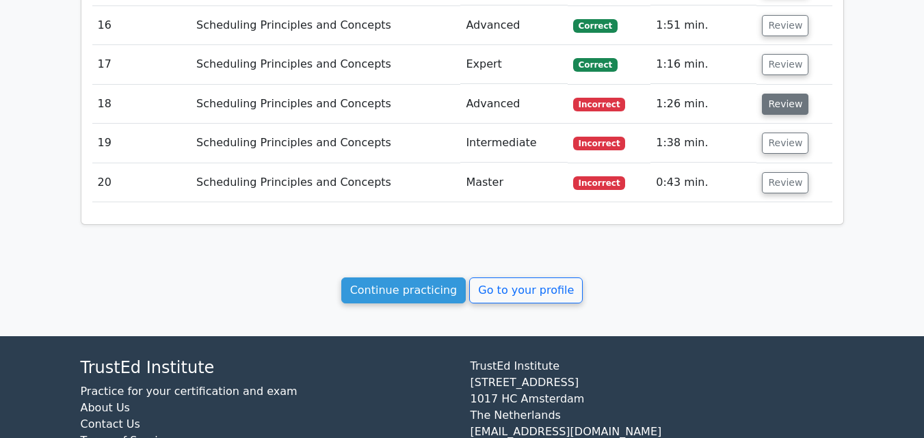
click at [768, 104] on button "Review" at bounding box center [785, 104] width 46 height 21
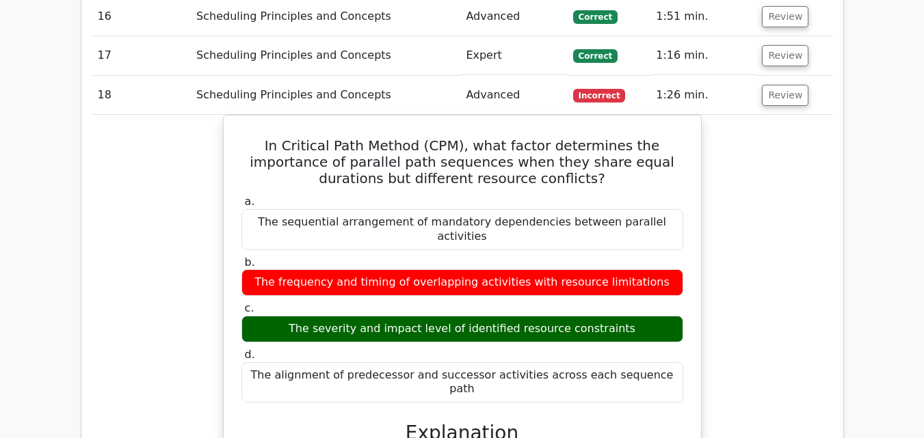
scroll to position [1291, 0]
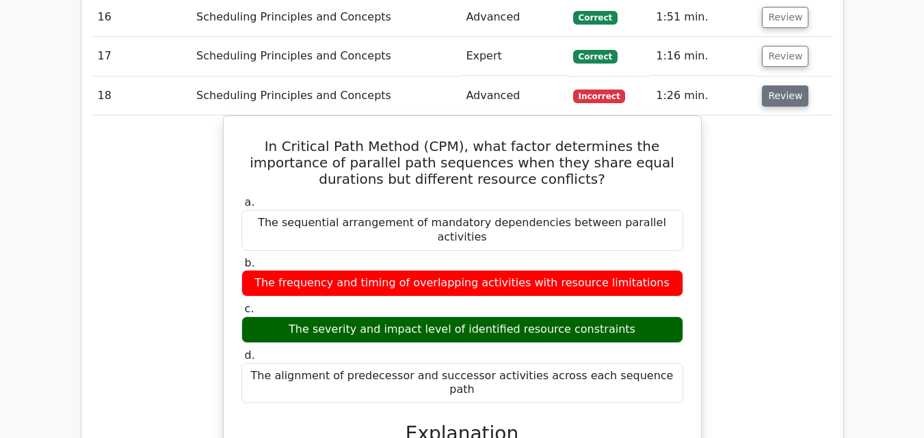
click at [785, 97] on button "Review" at bounding box center [785, 95] width 46 height 21
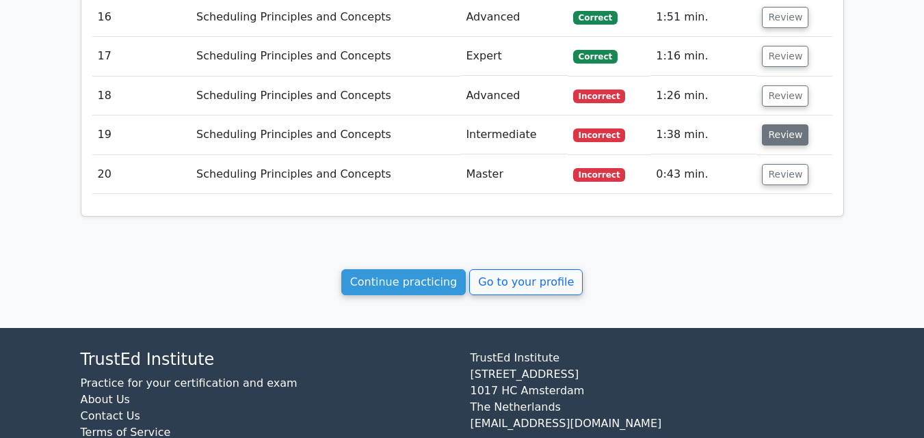
click at [779, 138] on button "Review" at bounding box center [785, 134] width 46 height 21
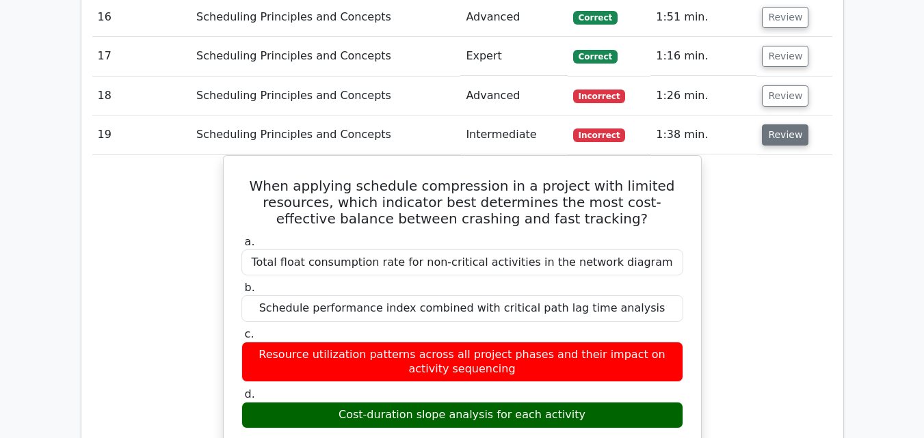
click at [779, 134] on button "Review" at bounding box center [785, 134] width 46 height 21
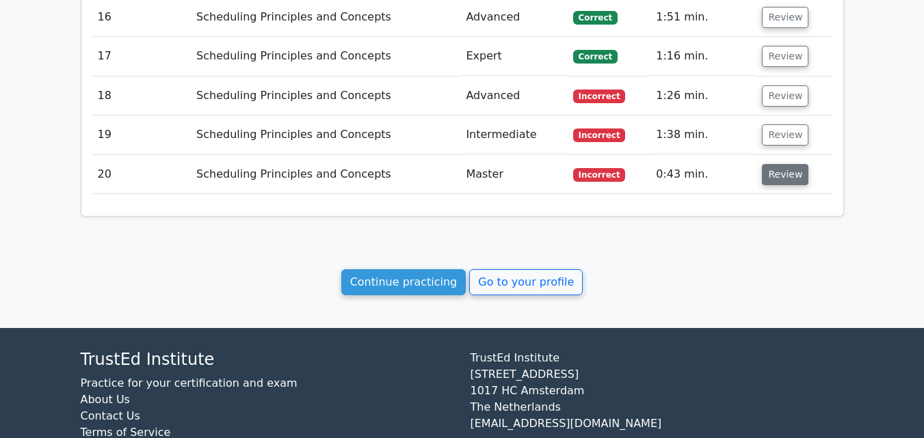
click at [776, 172] on button "Review" at bounding box center [785, 174] width 46 height 21
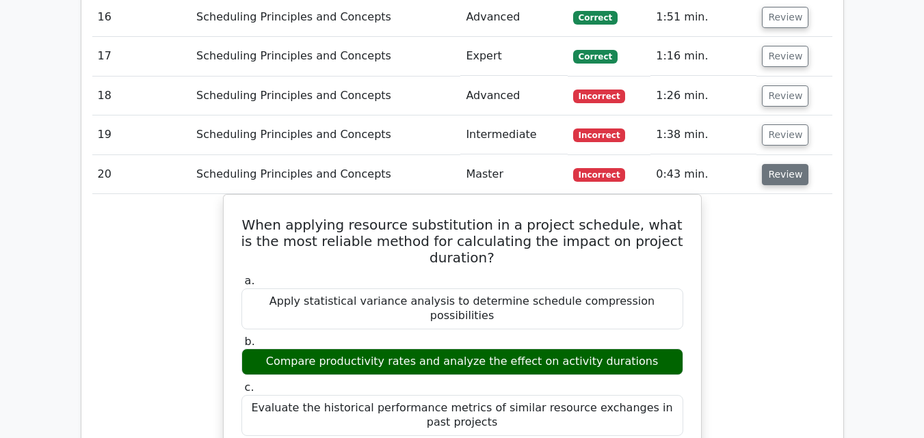
click at [776, 172] on button "Review" at bounding box center [785, 174] width 46 height 21
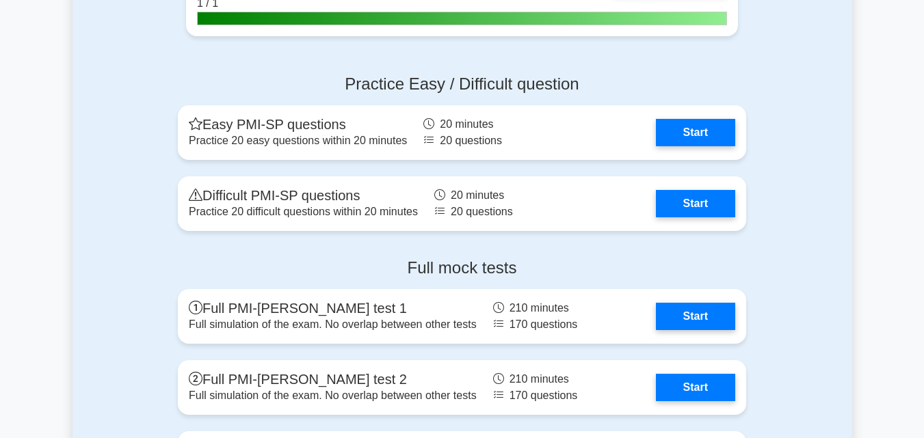
scroll to position [2909, 0]
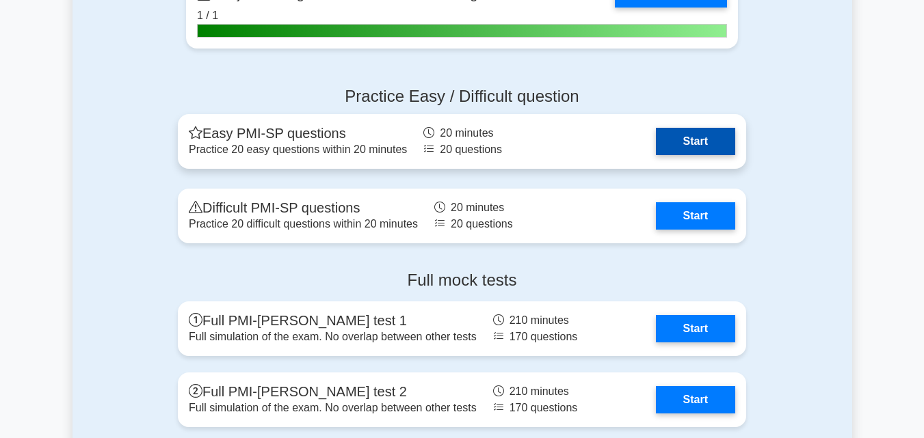
click at [694, 154] on link "Start" at bounding box center [695, 141] width 79 height 27
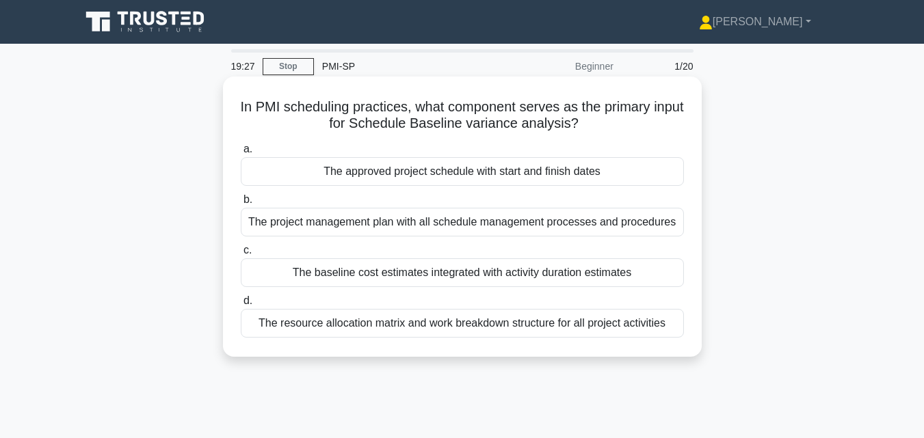
click at [629, 174] on div "The approved project schedule with start and finish dates" at bounding box center [462, 171] width 443 height 29
click at [241, 154] on input "a. The approved project schedule with start and finish dates" at bounding box center [241, 149] width 0 height 9
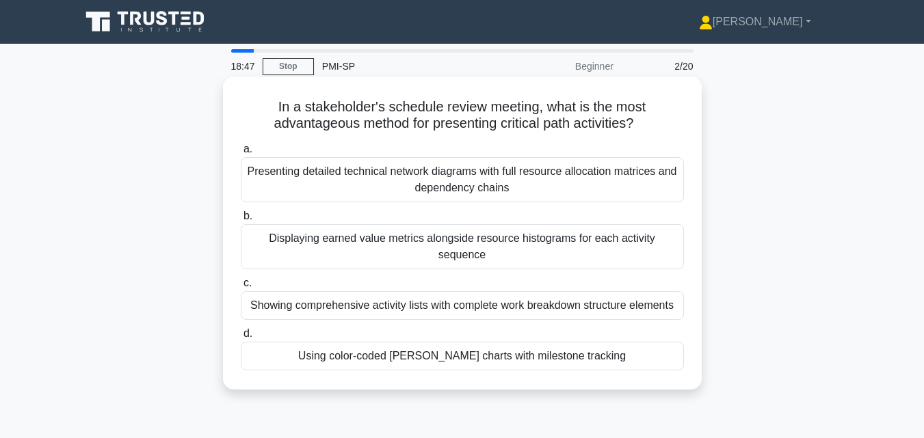
click at [595, 246] on div "Displaying earned value metrics alongside resource histograms for each activity…" at bounding box center [462, 246] width 443 height 45
click at [241, 221] on input "b. Displaying earned value metrics alongside resource histograms for each activ…" at bounding box center [241, 216] width 0 height 9
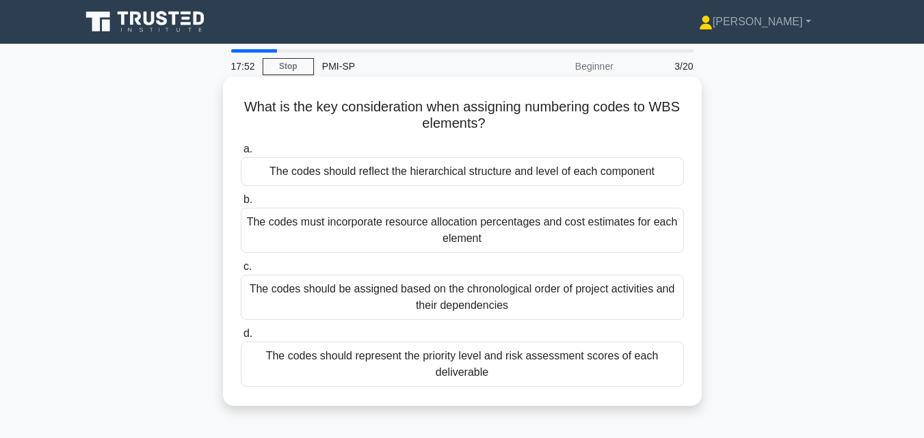
click at [571, 174] on div "The codes should reflect the hierarchical structure and level of each component" at bounding box center [462, 171] width 443 height 29
click at [241, 154] on input "a. The codes should reflect the hierarchical structure and level of each compon…" at bounding box center [241, 149] width 0 height 9
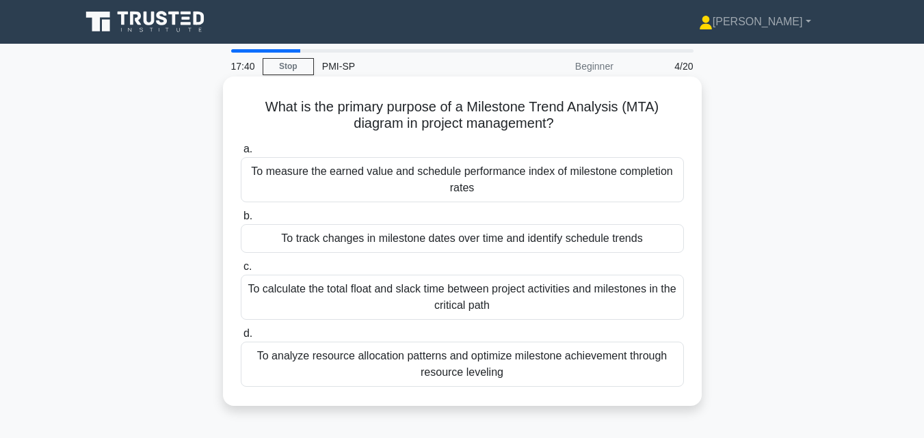
click at [541, 239] on div "To track changes in milestone dates over time and identify schedule trends" at bounding box center [462, 238] width 443 height 29
click at [241, 221] on input "b. To track changes in milestone dates over time and identify schedule trends" at bounding box center [241, 216] width 0 height 9
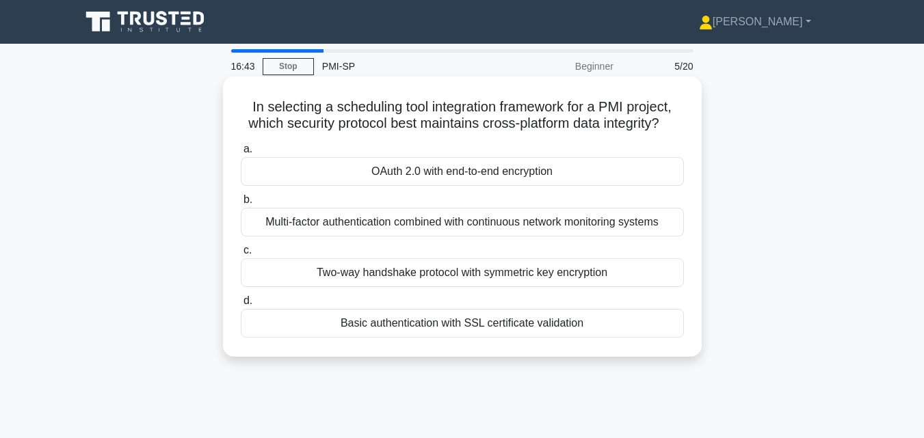
click at [487, 338] on div "Basic authentication with SSL certificate validation" at bounding box center [462, 323] width 443 height 29
click at [241, 306] on input "d. Basic authentication with SSL certificate validation" at bounding box center [241, 301] width 0 height 9
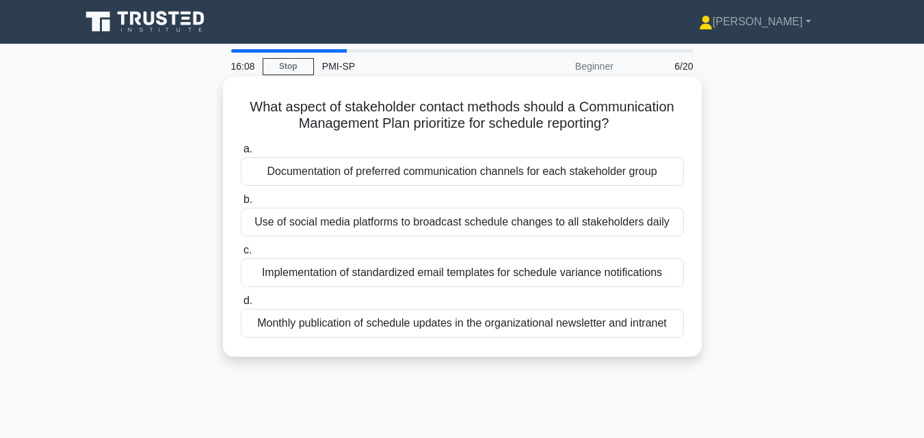
click at [498, 173] on div "Documentation of preferred communication channels for each stakeholder group" at bounding box center [462, 171] width 443 height 29
click at [241, 154] on input "a. Documentation of preferred communication channels for each stakeholder group" at bounding box center [241, 149] width 0 height 9
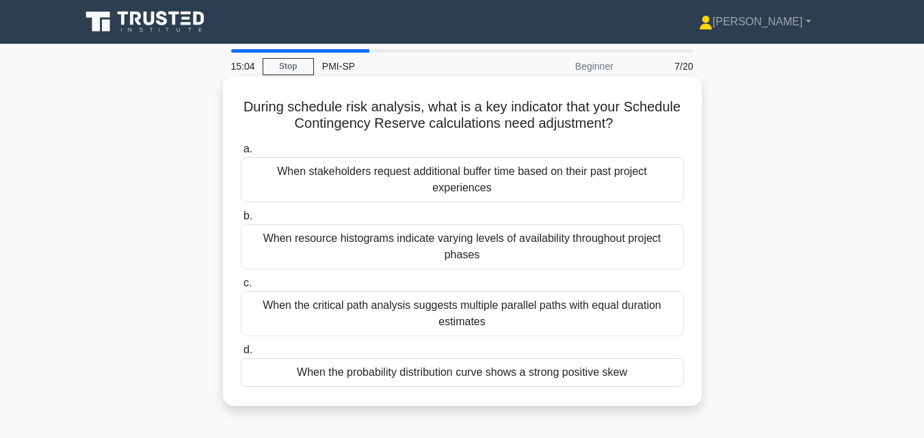
click at [412, 377] on div "When the probability distribution curve shows a strong positive skew" at bounding box center [462, 372] width 443 height 29
click at [241, 355] on input "d. When the probability distribution curve shows a strong positive skew" at bounding box center [241, 350] width 0 height 9
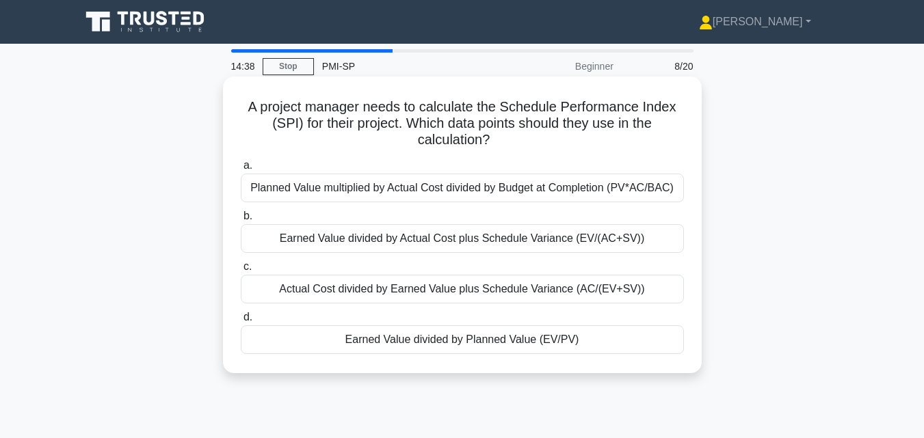
click at [430, 334] on div "Earned Value divided by Planned Value (EV/PV)" at bounding box center [462, 339] width 443 height 29
click at [241, 322] on input "d. Earned Value divided by Planned Value (EV/PV)" at bounding box center [241, 317] width 0 height 9
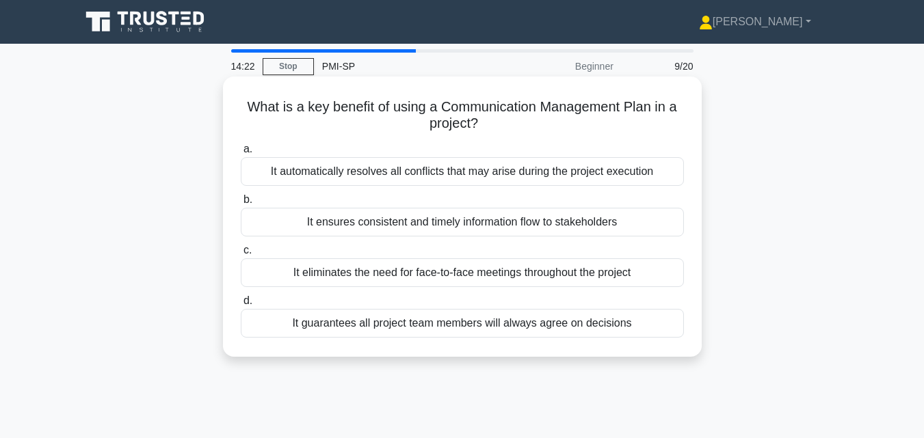
click at [457, 226] on div "It ensures consistent and timely information flow to stakeholders" at bounding box center [462, 222] width 443 height 29
click at [241, 204] on input "b. It ensures consistent and timely information flow to stakeholders" at bounding box center [241, 200] width 0 height 9
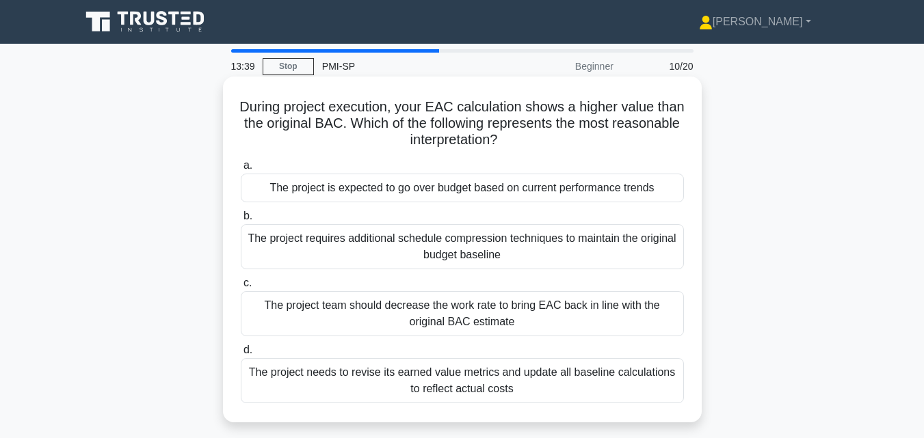
click at [499, 192] on div "The project is expected to go over budget based on current performance trends" at bounding box center [462, 188] width 443 height 29
click at [241, 170] on input "a. The project is expected to go over budget based on current performance trends" at bounding box center [241, 165] width 0 height 9
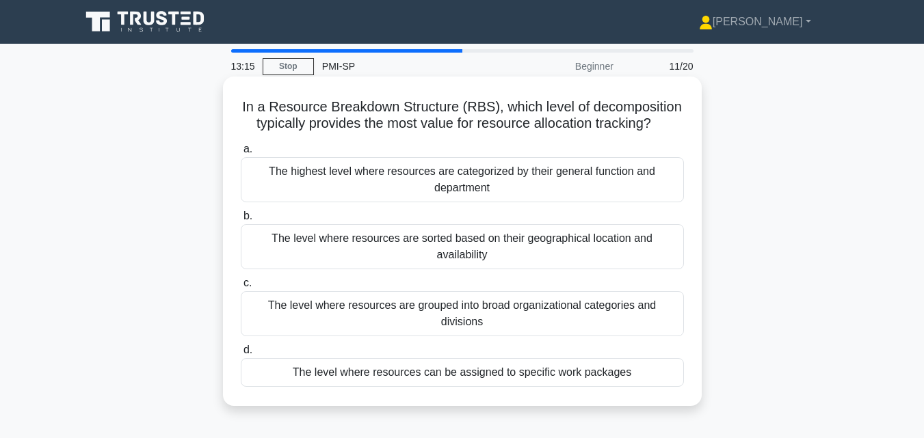
click at [428, 358] on div "The level where resources can be assigned to specific work packages" at bounding box center [462, 372] width 443 height 29
click at [241, 346] on input "d. The level where resources can be assigned to specific work packages" at bounding box center [241, 350] width 0 height 9
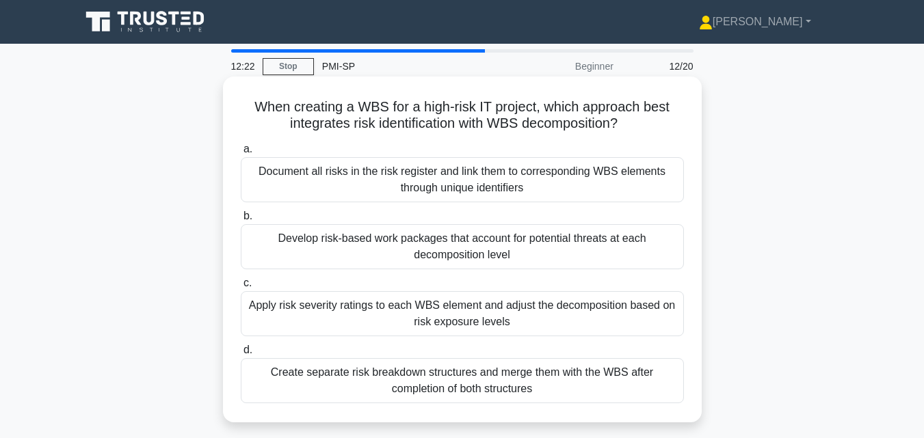
click at [454, 195] on div "Document all risks in the risk register and link them to corresponding WBS elem…" at bounding box center [462, 179] width 443 height 45
click at [241, 154] on input "a. Document all risks in the risk register and link them to corresponding WBS e…" at bounding box center [241, 149] width 0 height 9
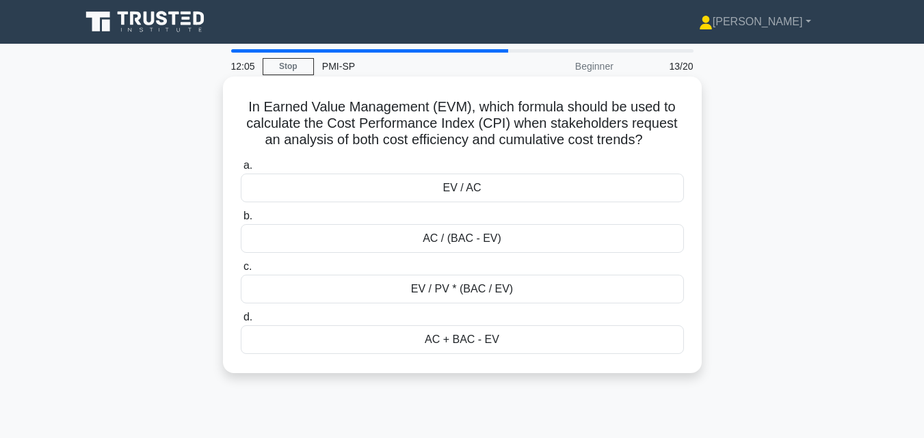
click at [475, 191] on div "EV / AC" at bounding box center [462, 188] width 443 height 29
click at [241, 170] on input "a. EV / AC" at bounding box center [241, 165] width 0 height 9
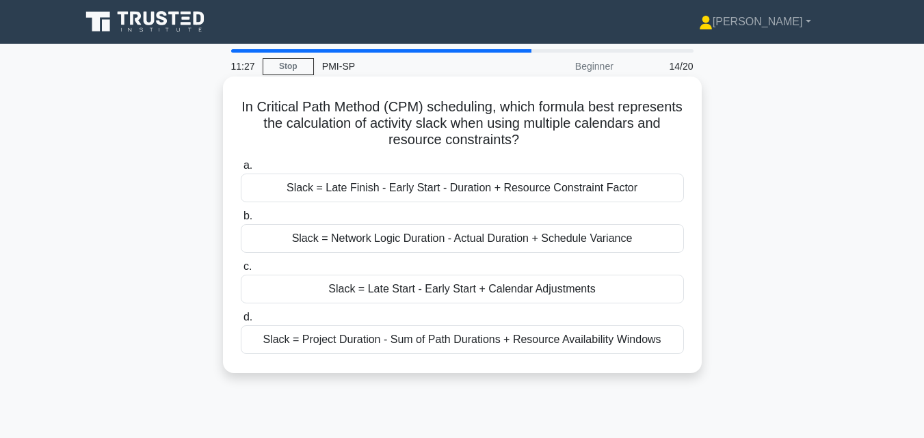
click at [427, 293] on div "Slack = Late Start - Early Start + Calendar Adjustments" at bounding box center [462, 289] width 443 height 29
click at [241, 271] on input "[PERSON_NAME] = Late Start - Early Start + Calendar Adjustments" at bounding box center [241, 267] width 0 height 9
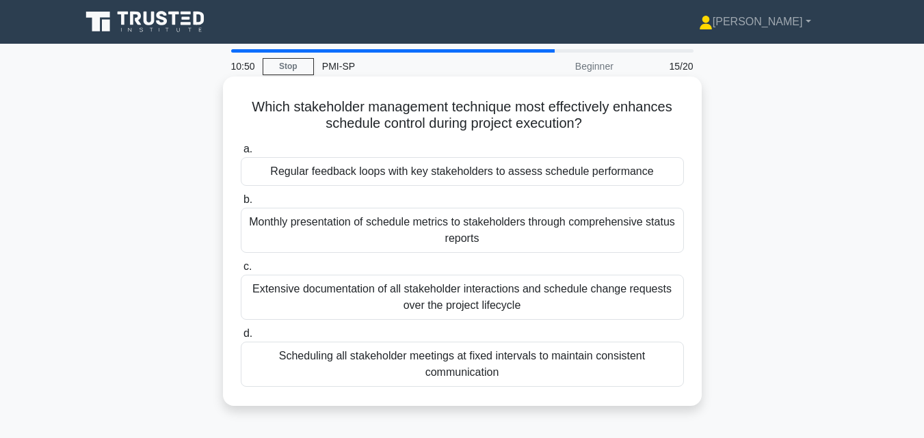
click at [460, 226] on div "Monthly presentation of schedule metrics to stakeholders through comprehensive …" at bounding box center [462, 230] width 443 height 45
click at [241, 204] on input "b. Monthly presentation of schedule metrics to stakeholders through comprehensi…" at bounding box center [241, 200] width 0 height 9
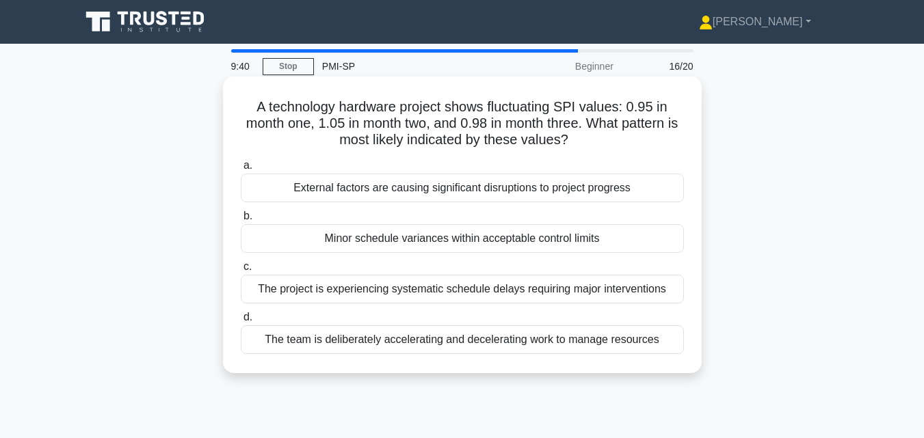
click at [457, 234] on div "Minor schedule variances within acceptable control limits" at bounding box center [462, 238] width 443 height 29
click at [241, 221] on input "b. Minor schedule variances within acceptable control limits" at bounding box center [241, 216] width 0 height 9
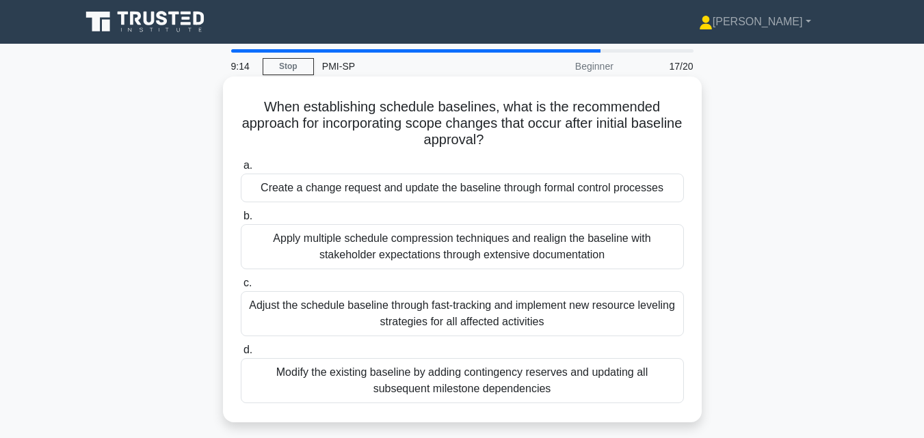
click at [435, 189] on div "Create a change request and update the baseline through formal control processes" at bounding box center [462, 188] width 443 height 29
click at [241, 170] on input "a. Create a change request and update the baseline through formal control proce…" at bounding box center [241, 165] width 0 height 9
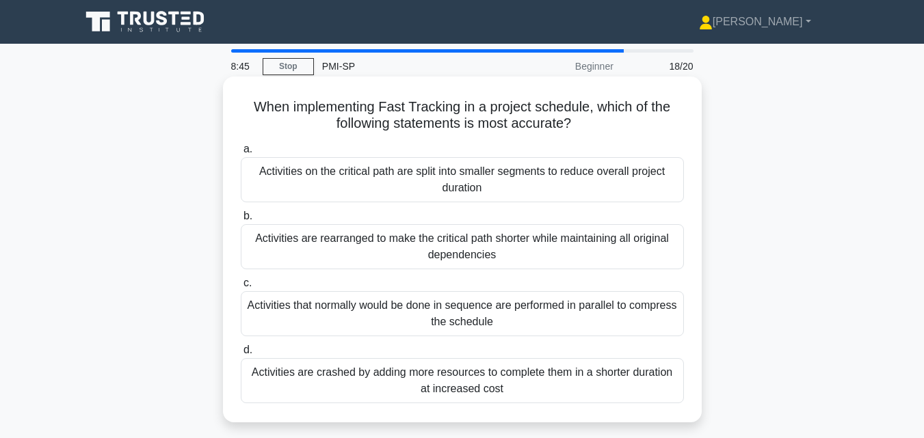
click at [401, 308] on div "Activities that normally would be done in sequence are performed in parallel to…" at bounding box center [462, 313] width 443 height 45
click at [241, 288] on input "c. Activities that normally would be done in sequence are performed in parallel…" at bounding box center [241, 283] width 0 height 9
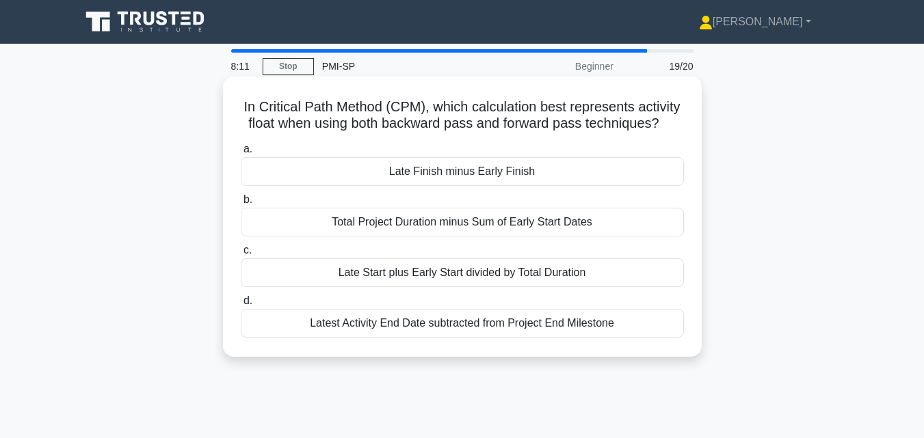
click at [468, 175] on div "Late Finish minus Early Finish" at bounding box center [462, 171] width 443 height 29
click at [241, 154] on input "a. Late Finish minus Early Finish" at bounding box center [241, 149] width 0 height 9
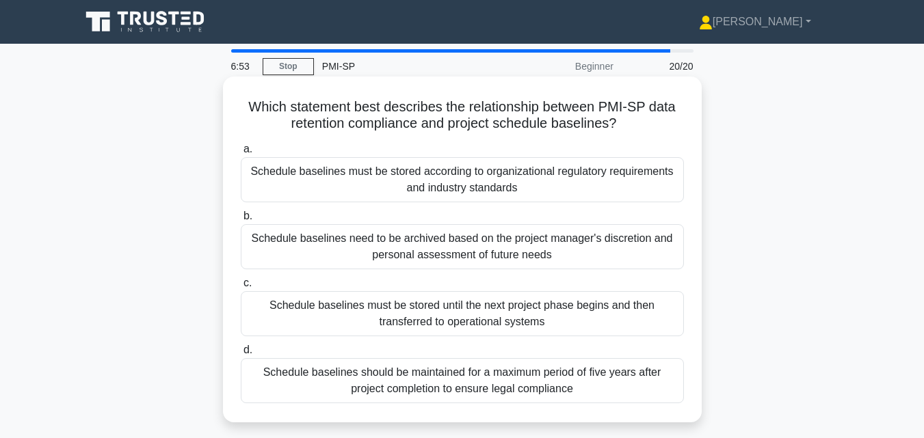
click at [462, 183] on div "Schedule baselines must be stored according to organizational regulatory requir…" at bounding box center [462, 179] width 443 height 45
click at [241, 154] on input "a. Schedule baselines must be stored according to organizational regulatory req…" at bounding box center [241, 149] width 0 height 9
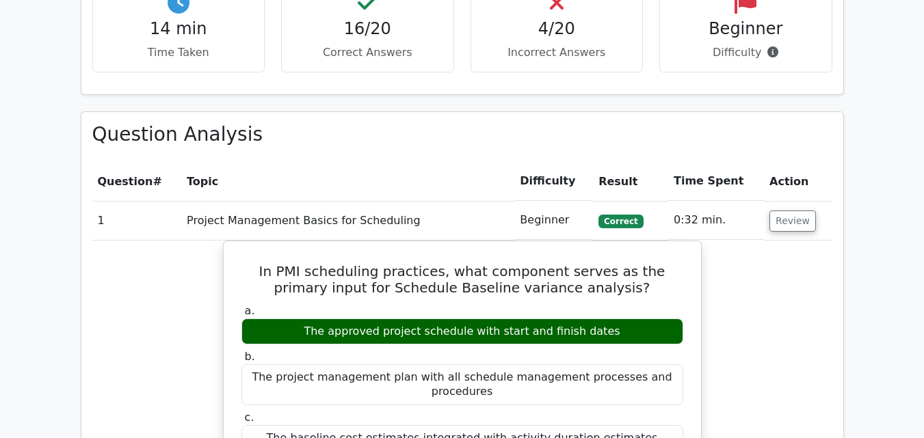
scroll to position [985, 0]
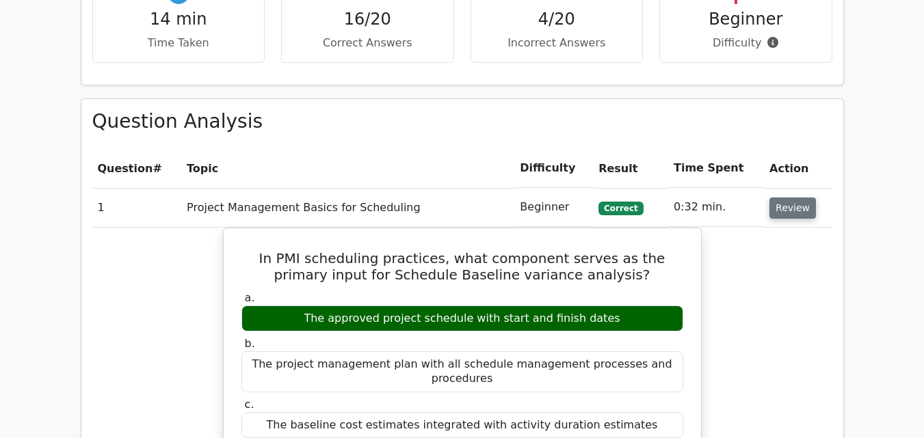
click at [797, 208] on button "Review" at bounding box center [792, 208] width 46 height 21
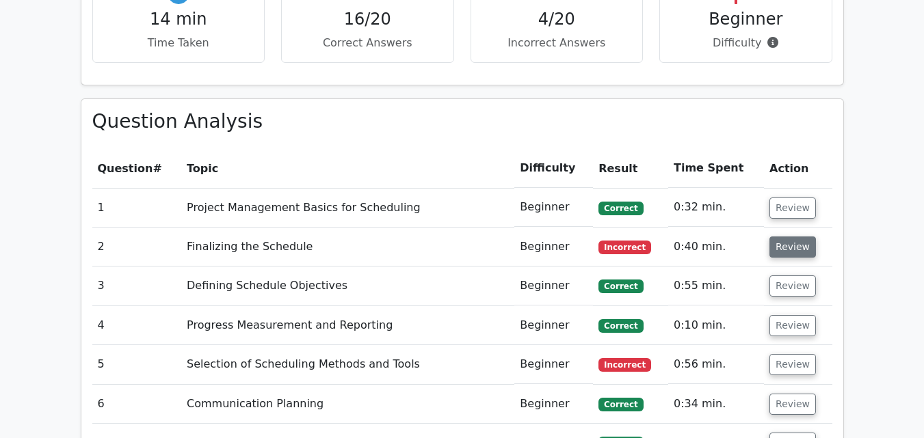
click at [785, 245] on button "Review" at bounding box center [792, 247] width 46 height 21
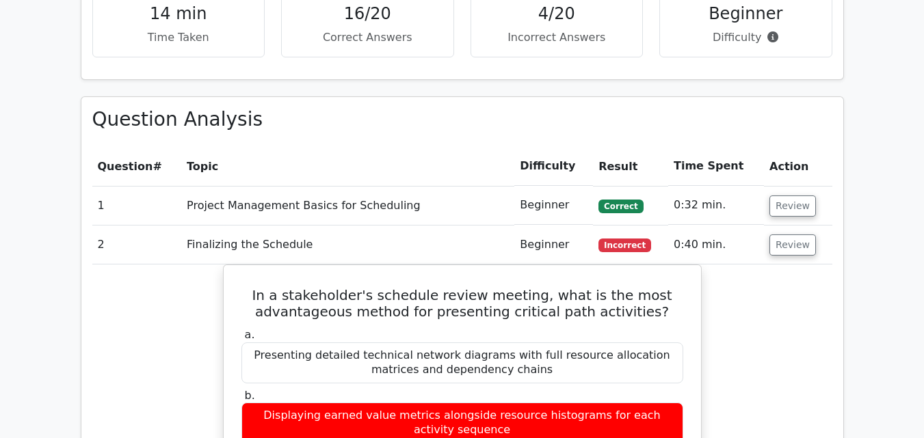
scroll to position [1010, 0]
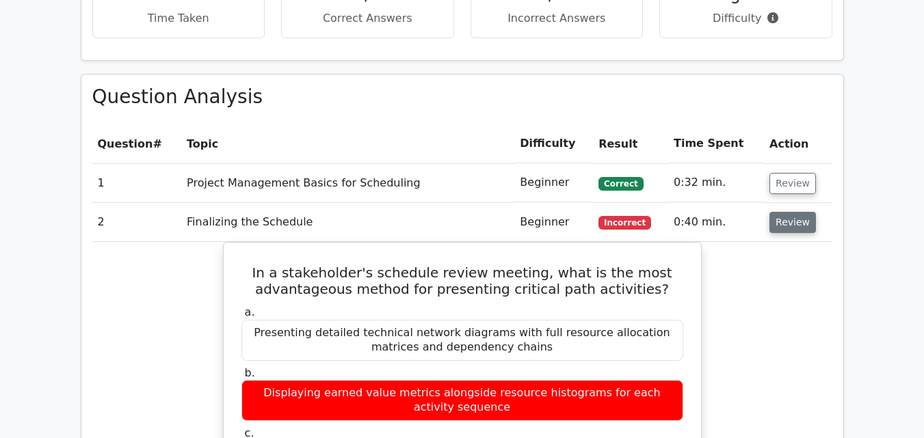
click at [786, 224] on button "Review" at bounding box center [792, 222] width 46 height 21
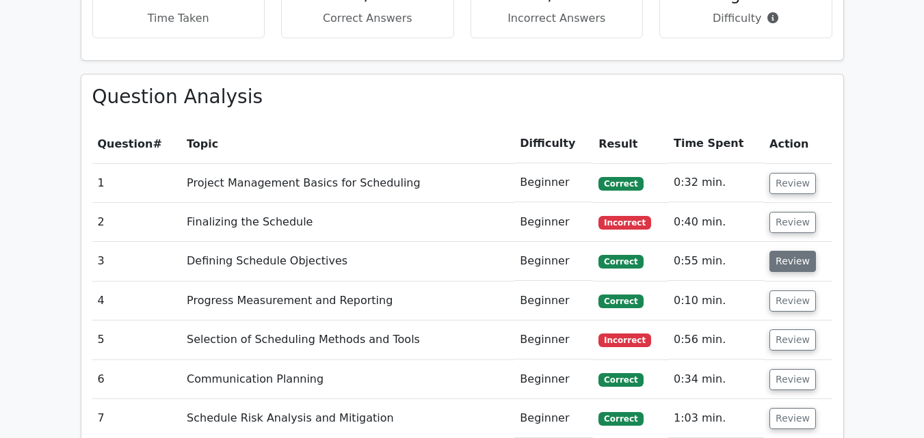
click at [788, 260] on button "Review" at bounding box center [792, 261] width 46 height 21
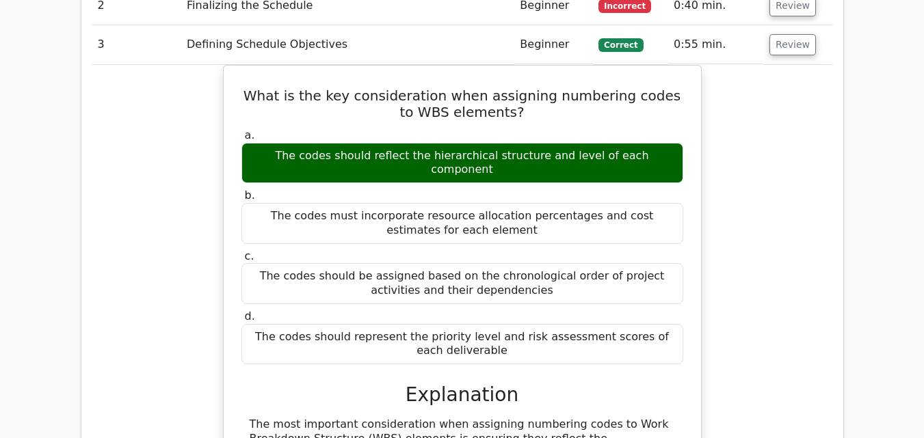
scroll to position [1239, 0]
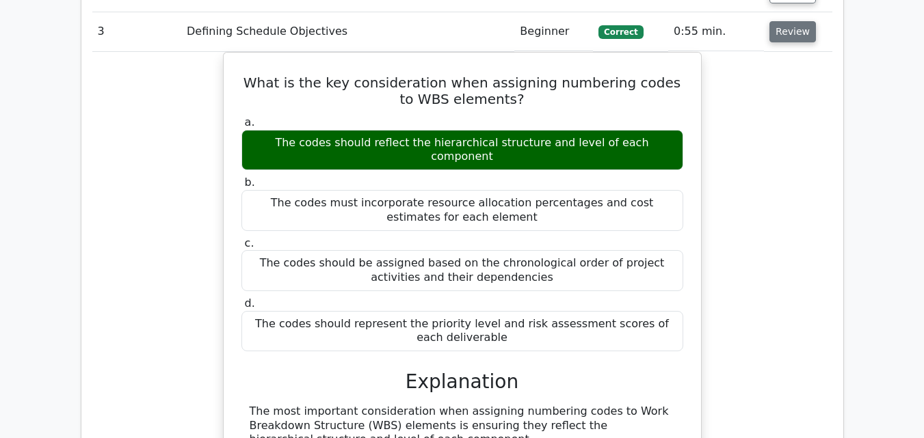
click at [796, 37] on button "Review" at bounding box center [792, 31] width 46 height 21
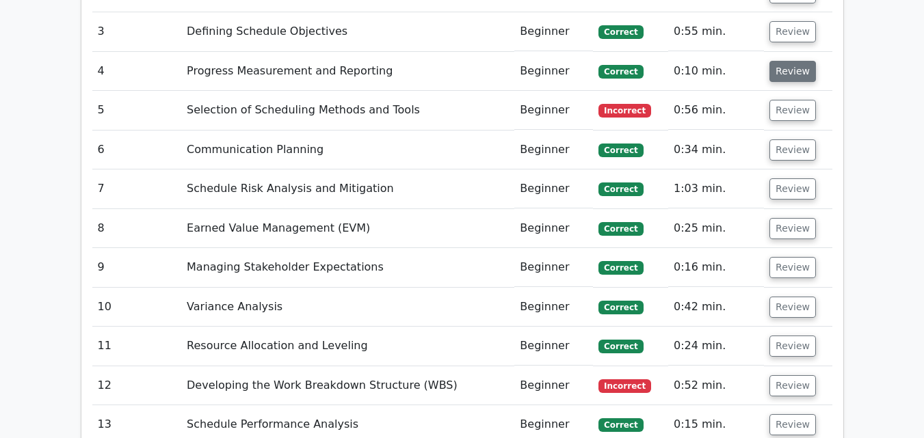
click at [794, 74] on button "Review" at bounding box center [792, 71] width 46 height 21
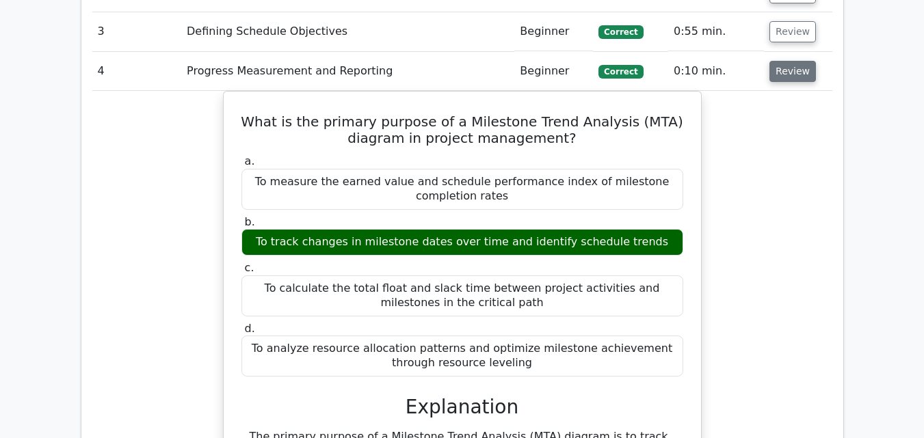
click at [794, 74] on button "Review" at bounding box center [792, 71] width 46 height 21
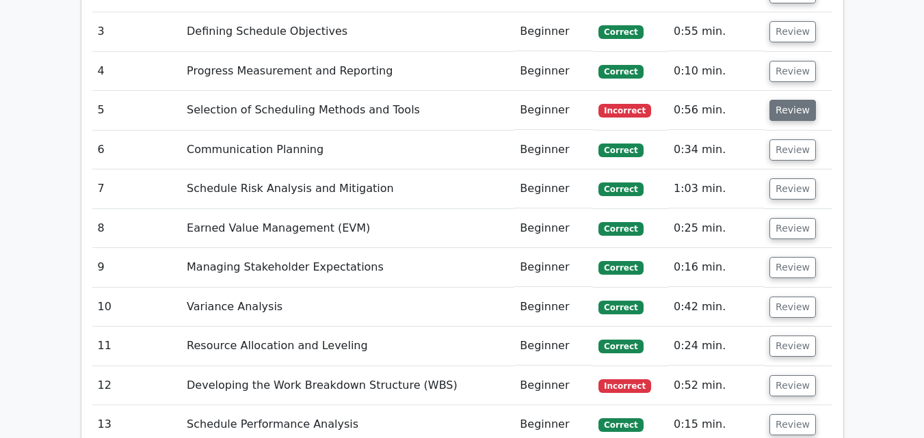
click at [785, 109] on button "Review" at bounding box center [792, 110] width 46 height 21
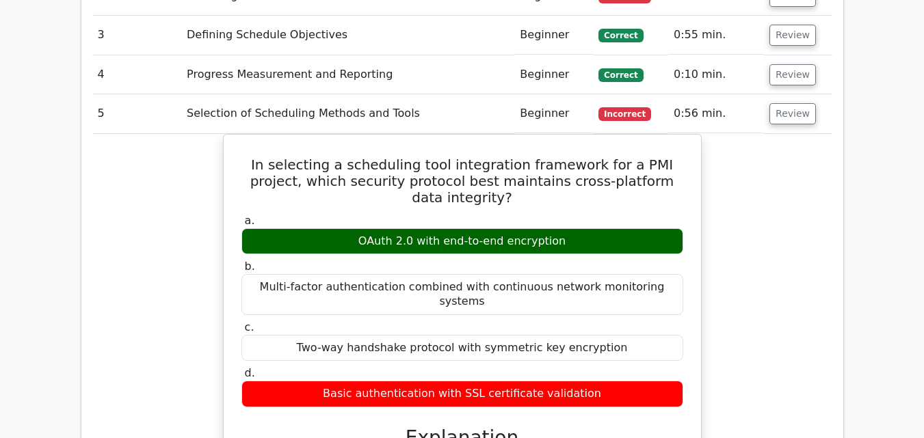
scroll to position [1254, 0]
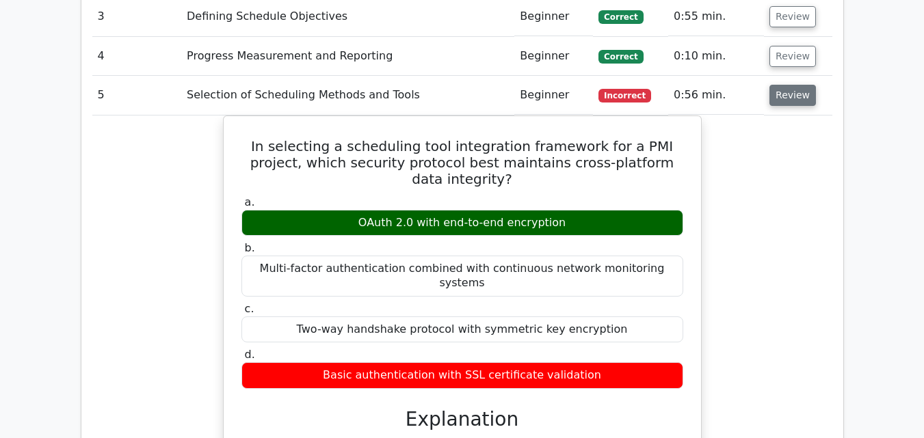
click at [805, 96] on button "Review" at bounding box center [792, 95] width 46 height 21
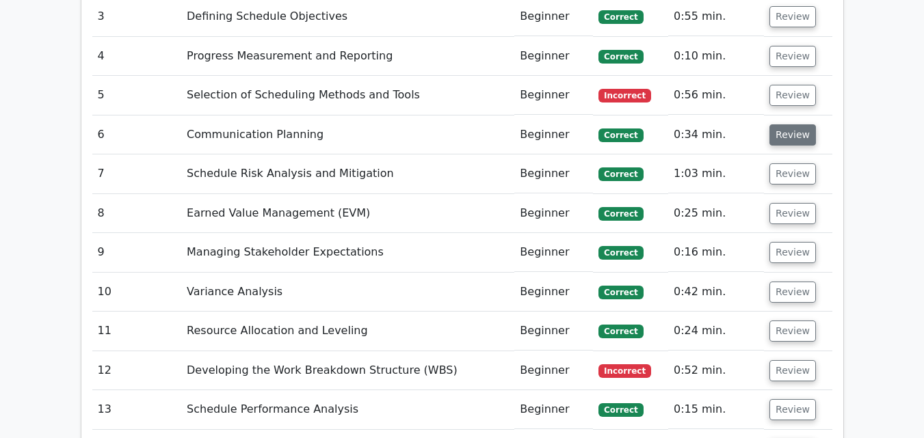
click at [792, 132] on button "Review" at bounding box center [792, 134] width 46 height 21
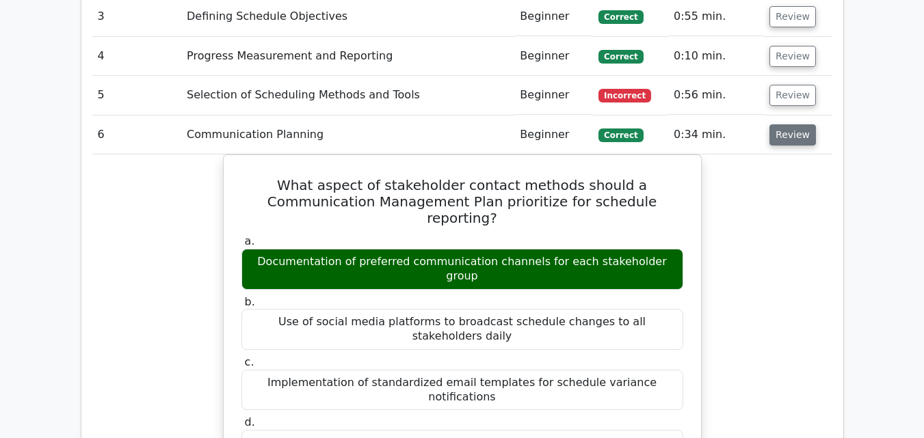
click at [792, 132] on button "Review" at bounding box center [792, 134] width 46 height 21
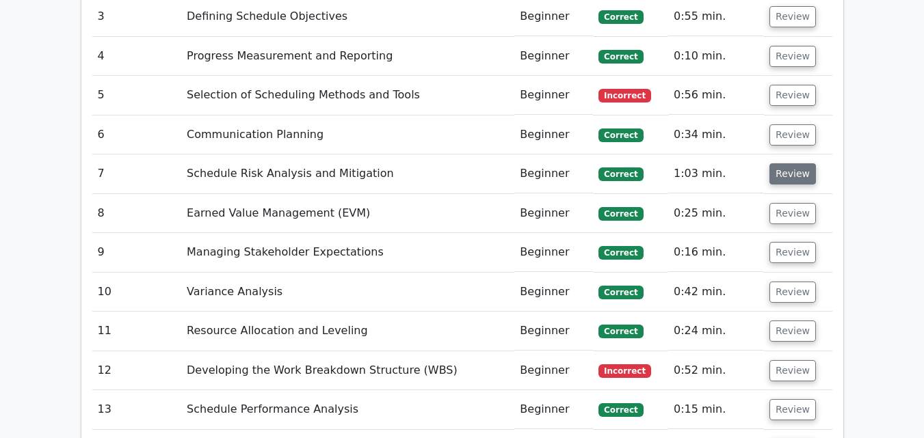
click at [794, 167] on button "Review" at bounding box center [792, 173] width 46 height 21
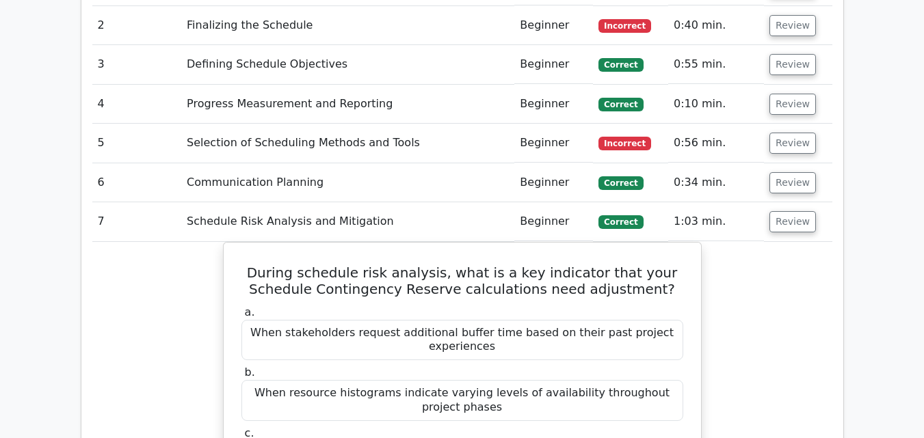
scroll to position [1239, 0]
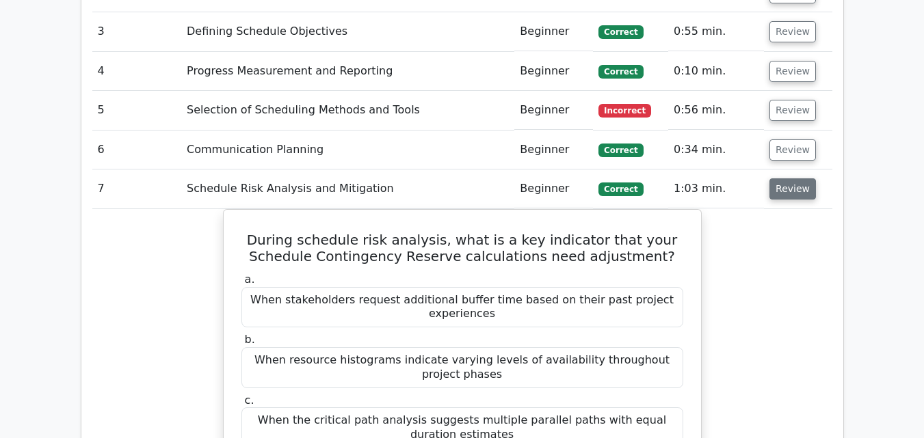
click at [805, 190] on button "Review" at bounding box center [792, 188] width 46 height 21
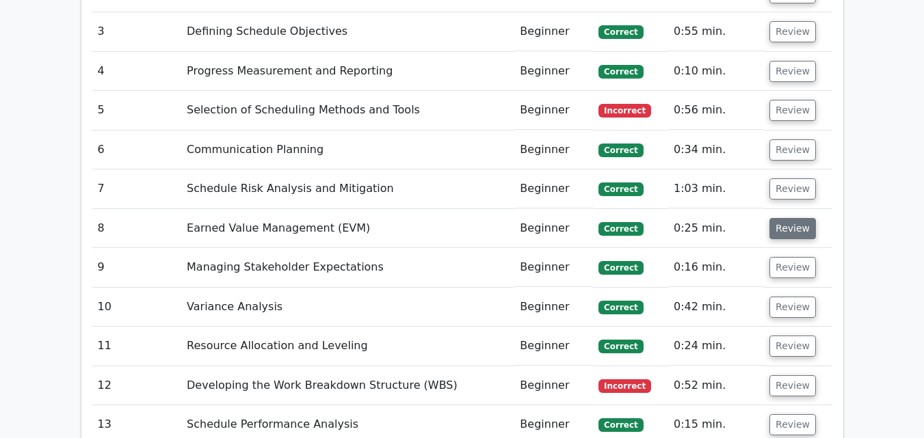
click at [783, 232] on button "Review" at bounding box center [792, 228] width 46 height 21
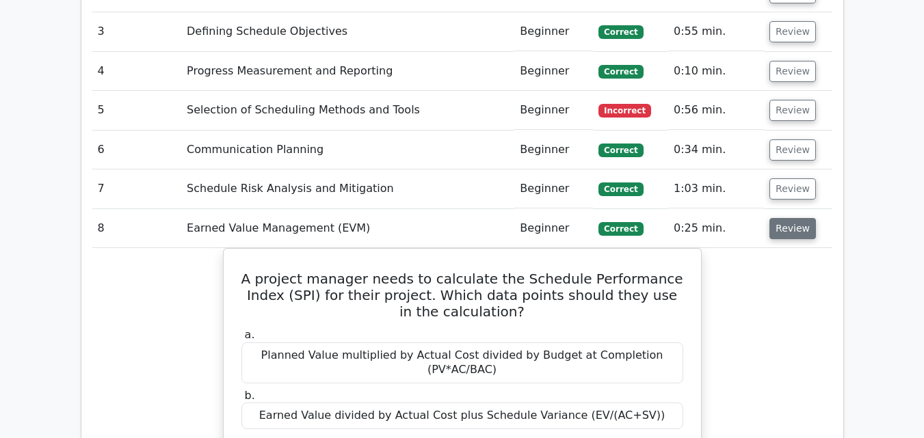
click at [783, 232] on button "Review" at bounding box center [792, 228] width 46 height 21
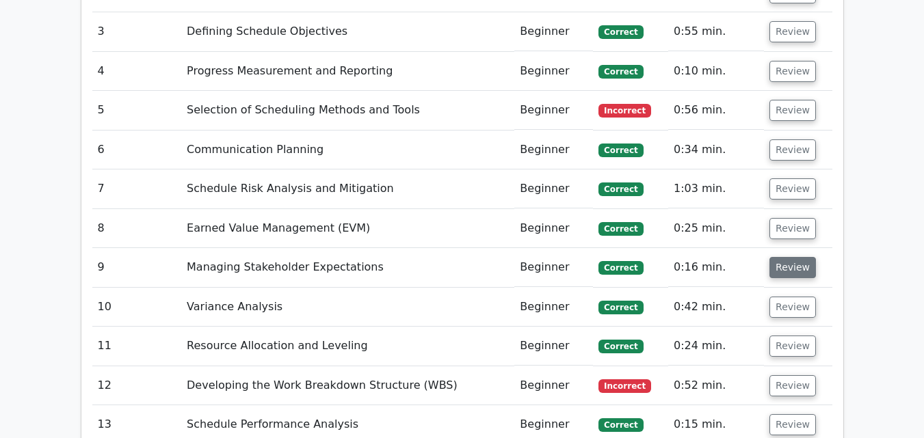
click at [777, 269] on button "Review" at bounding box center [792, 267] width 46 height 21
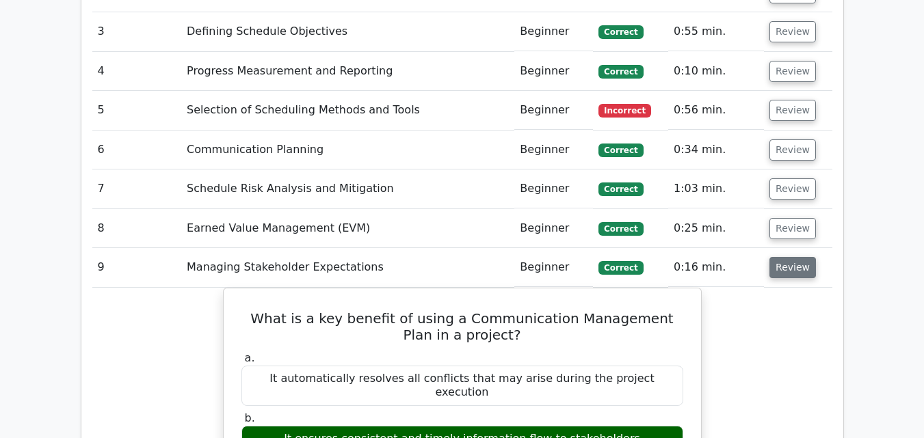
click at [777, 269] on button "Review" at bounding box center [792, 267] width 46 height 21
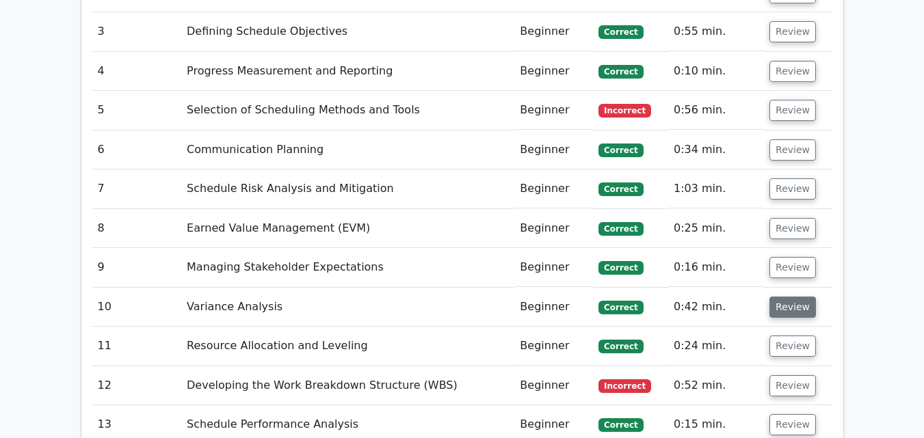
click at [777, 306] on button "Review" at bounding box center [792, 307] width 46 height 21
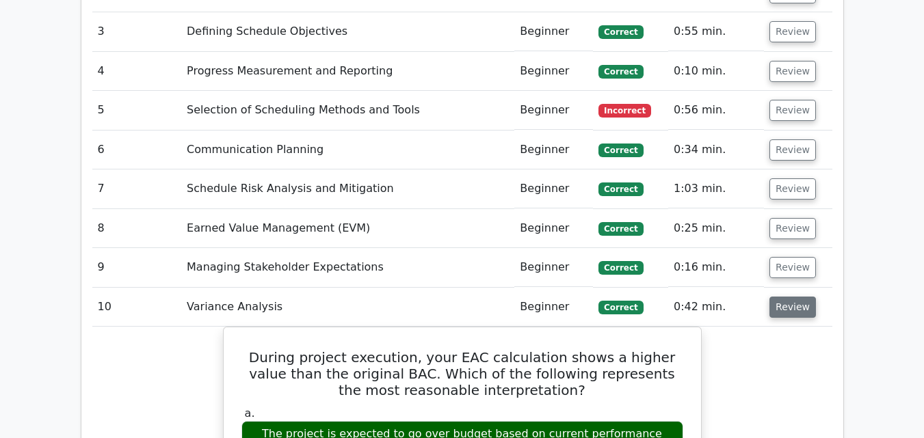
click at [777, 306] on button "Review" at bounding box center [792, 307] width 46 height 21
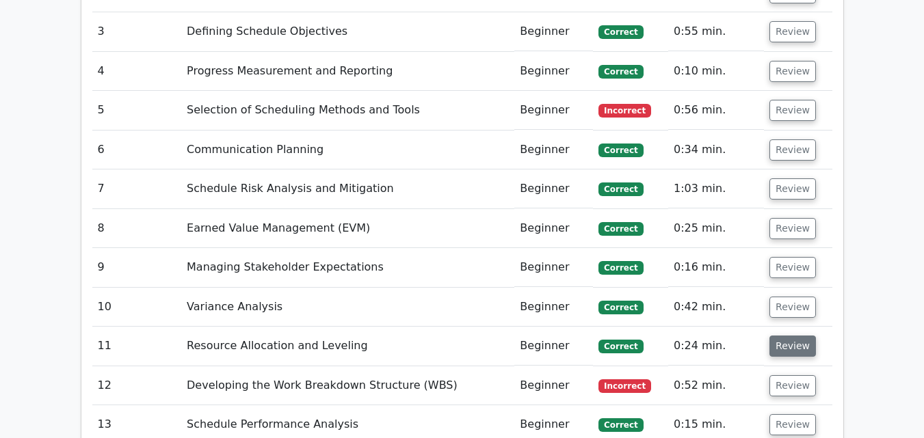
click at [784, 346] on button "Review" at bounding box center [792, 346] width 46 height 21
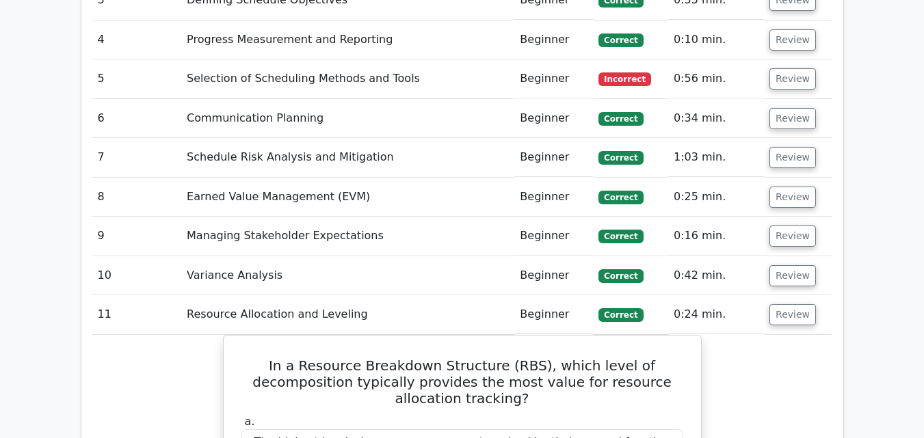
scroll to position [1289, 0]
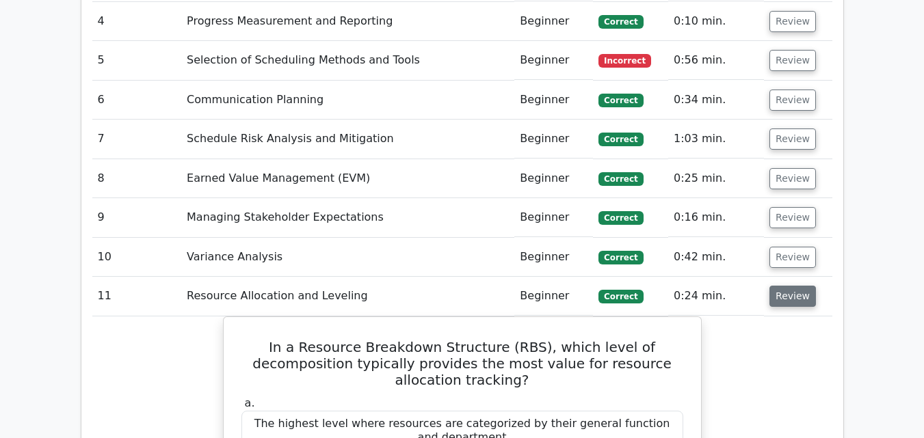
click at [793, 295] on button "Review" at bounding box center [792, 296] width 46 height 21
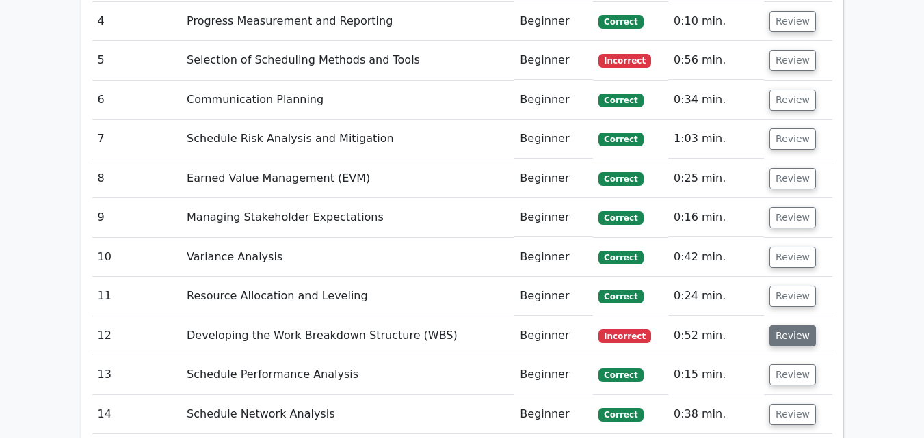
click at [794, 332] on button "Review" at bounding box center [792, 335] width 46 height 21
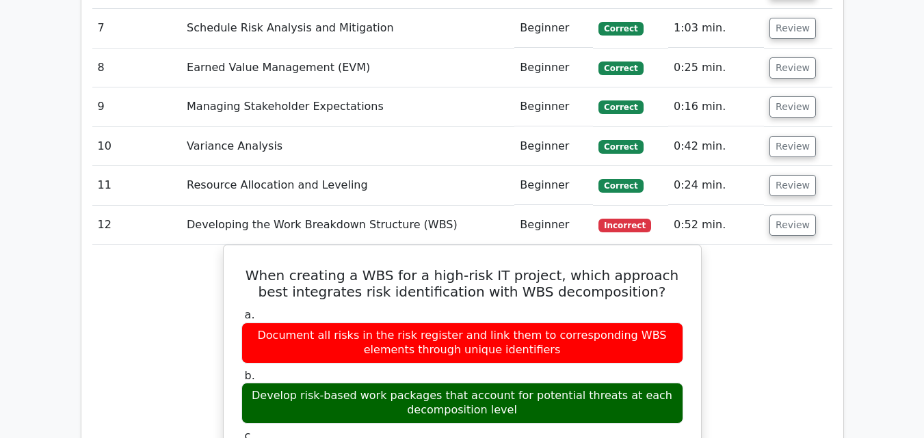
scroll to position [1473, 0]
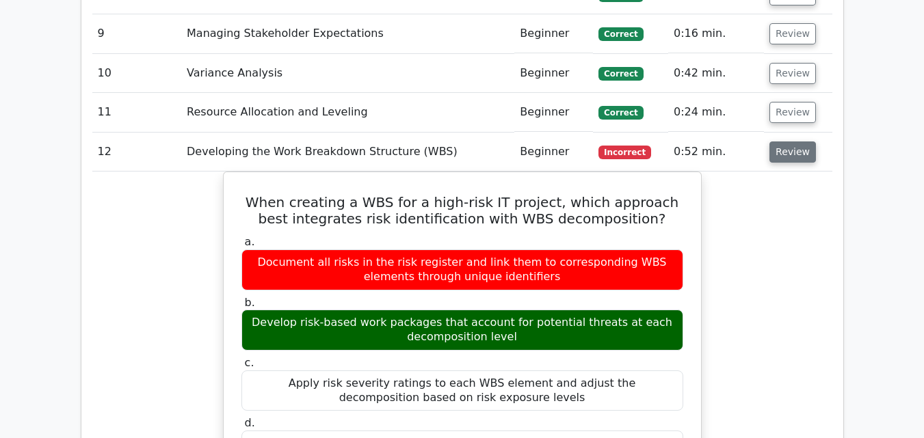
click at [782, 150] on button "Review" at bounding box center [792, 152] width 46 height 21
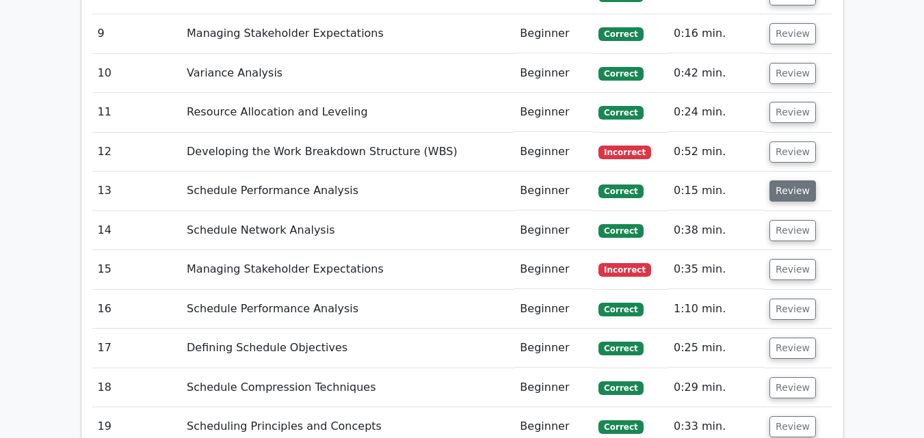
click at [781, 193] on button "Review" at bounding box center [792, 190] width 46 height 21
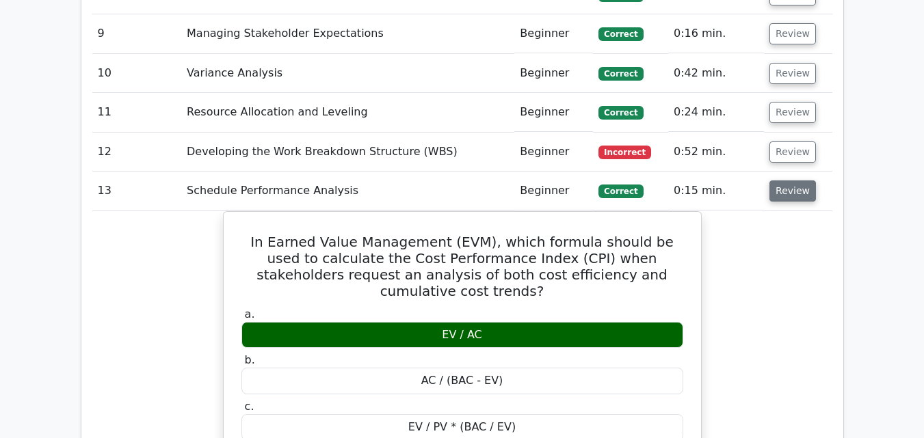
click at [781, 193] on button "Review" at bounding box center [792, 190] width 46 height 21
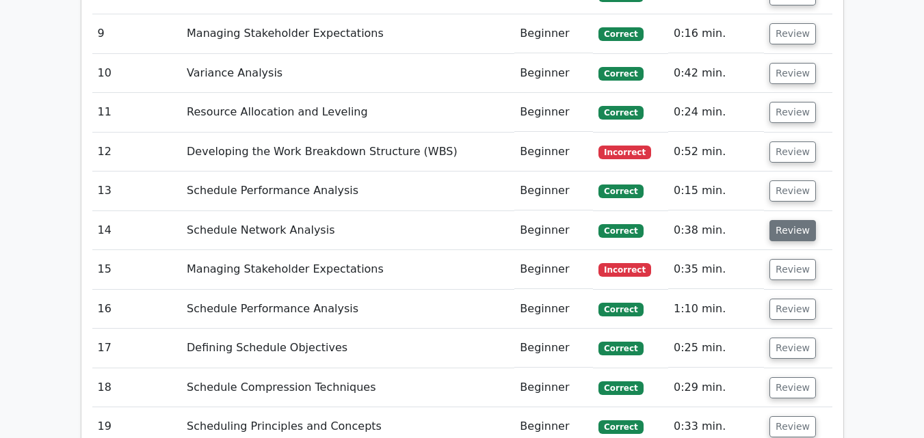
click at [781, 229] on button "Review" at bounding box center [792, 230] width 46 height 21
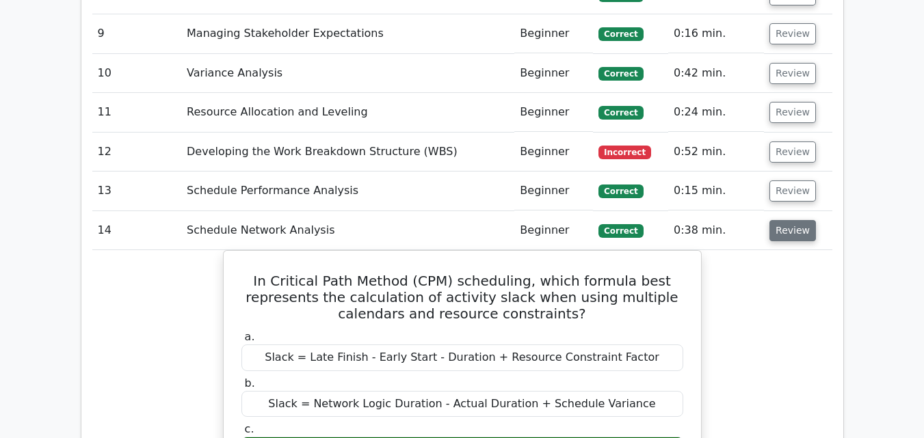
click at [781, 229] on button "Review" at bounding box center [792, 230] width 46 height 21
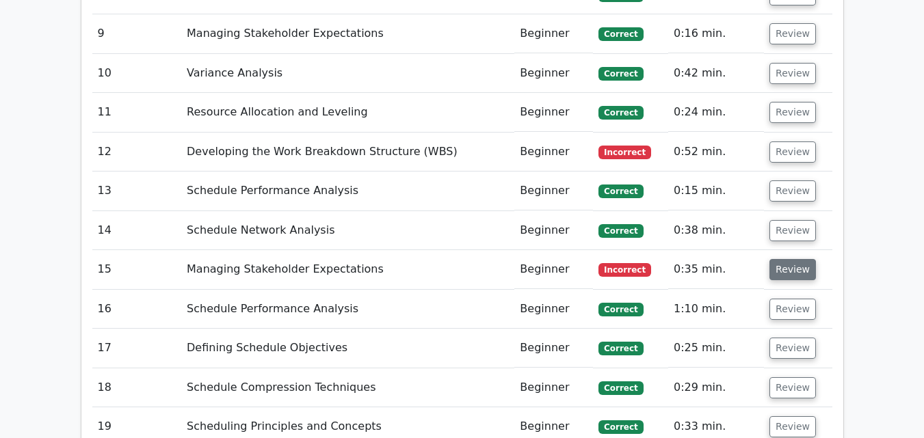
click at [788, 269] on button "Review" at bounding box center [792, 269] width 46 height 21
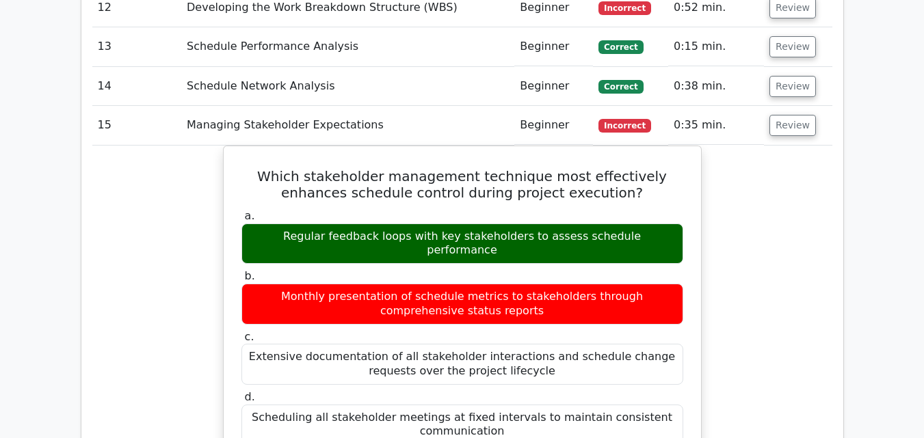
scroll to position [1611, 0]
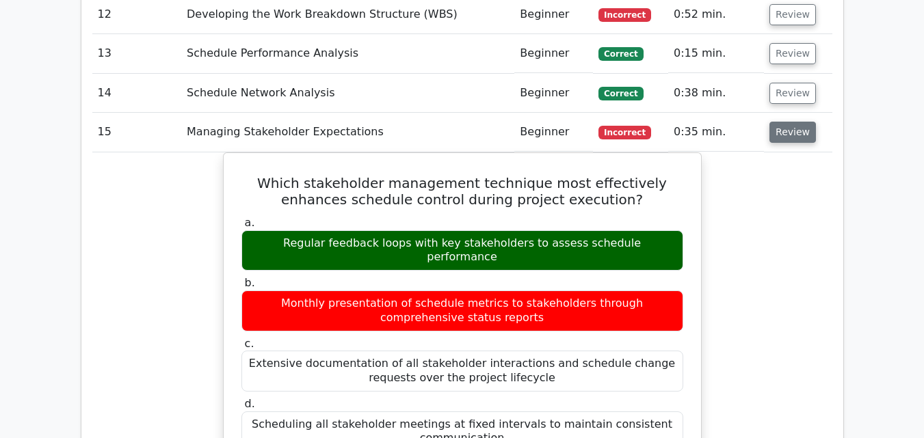
click at [783, 138] on button "Review" at bounding box center [792, 132] width 46 height 21
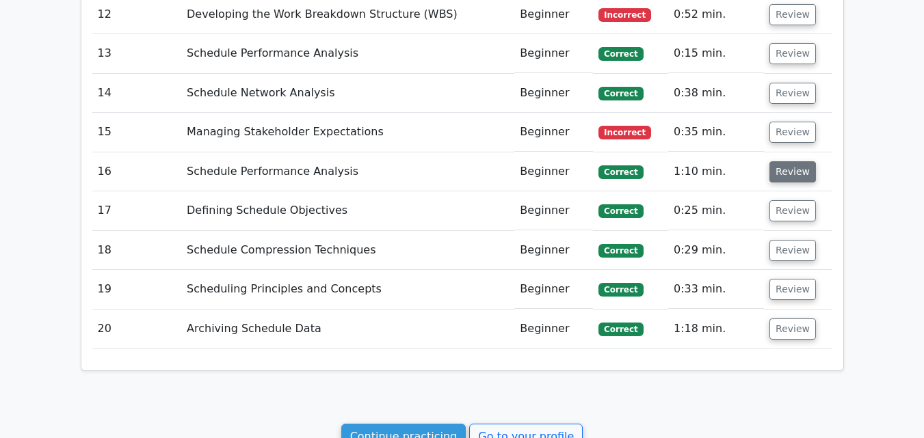
click at [781, 170] on button "Review" at bounding box center [792, 171] width 46 height 21
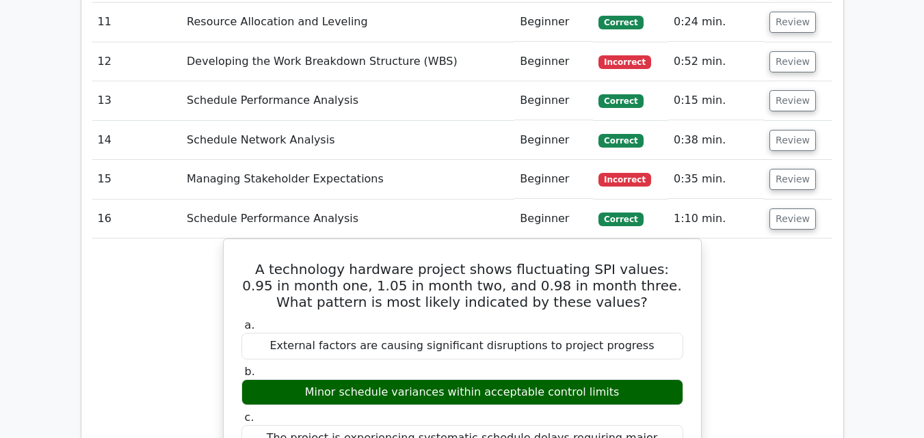
scroll to position [1581, 0]
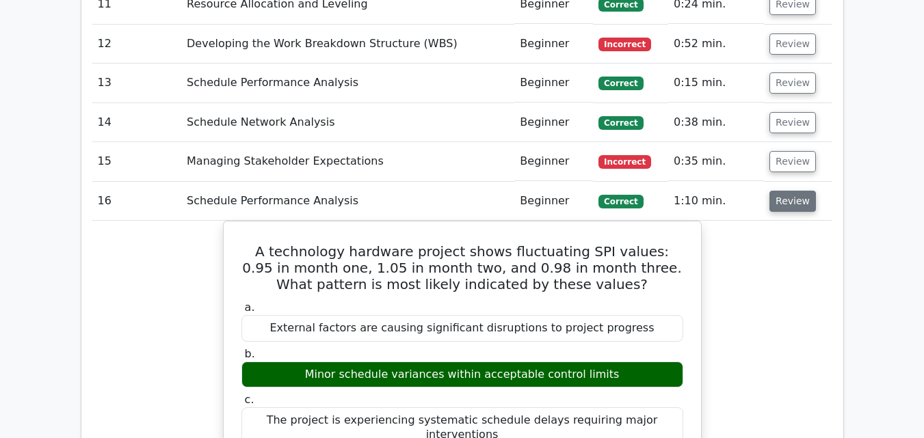
click at [800, 205] on button "Review" at bounding box center [792, 201] width 46 height 21
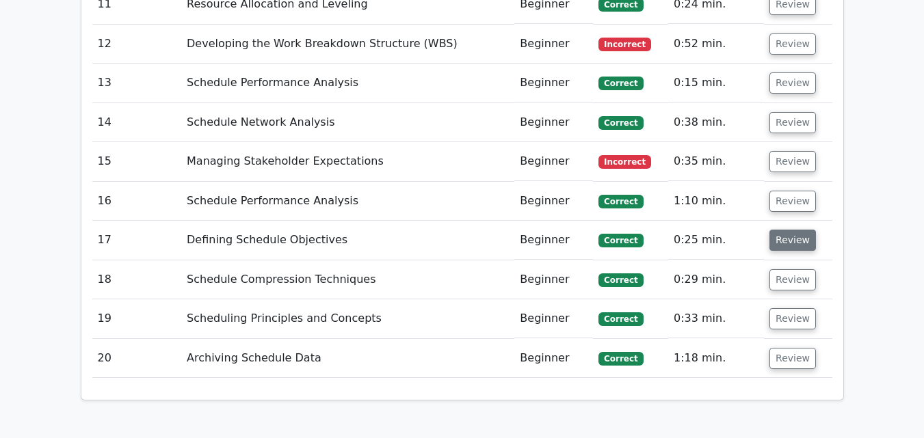
click at [784, 241] on button "Review" at bounding box center [792, 240] width 46 height 21
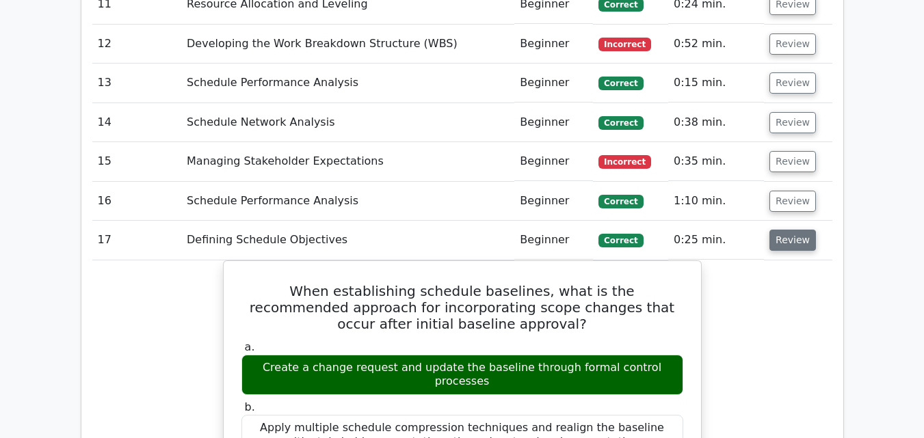
click at [784, 241] on button "Review" at bounding box center [792, 240] width 46 height 21
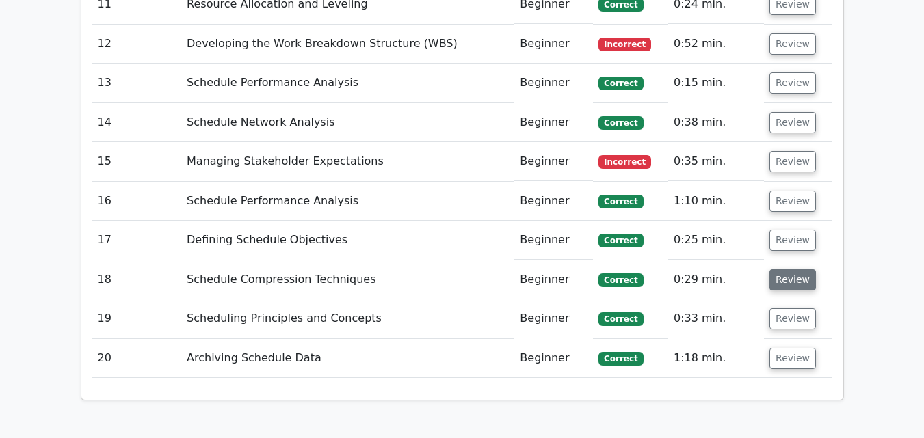
click at [790, 277] on button "Review" at bounding box center [792, 279] width 46 height 21
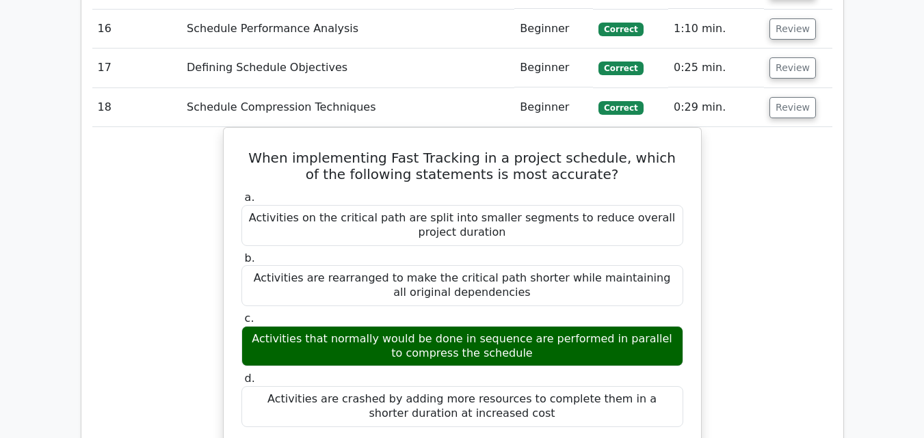
scroll to position [1752, 0]
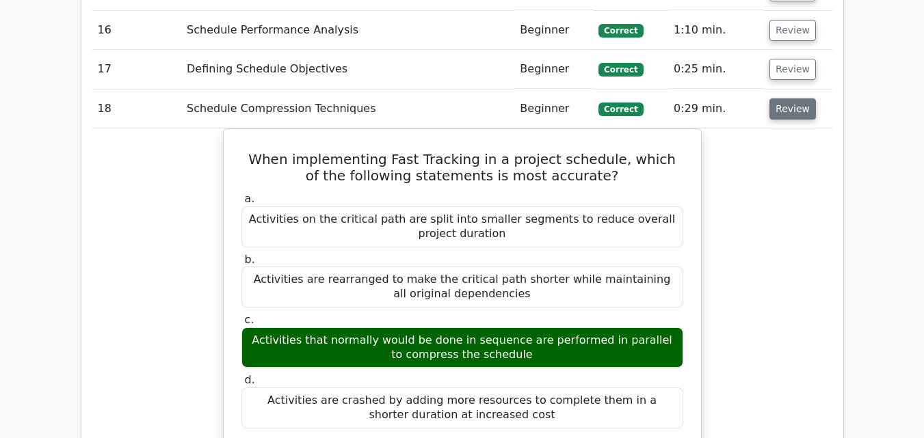
click at [794, 113] on button "Review" at bounding box center [792, 108] width 46 height 21
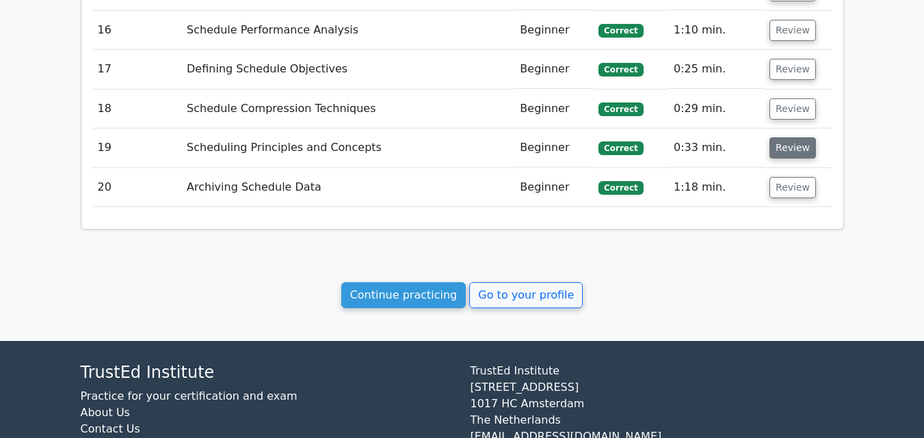
click at [780, 150] on button "Review" at bounding box center [792, 147] width 46 height 21
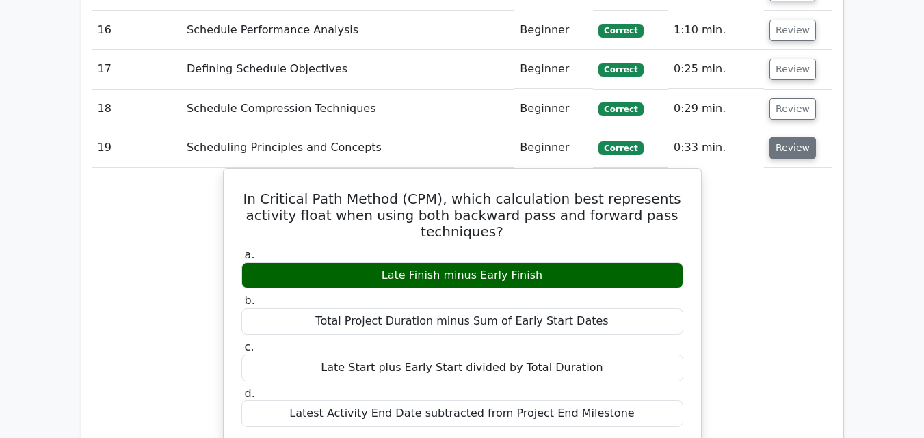
click at [780, 150] on button "Review" at bounding box center [792, 147] width 46 height 21
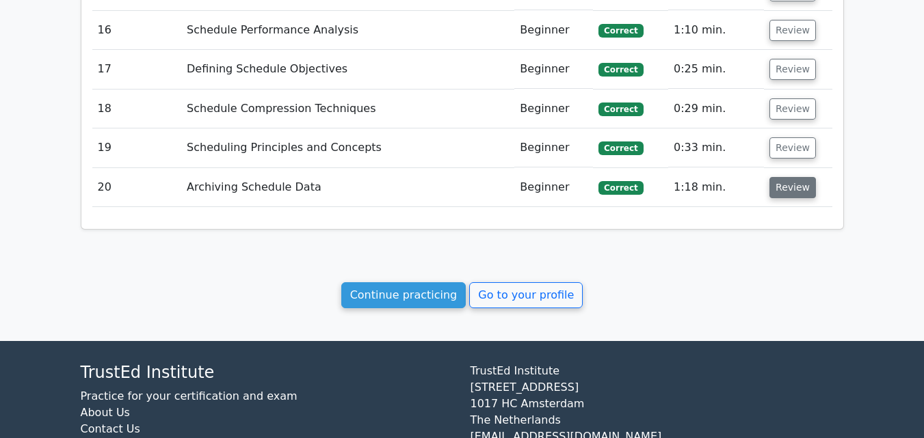
click at [775, 185] on button "Review" at bounding box center [792, 187] width 46 height 21
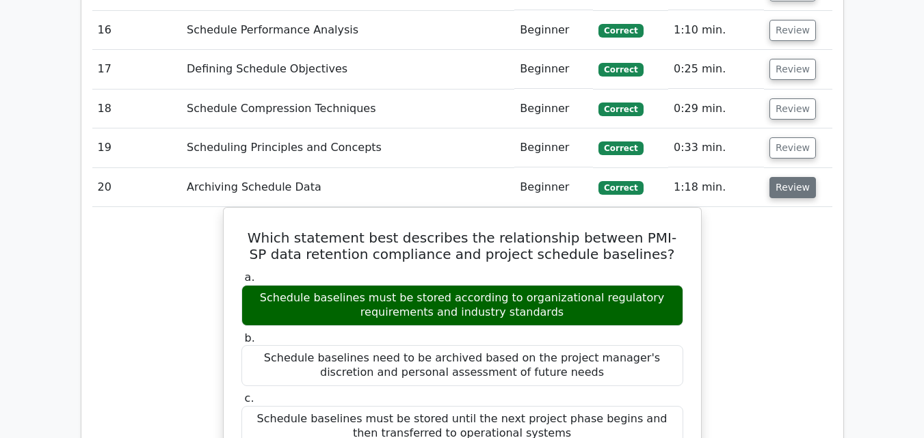
click at [775, 185] on button "Review" at bounding box center [792, 187] width 46 height 21
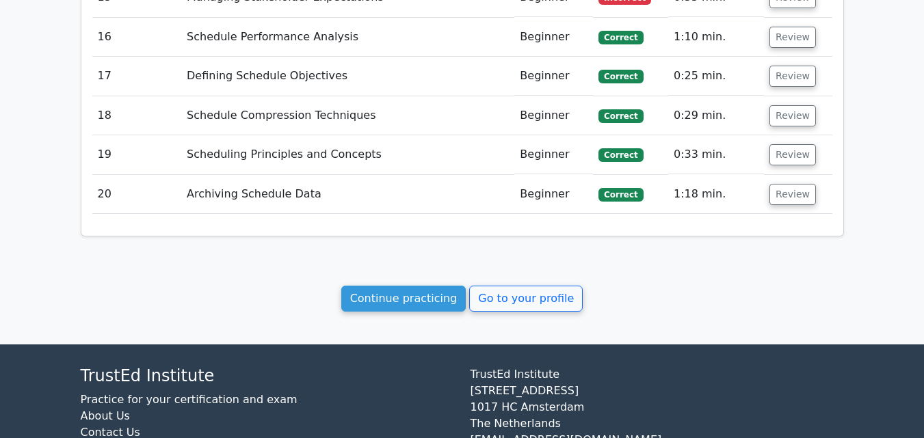
scroll to position [1760, 0]
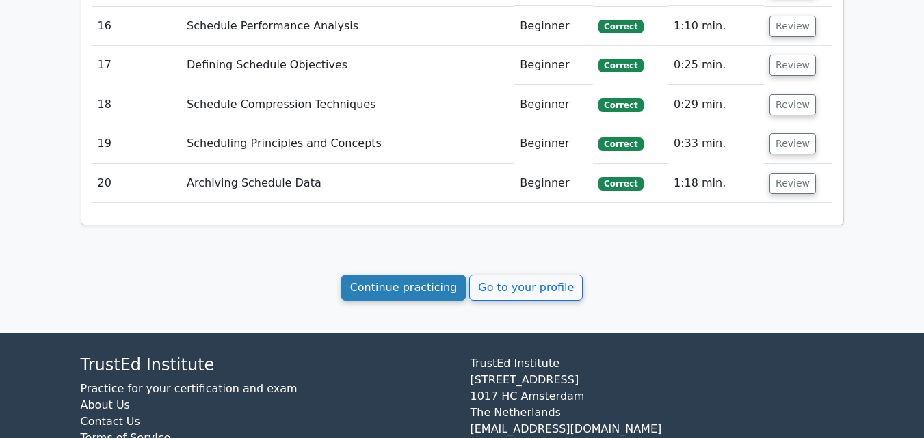
click at [416, 284] on link "Continue practicing" at bounding box center [403, 288] width 125 height 26
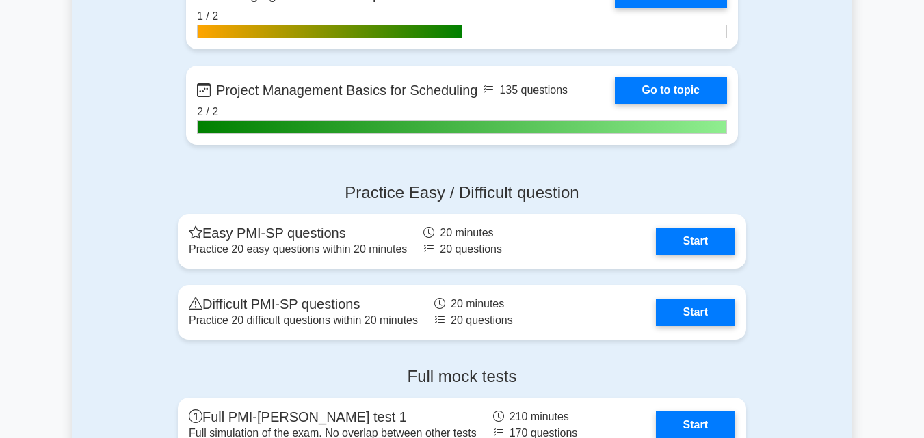
scroll to position [3000, 0]
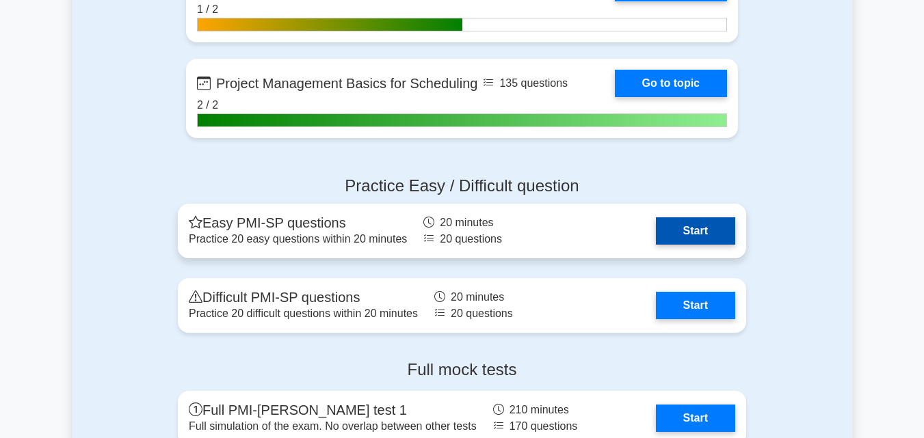
click at [675, 239] on link "Start" at bounding box center [695, 230] width 79 height 27
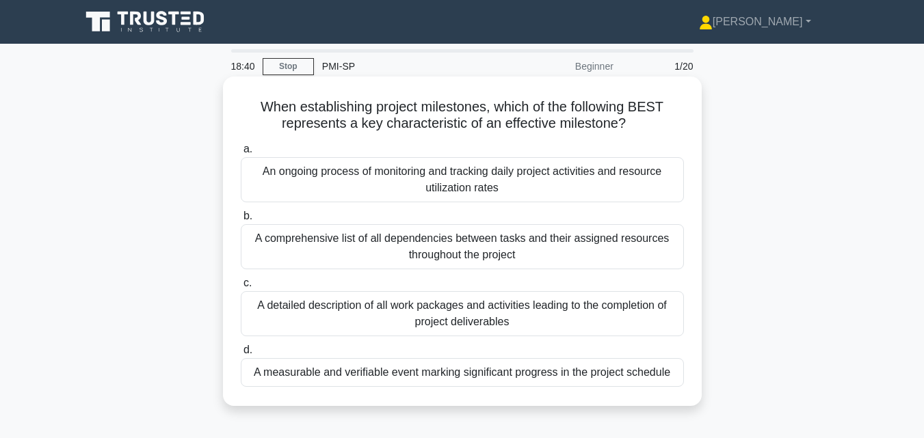
click at [526, 376] on div "A measurable and verifiable event marking significant progress in the project s…" at bounding box center [462, 372] width 443 height 29
click at [241, 355] on input "d. A measurable and verifiable event marking significant progress in the projec…" at bounding box center [241, 350] width 0 height 9
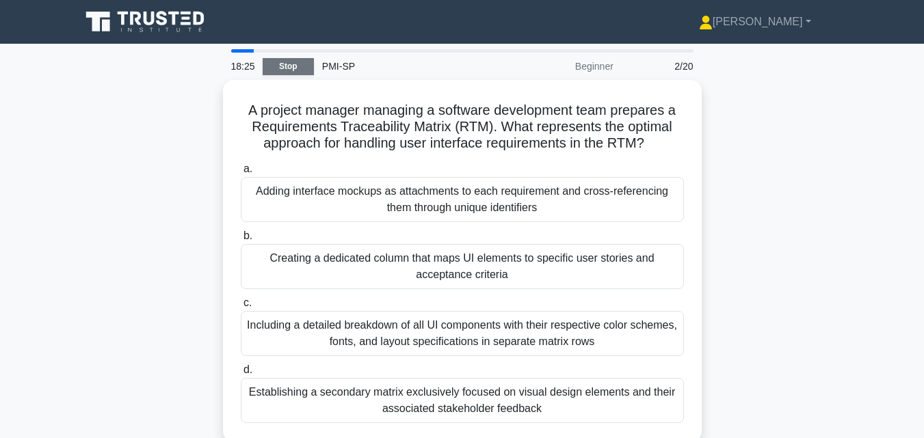
click at [286, 72] on link "Stop" at bounding box center [288, 66] width 51 height 17
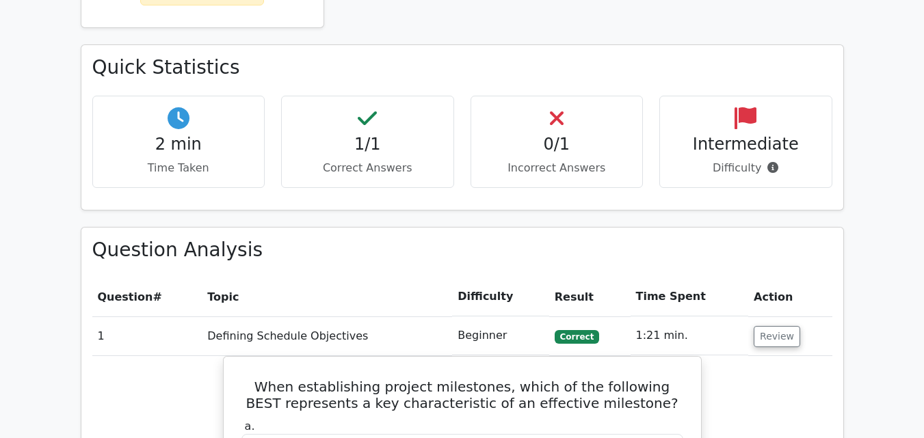
scroll to position [389, 0]
